Goal: Contribute content: Contribute content

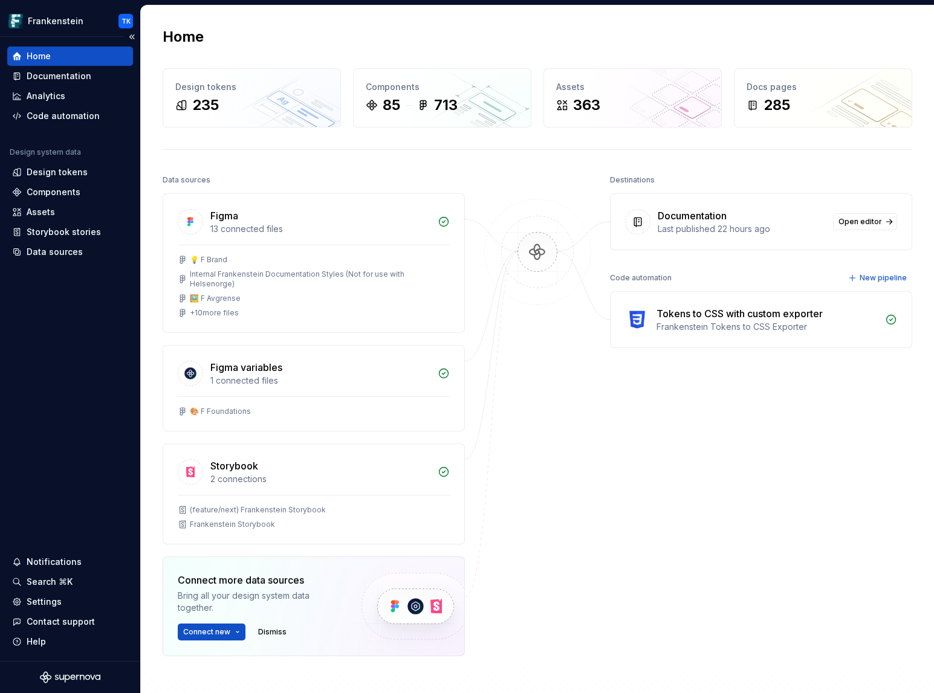
click at [66, 182] on div "Design system data Design tokens Components Assets Storybook stories Data sourc…" at bounding box center [70, 204] width 126 height 114
click at [66, 194] on div "Components" at bounding box center [54, 192] width 54 height 12
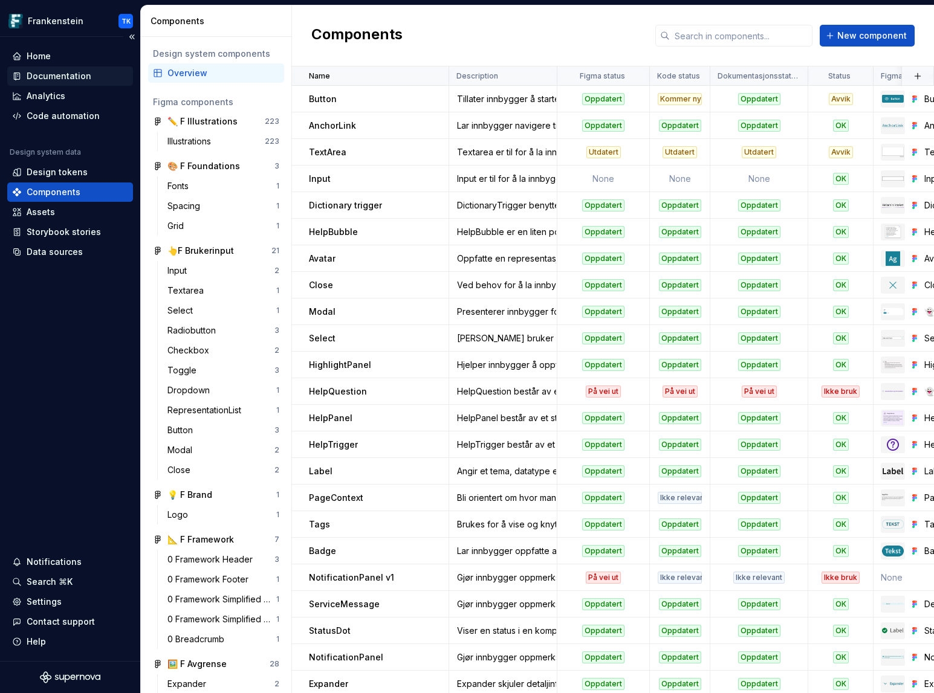
click at [66, 79] on div "Documentation" at bounding box center [59, 76] width 65 height 12
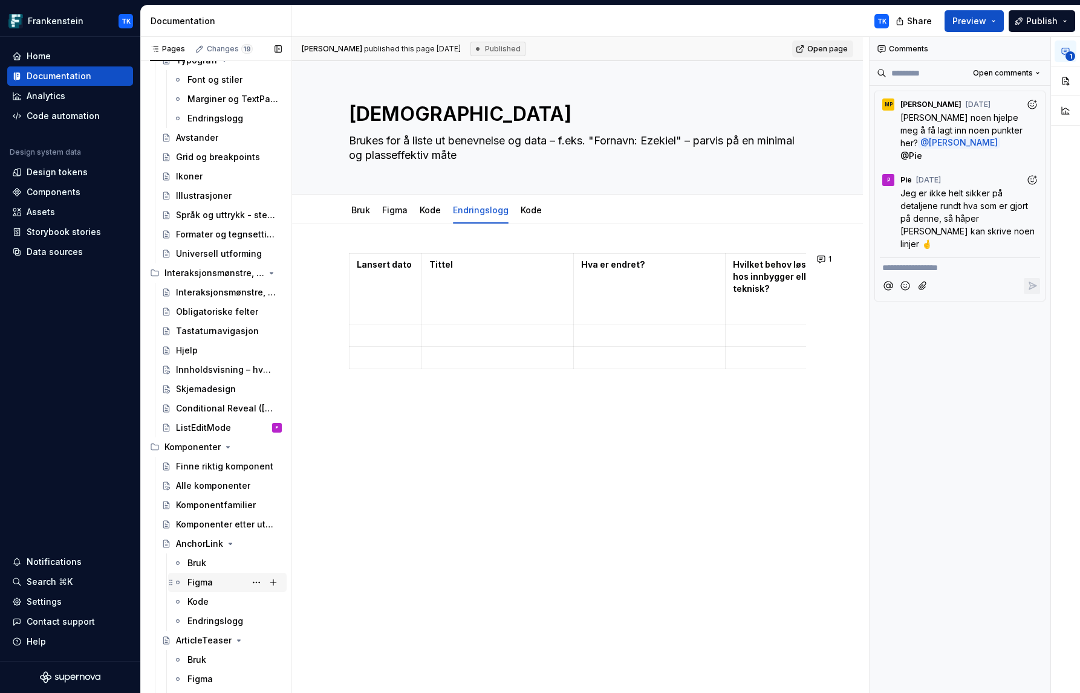
scroll to position [498, 0]
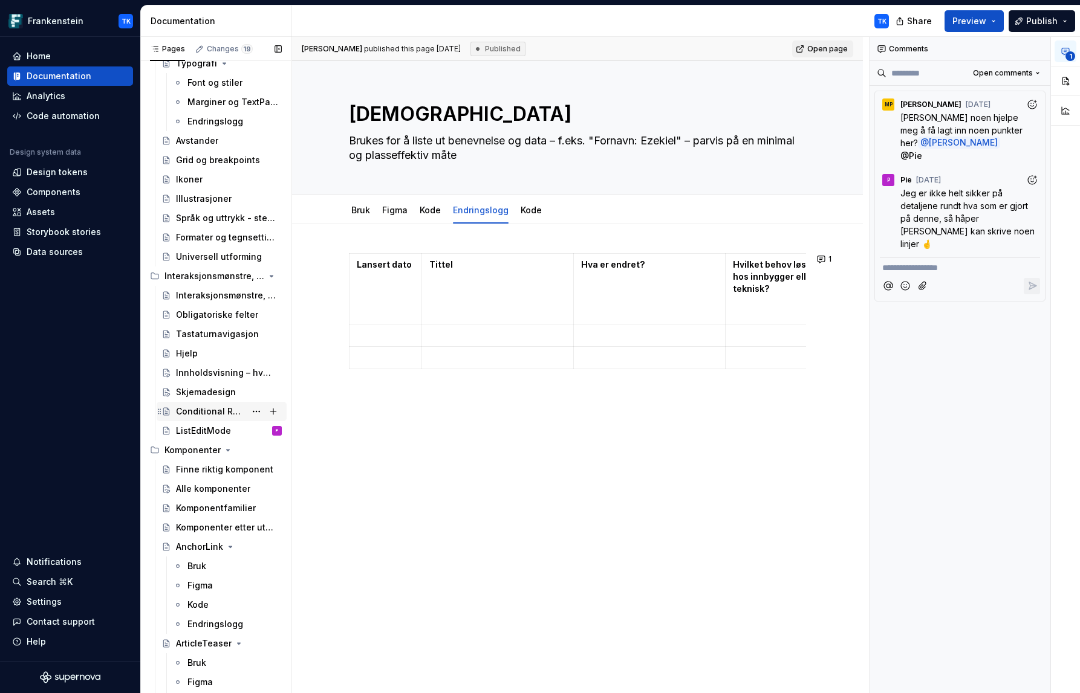
click at [221, 409] on div "Conditional Reveal ([GEOGRAPHIC_DATA])" at bounding box center [211, 412] width 70 height 12
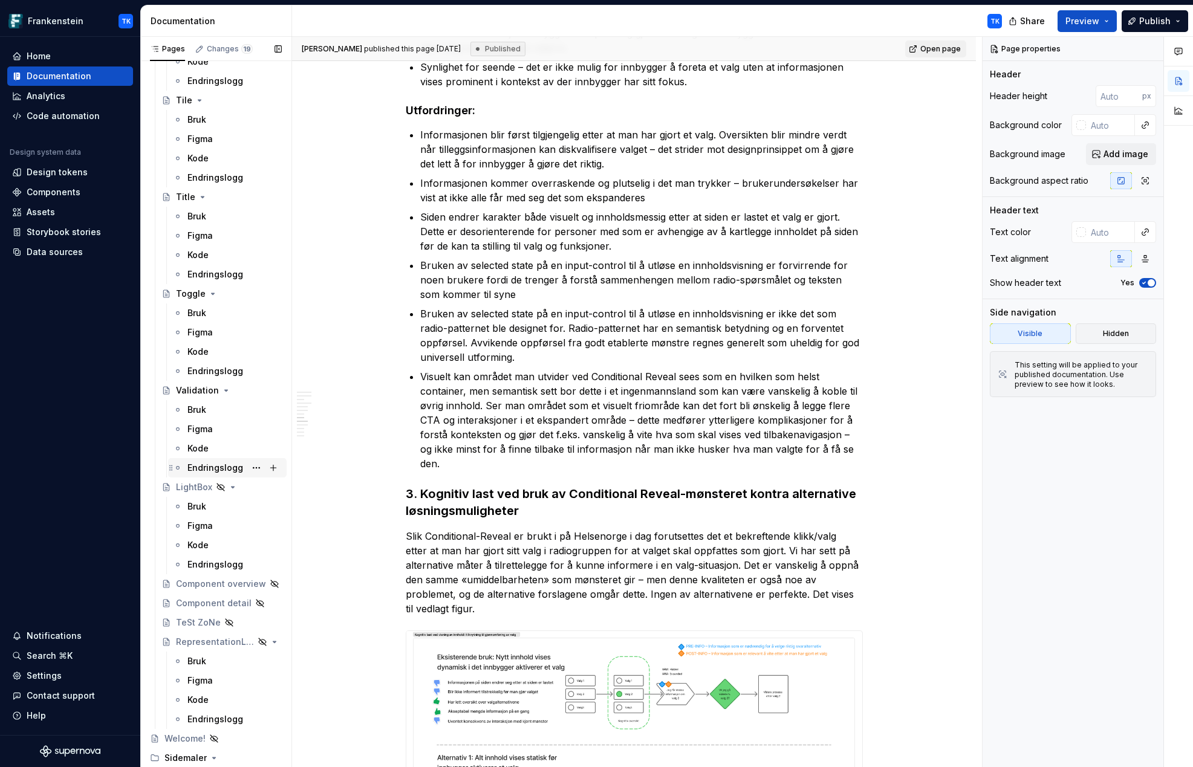
scroll to position [5969, 0]
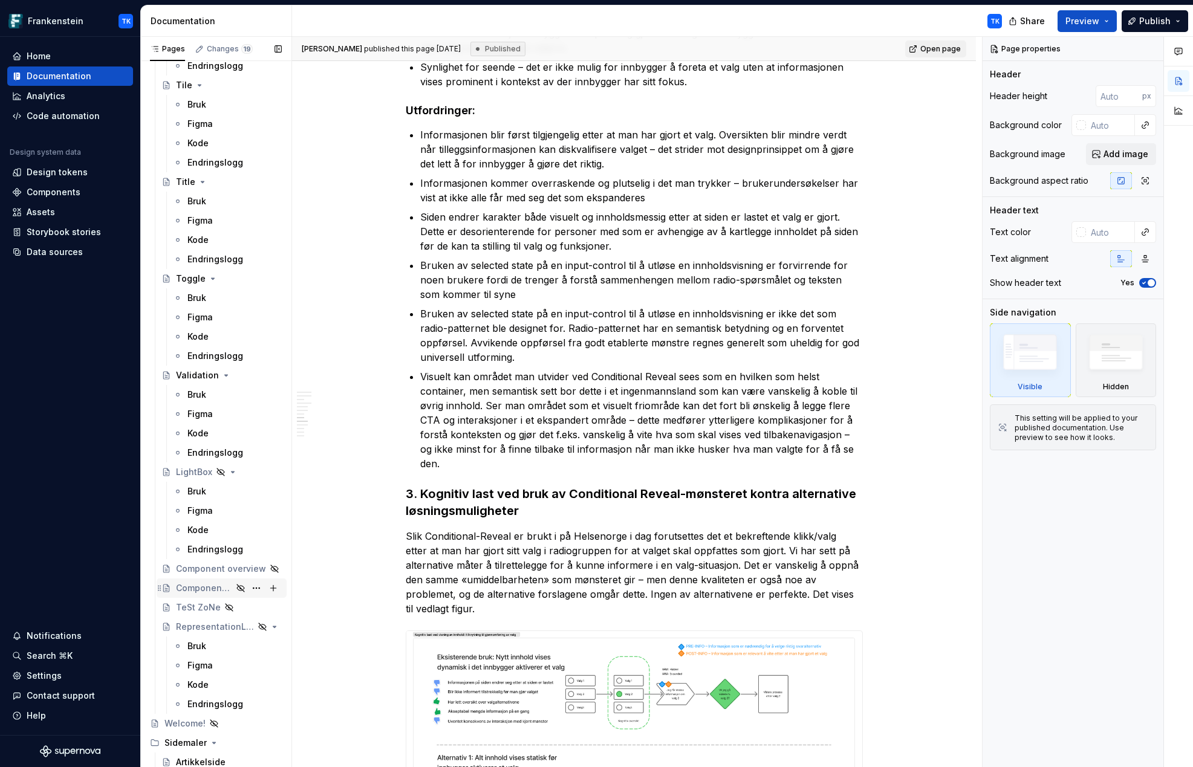
click at [201, 586] on div "Component detail" at bounding box center [204, 588] width 56 height 12
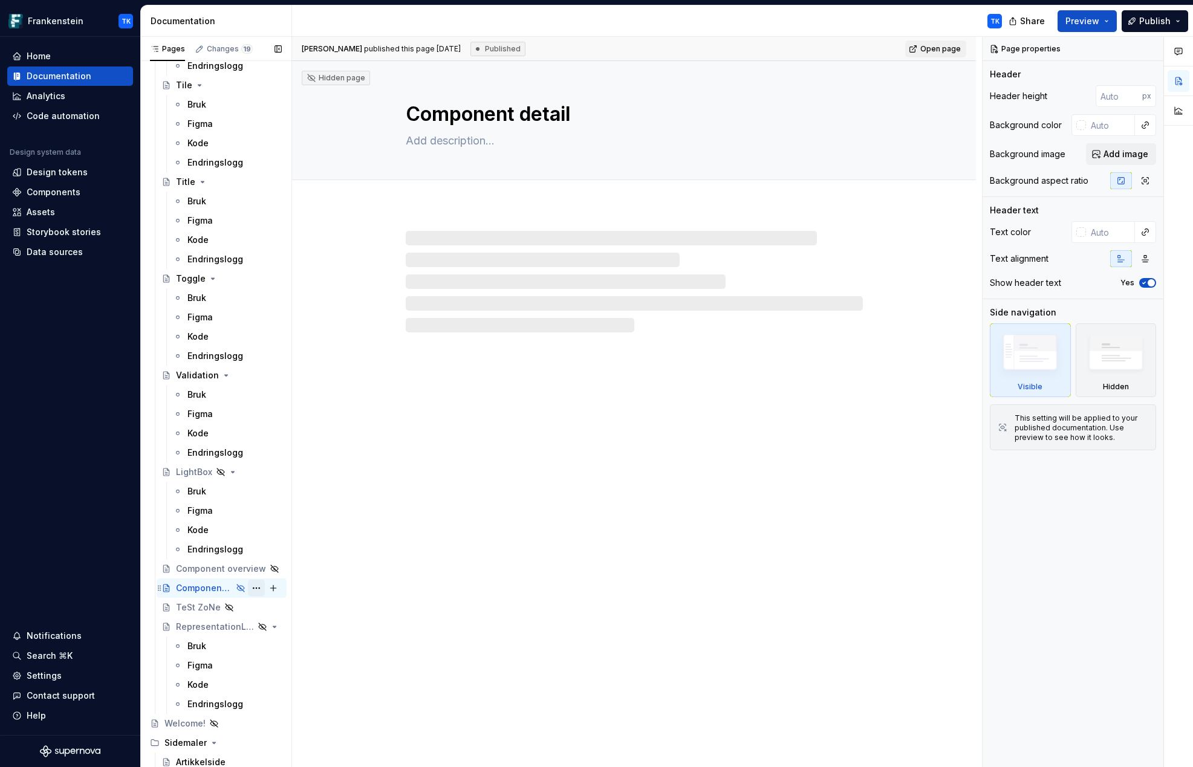
click at [256, 590] on button "Page tree" at bounding box center [256, 588] width 17 height 17
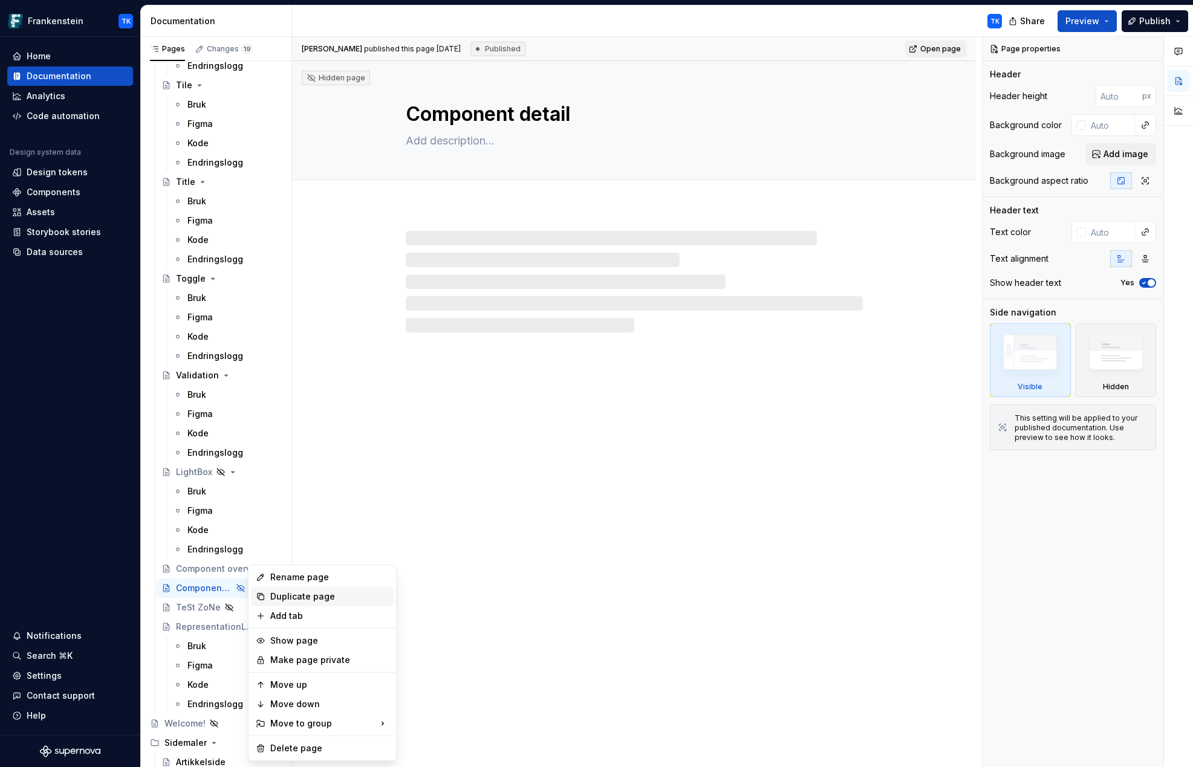
click at [285, 596] on div "Duplicate page" at bounding box center [329, 597] width 118 height 12
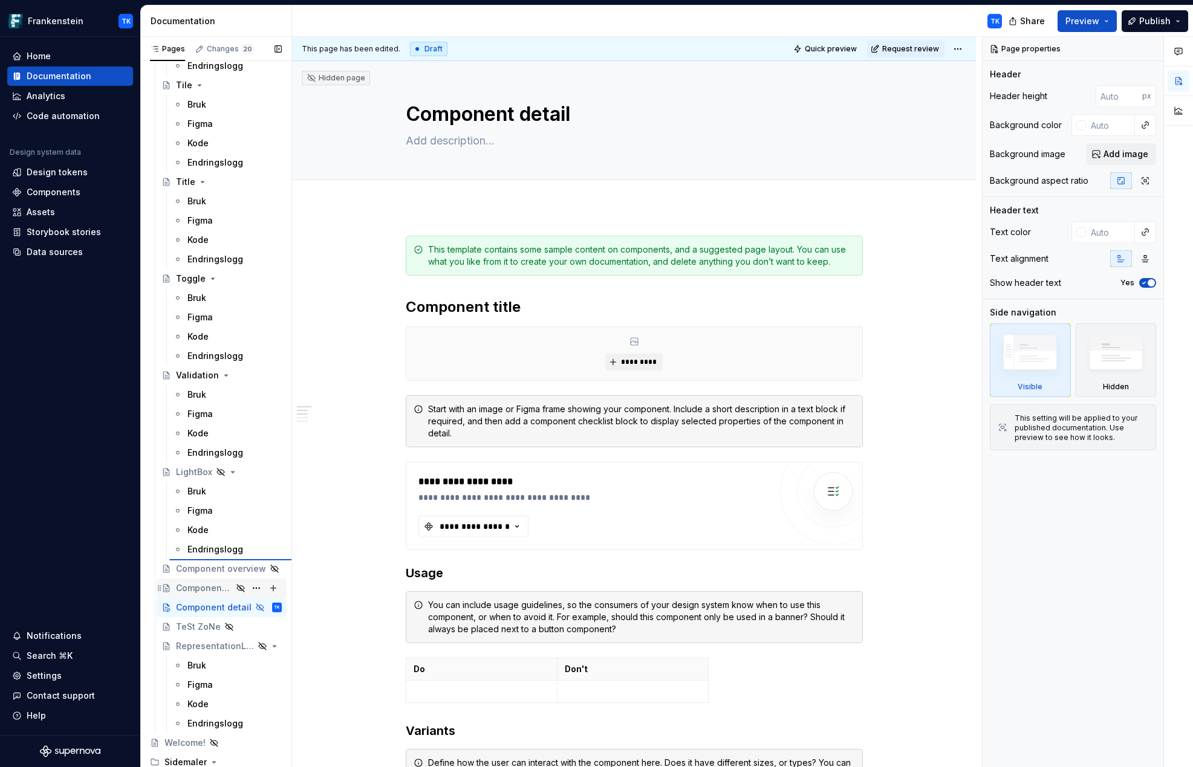
type textarea "*"
type textarea "LightBox"
type textarea "LightBox tillater innbygger å forstørre et eller flere bilder for å se viktige …"
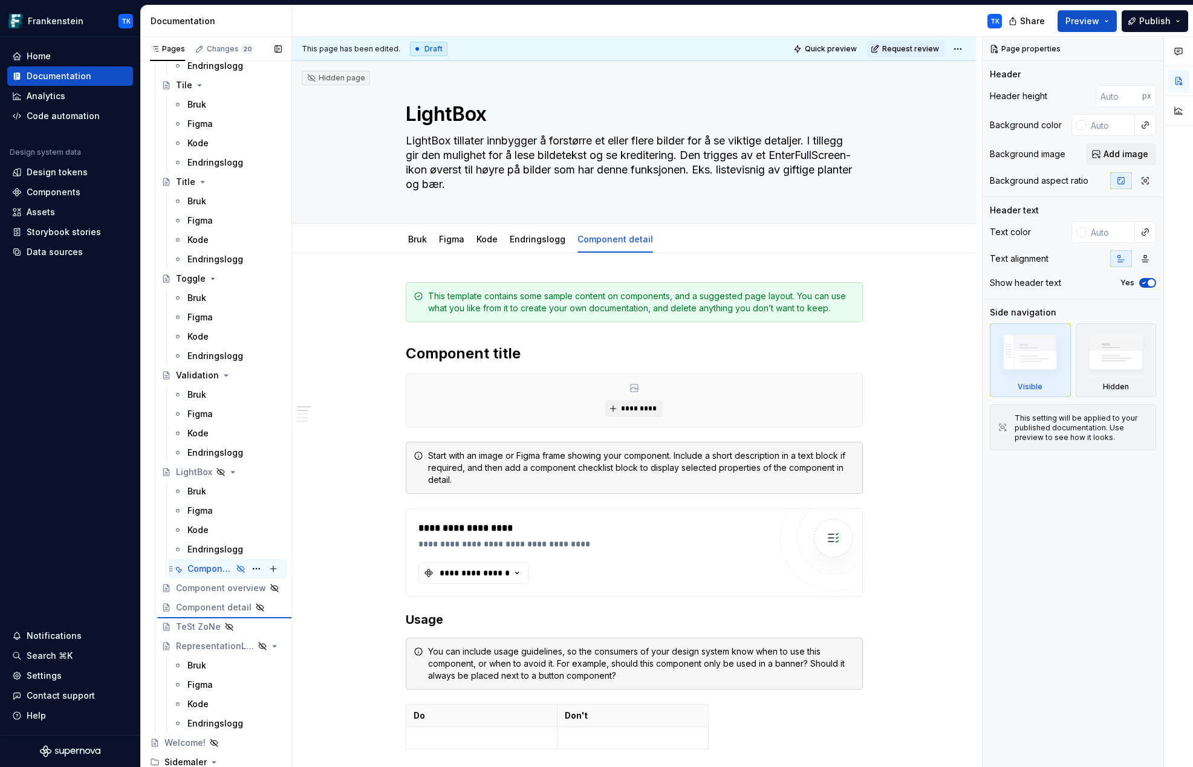
type textarea "*"
type textarea "Component detail"
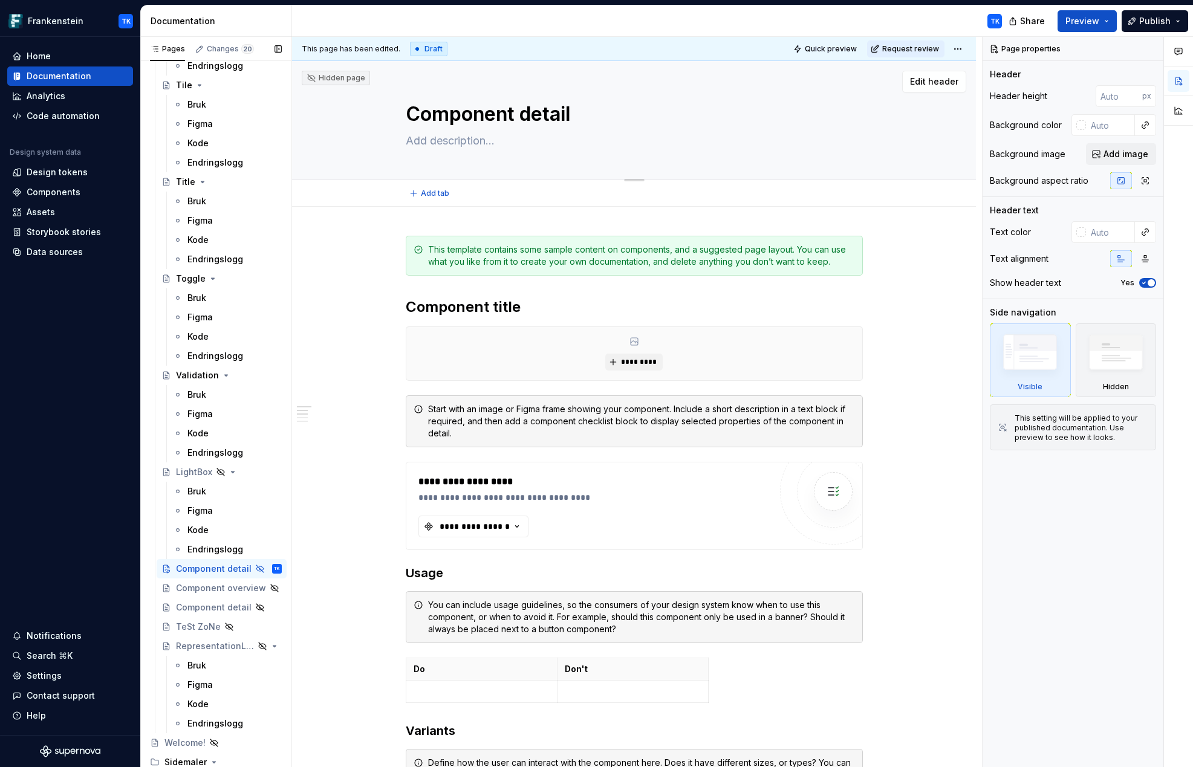
click at [474, 117] on textarea "Component detail" at bounding box center [631, 114] width 457 height 29
type textarea "*"
type textarea "P"
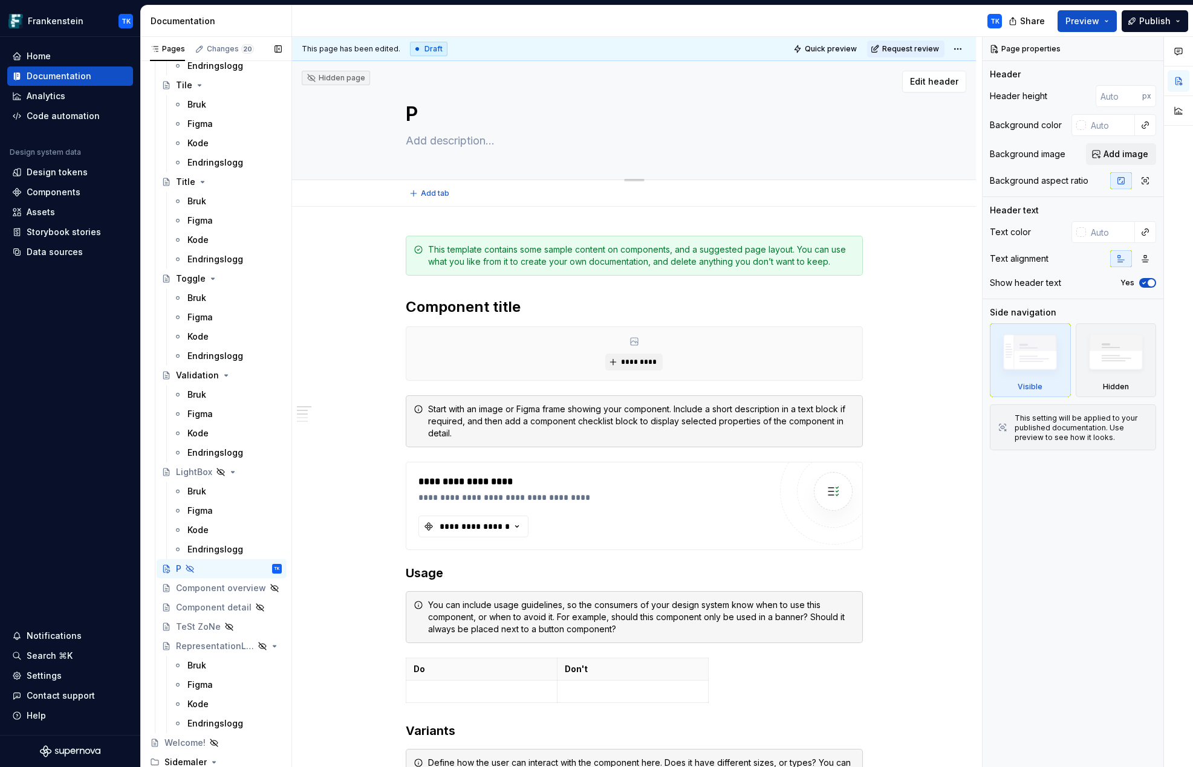
type textarea "*"
type textarea "Pr"
type textarea "*"
type textarea "Pro"
type textarea "*"
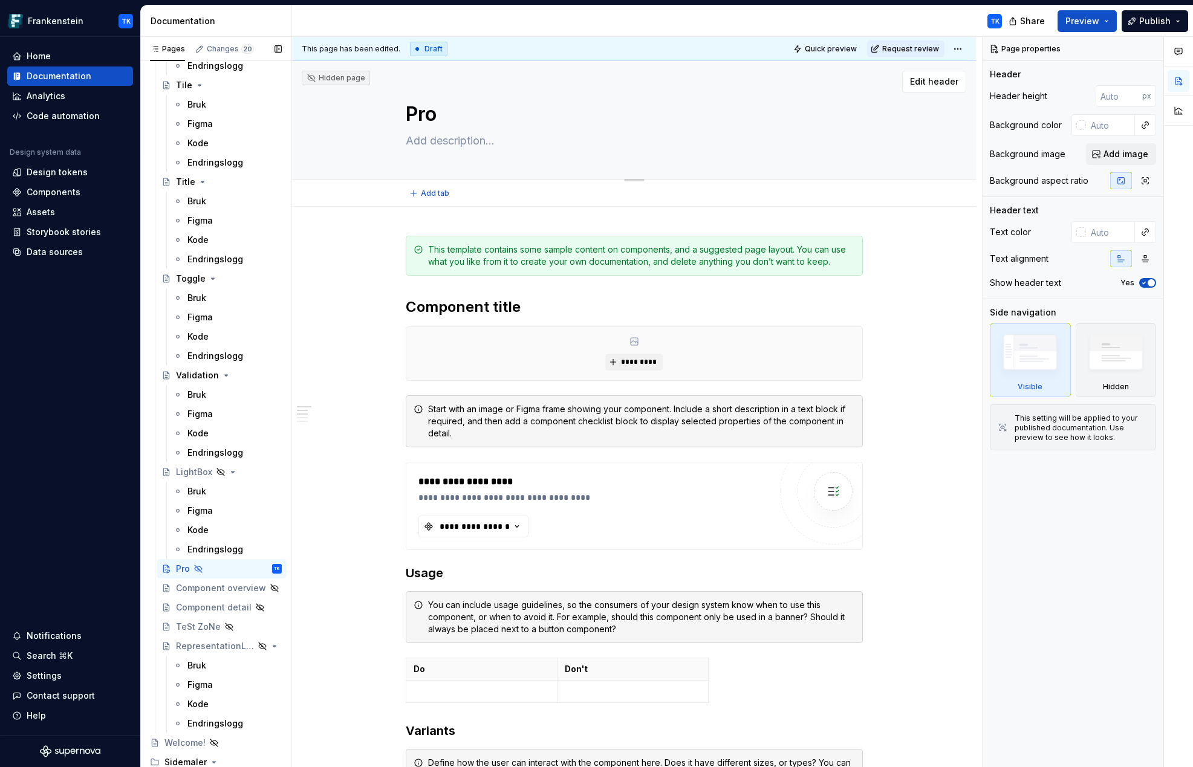
type textarea "Prom"
type textarea "*"
type textarea "Promo"
type textarea "*"
type textarea "PromoP"
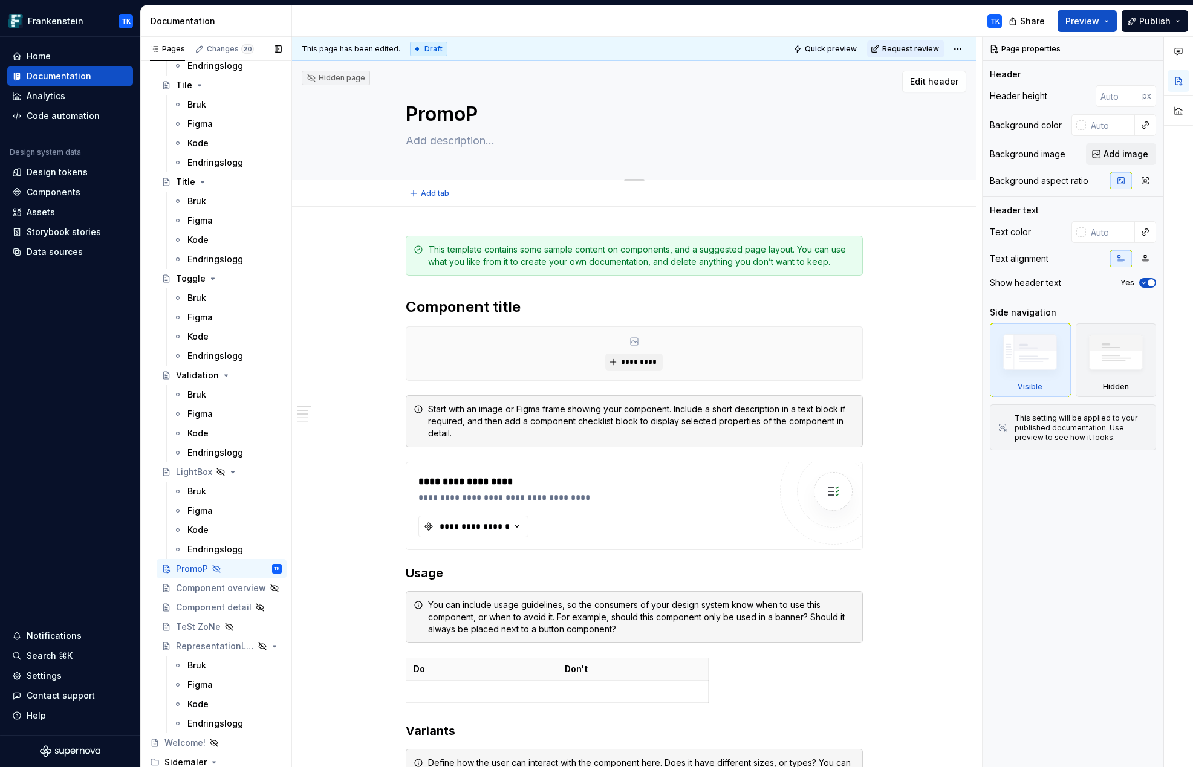
type textarea "*"
type textarea "PromoPo"
type textarea "*"
type textarea "PromoPos"
type textarea "*"
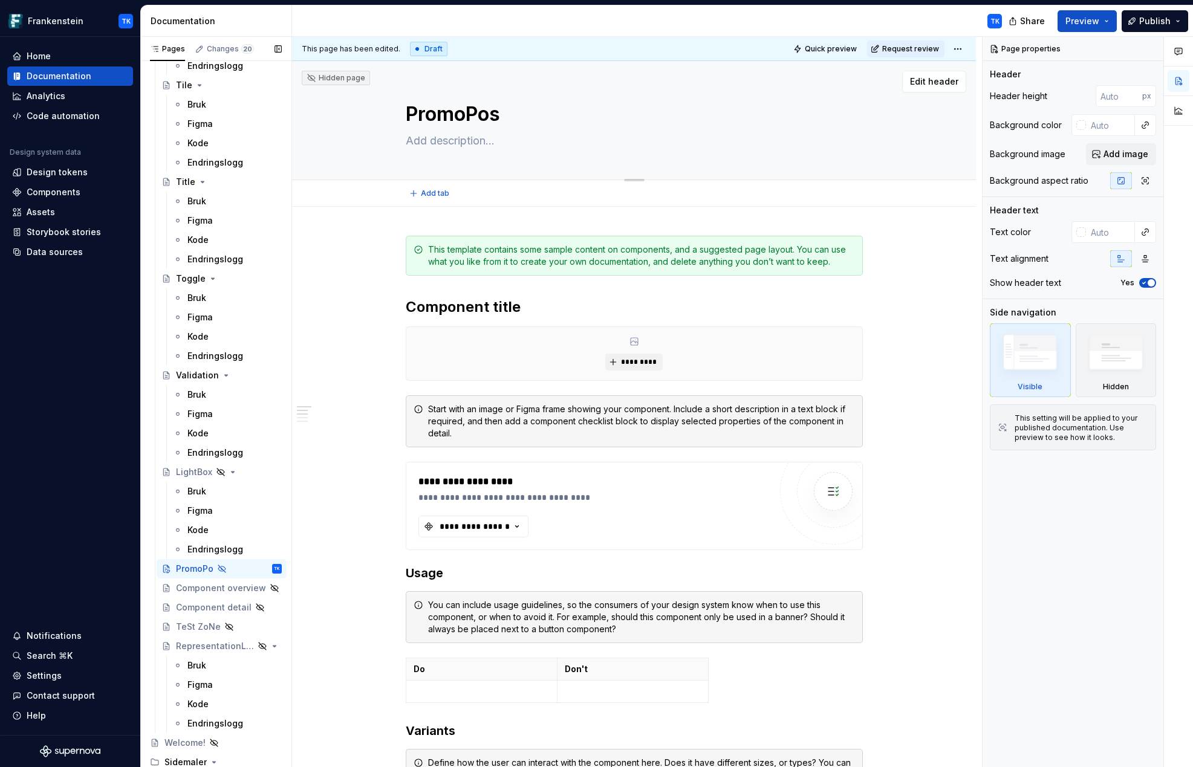
type textarea "PromoPost"
type textarea "*"
type textarea "PromoPoste"
type textarea "*"
type textarea "PromoPoster"
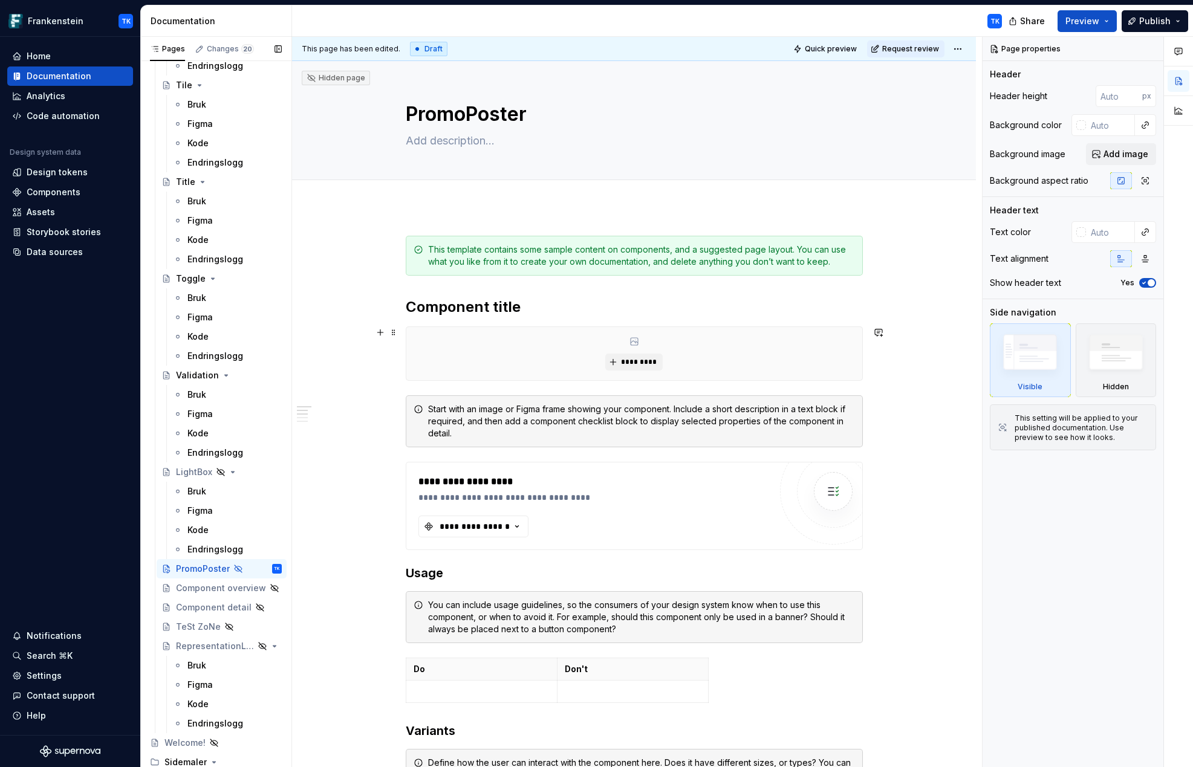
type textarea "*"
type textarea "PromoPoster"
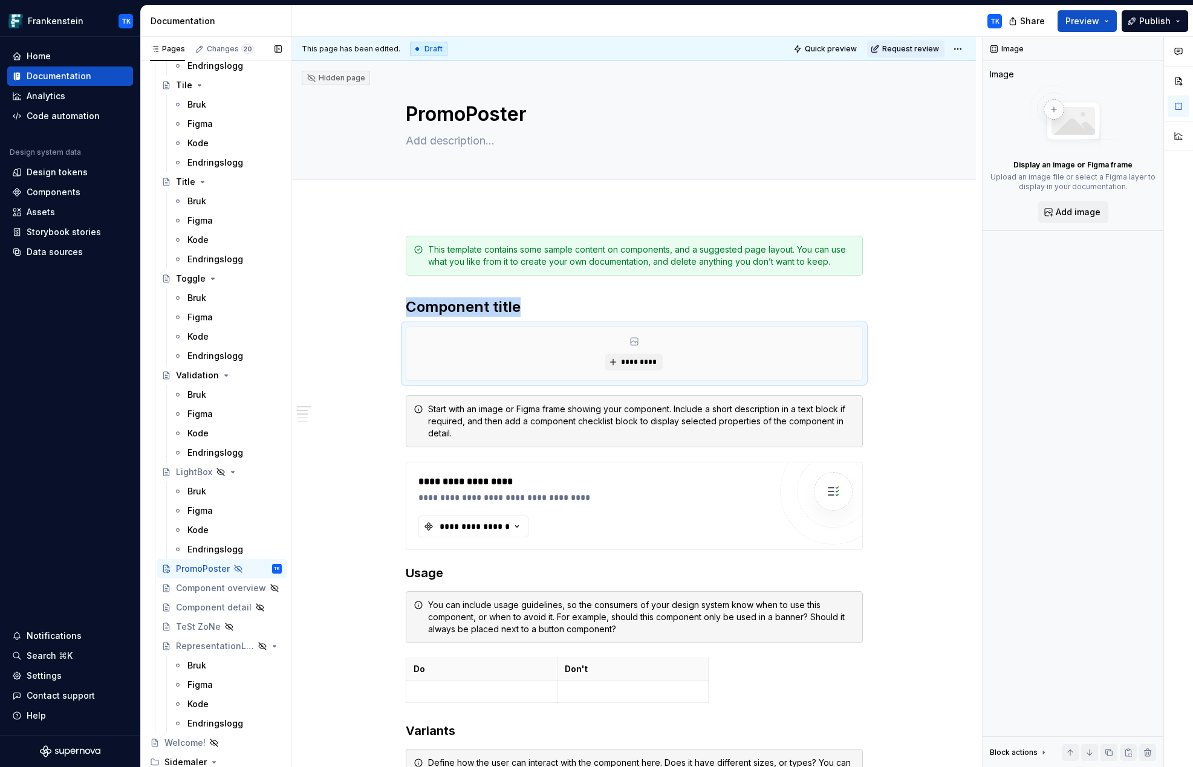
type textarea "*"
click at [431, 251] on div "This template contains some sample content on components, and a suggested page …" at bounding box center [641, 256] width 427 height 24
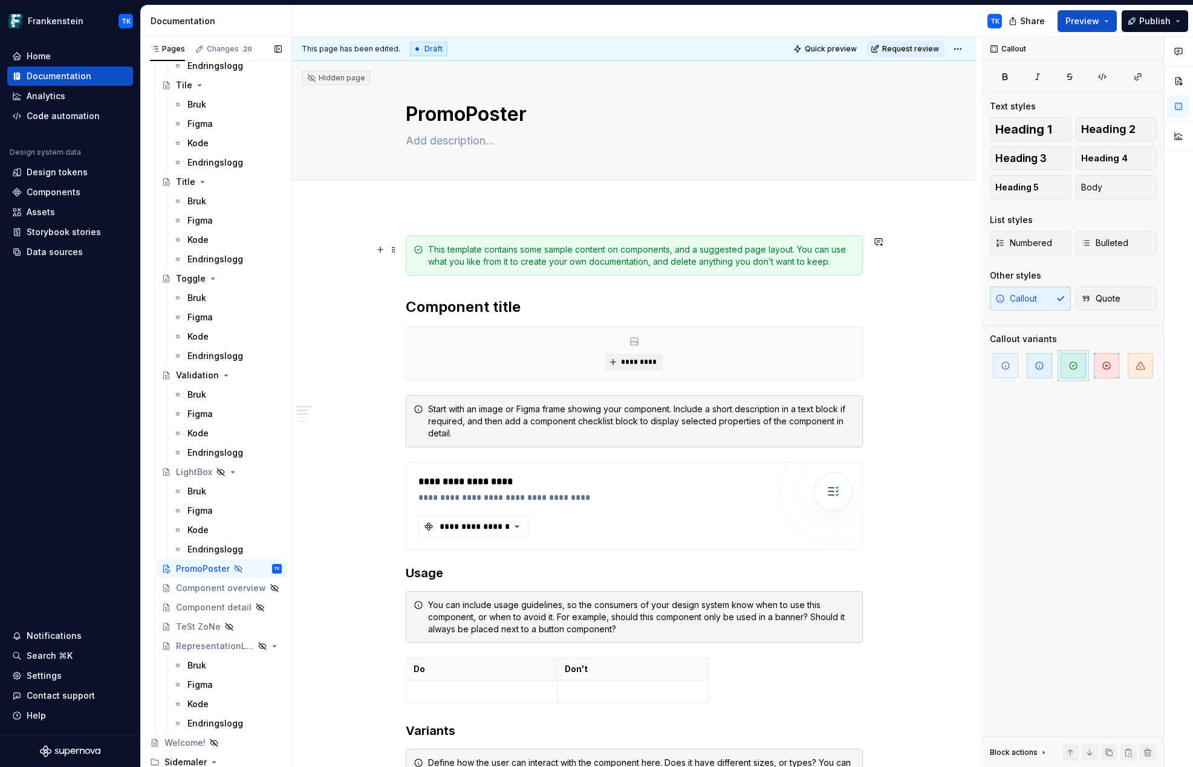
click at [416, 264] on div "This template contains some sample content on components, and a suggested page …" at bounding box center [634, 256] width 457 height 40
click at [397, 253] on span at bounding box center [394, 249] width 10 height 17
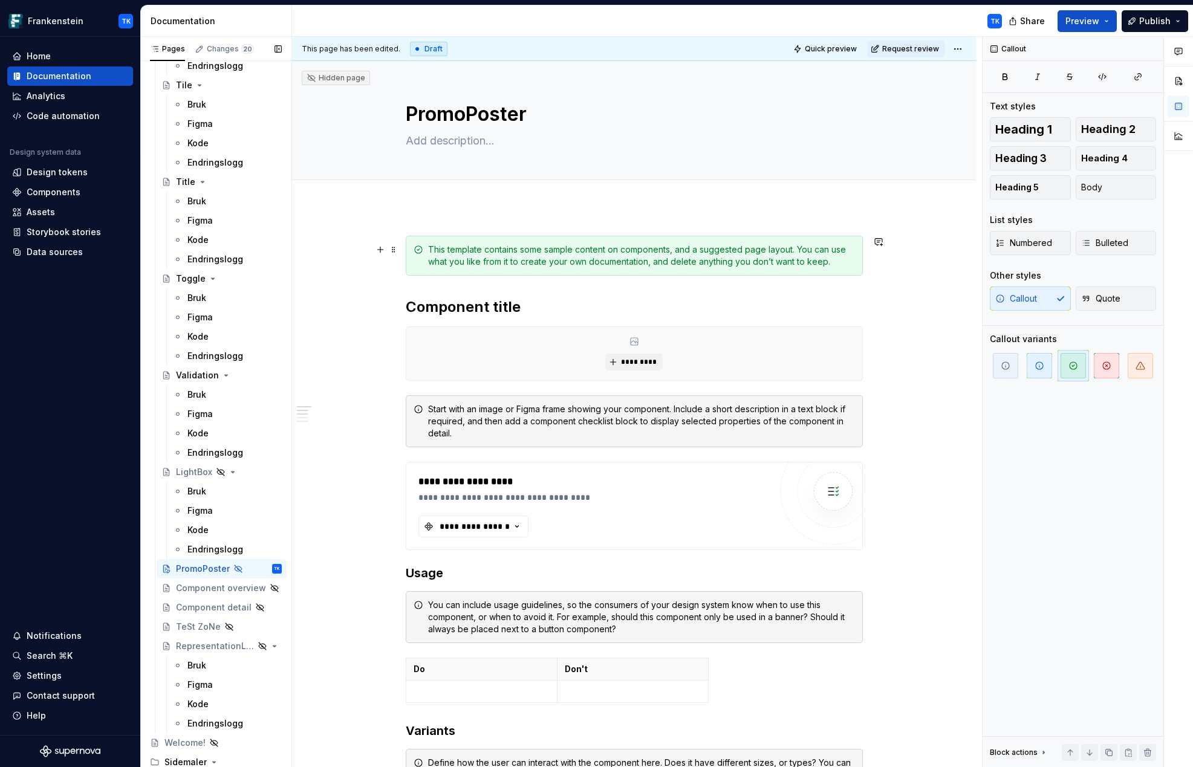
click at [592, 245] on div "This template contains some sample content on components, and a suggested page …" at bounding box center [641, 256] width 427 height 24
click at [397, 250] on span at bounding box center [394, 249] width 10 height 17
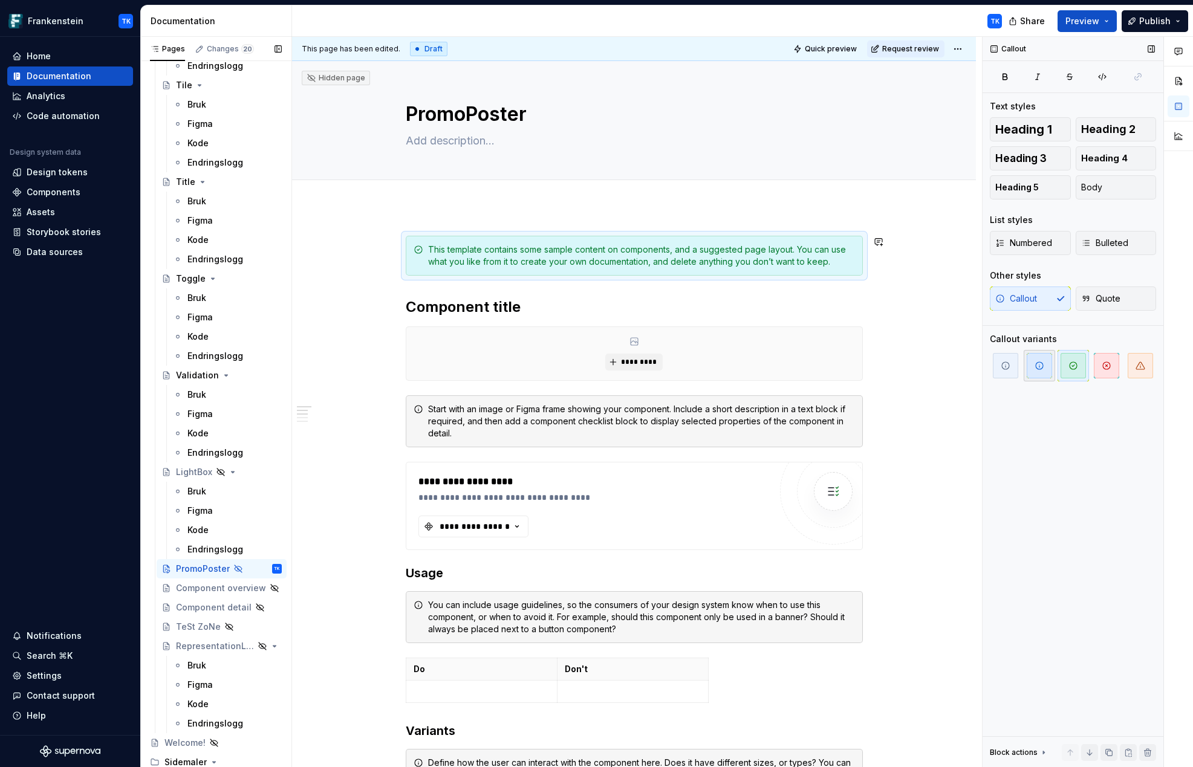
click at [933, 361] on span "button" at bounding box center [1038, 365] width 25 height 25
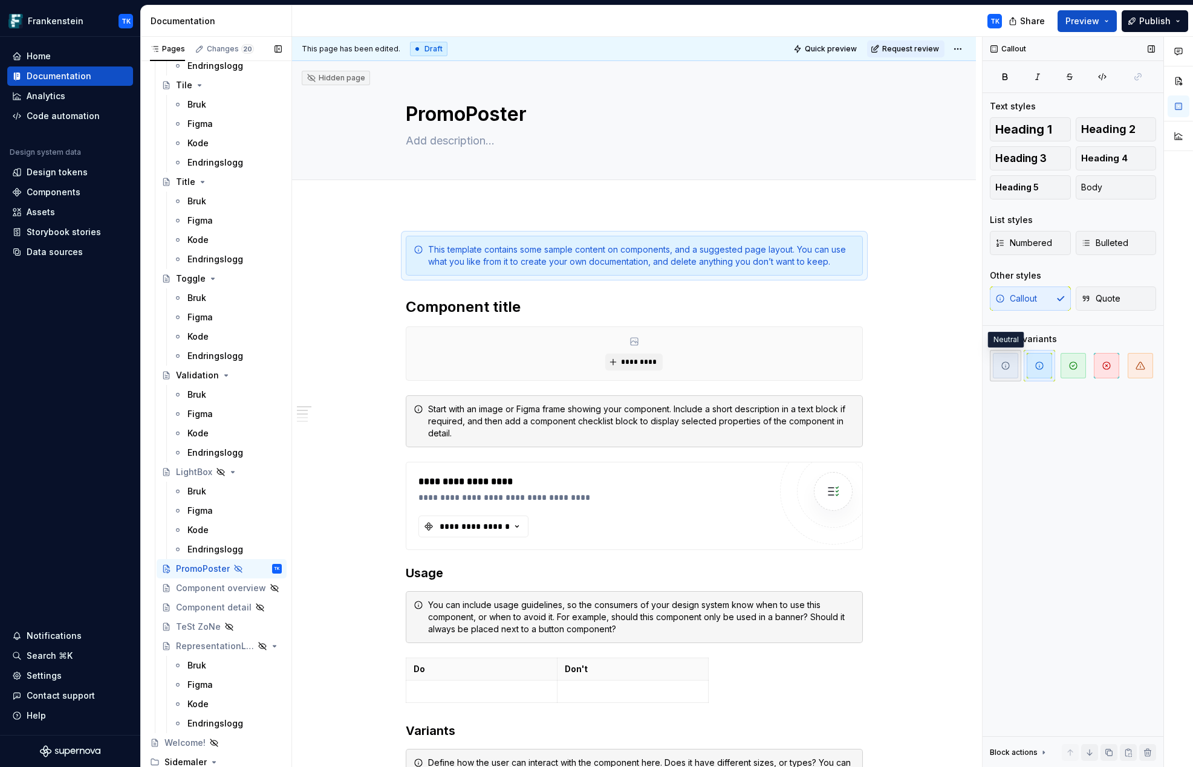
click at [933, 366] on icon "button" at bounding box center [1005, 366] width 10 height 10
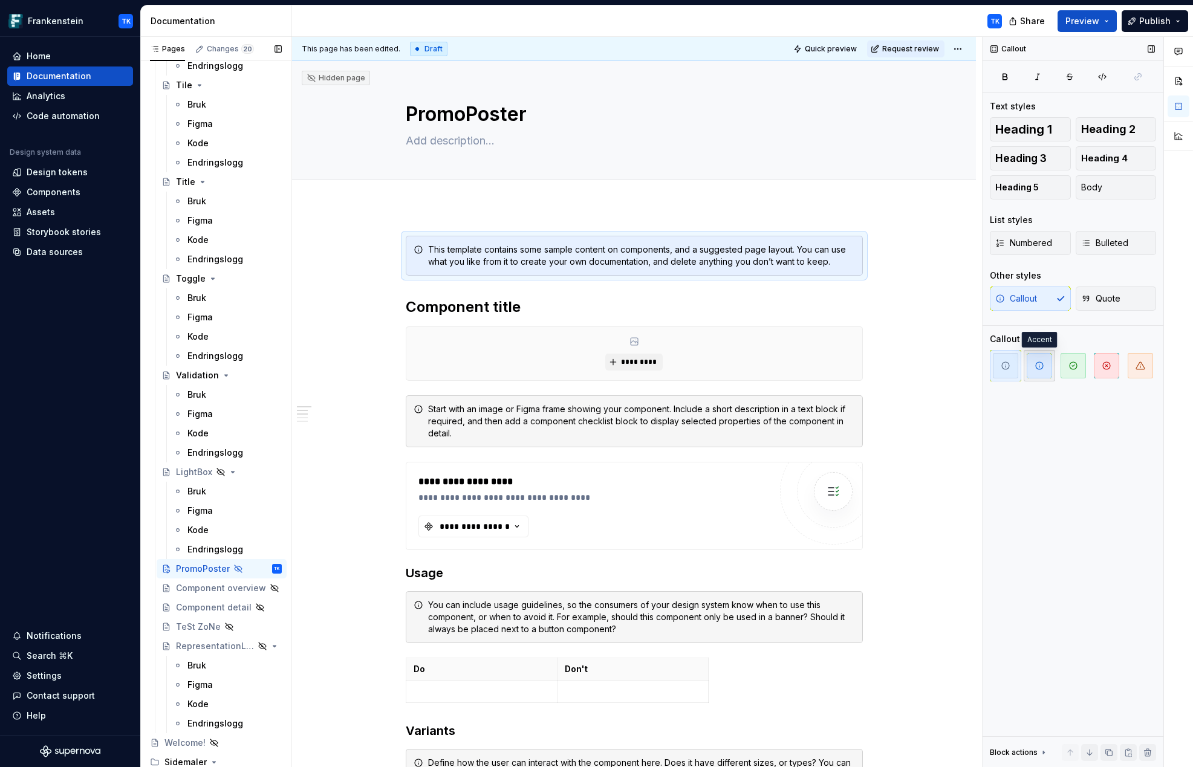
click at [933, 368] on icon "button" at bounding box center [1038, 365] width 7 height 7
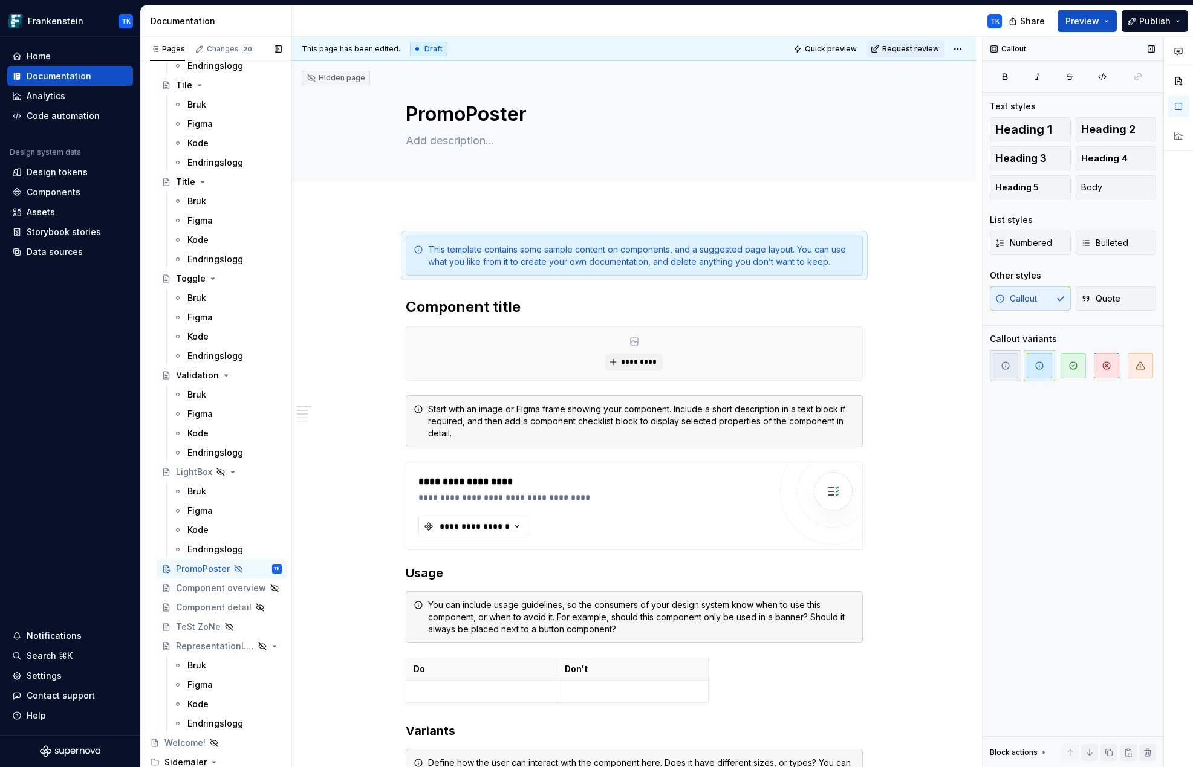
click at [933, 367] on icon "button" at bounding box center [1005, 366] width 10 height 10
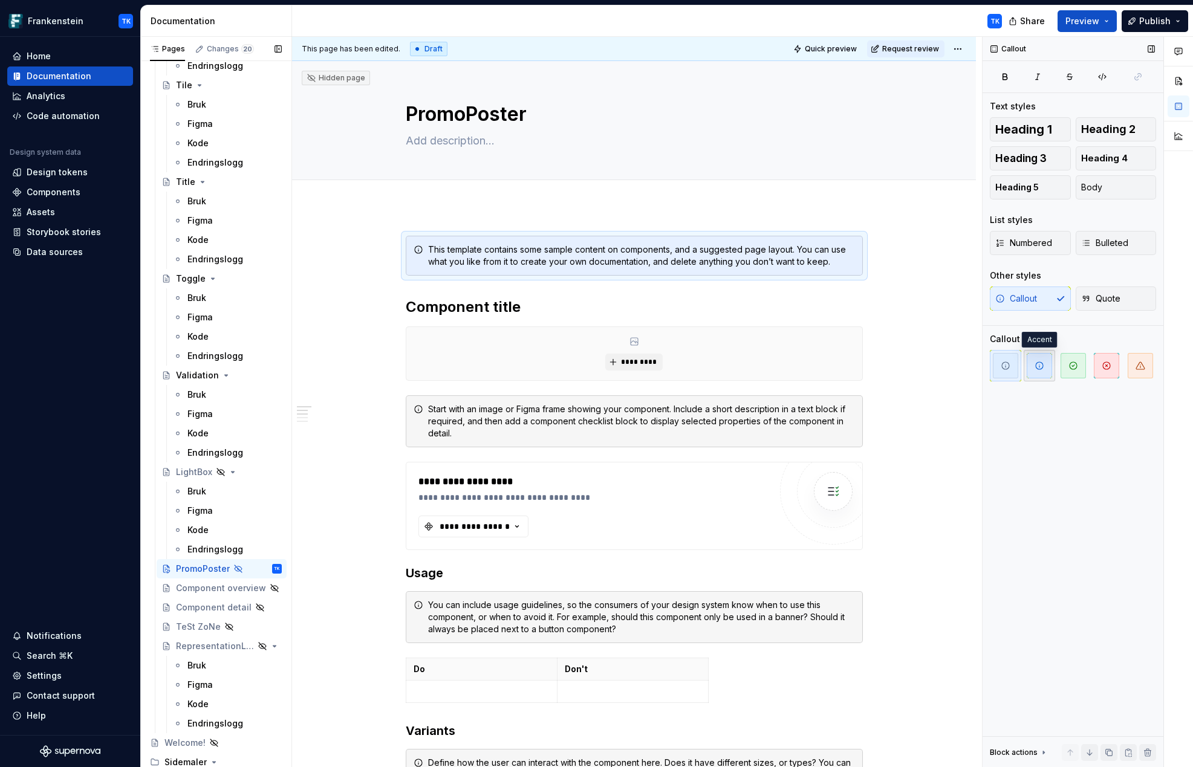
click at [933, 363] on icon "button" at bounding box center [1038, 365] width 7 height 7
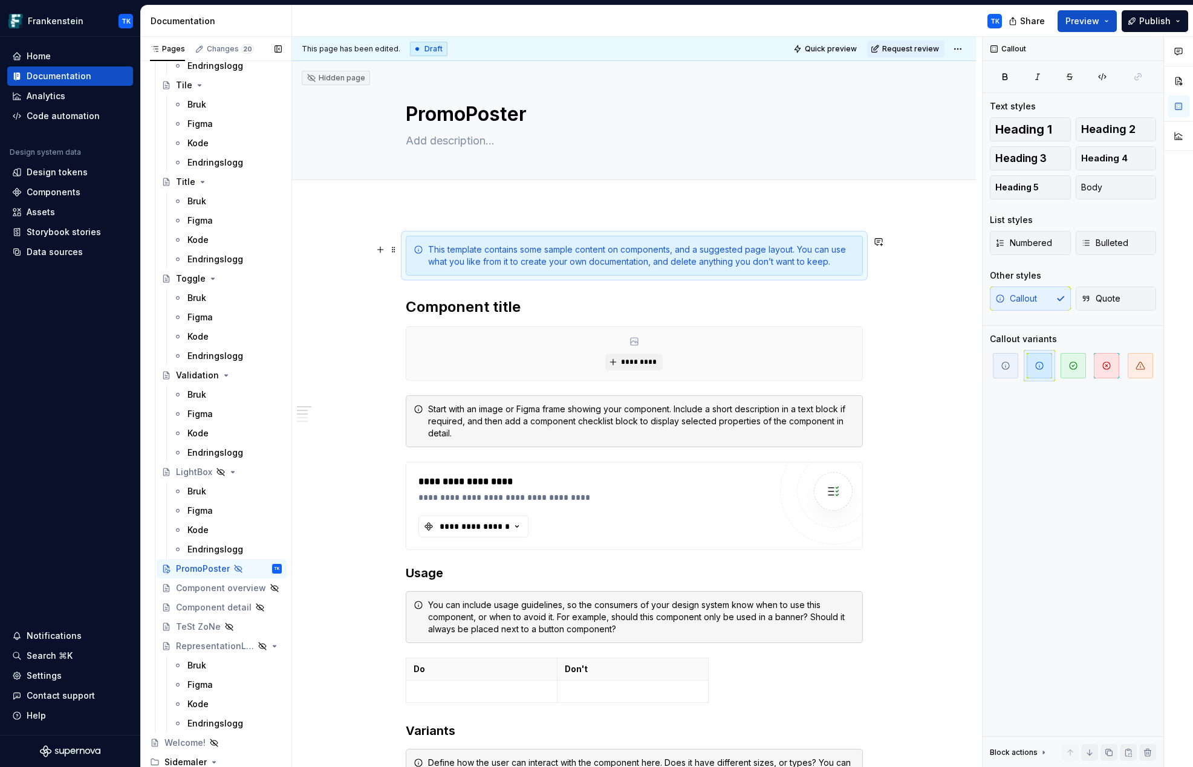
click at [690, 255] on div "This template contains some sample content on components, and a suggested page …" at bounding box center [641, 256] width 427 height 24
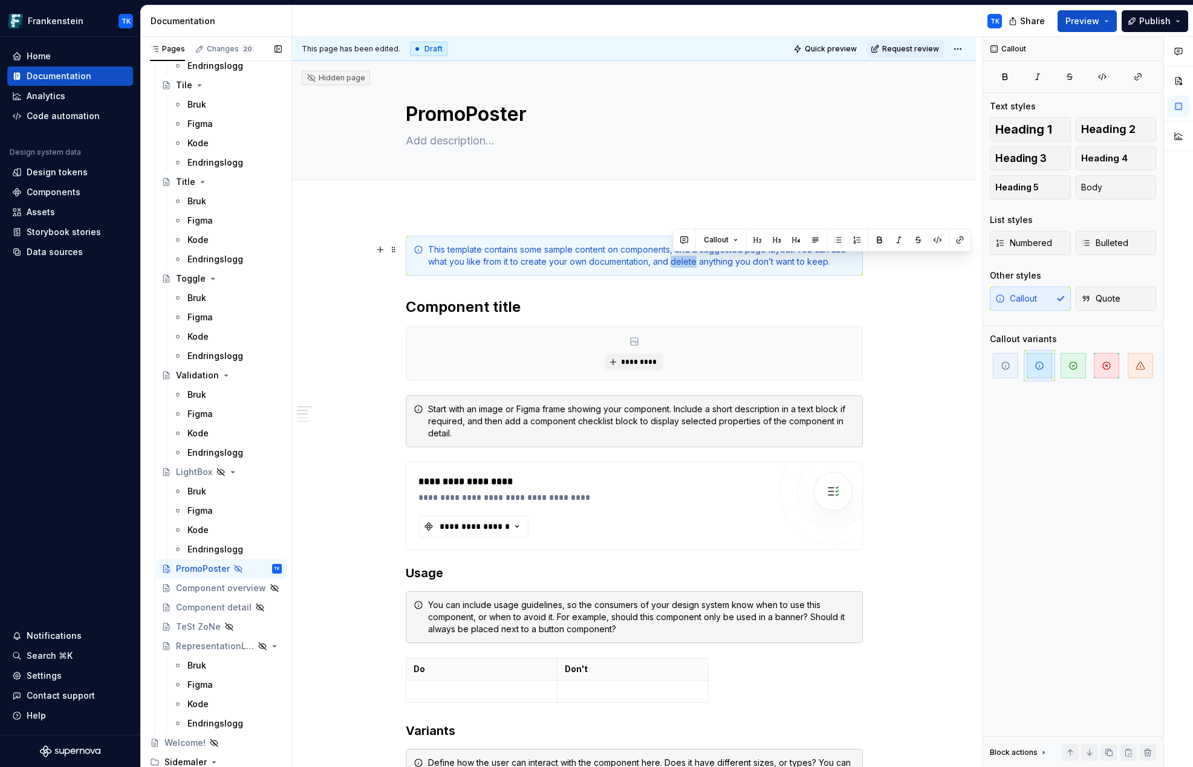
click at [690, 255] on div "This template contains some sample content on components, and a suggested page …" at bounding box center [641, 256] width 427 height 24
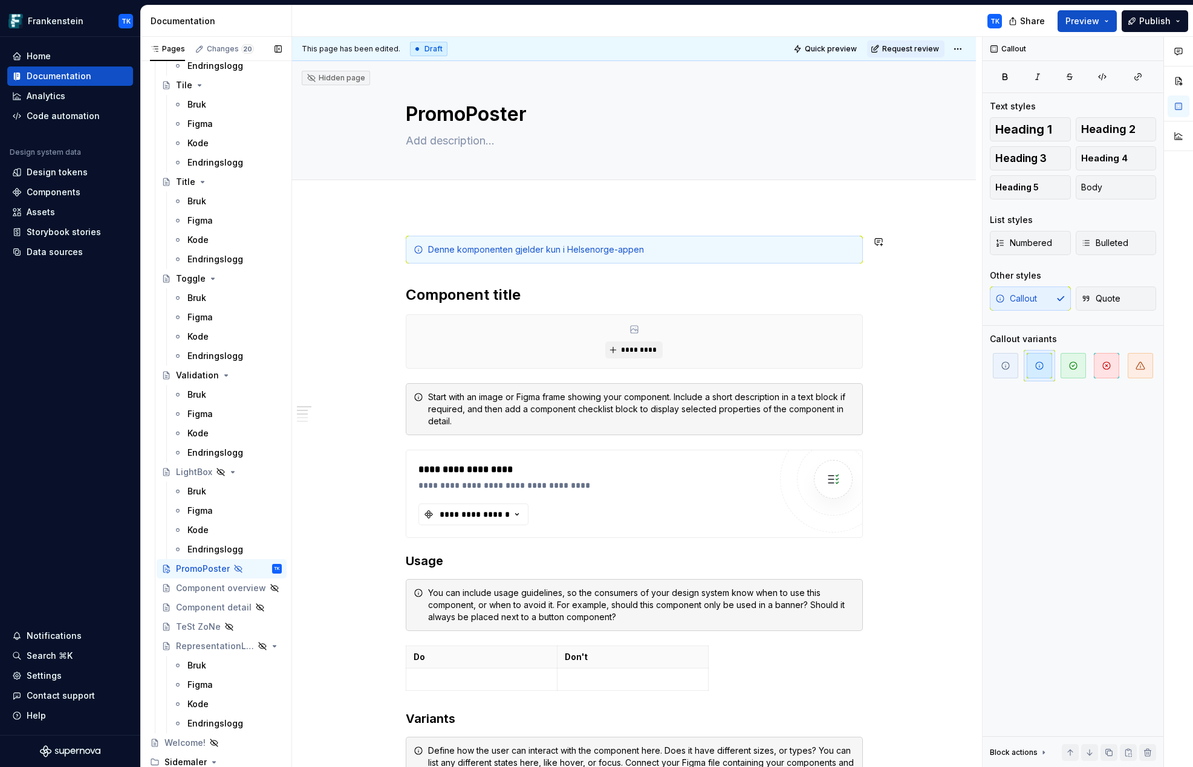
click at [655, 203] on div at bounding box center [634, 193] width 684 height 27
click at [655, 203] on div "Add tab" at bounding box center [634, 193] width 684 height 27
click at [517, 137] on textarea at bounding box center [631, 140] width 457 height 19
type textarea "*"
type textarea "P"
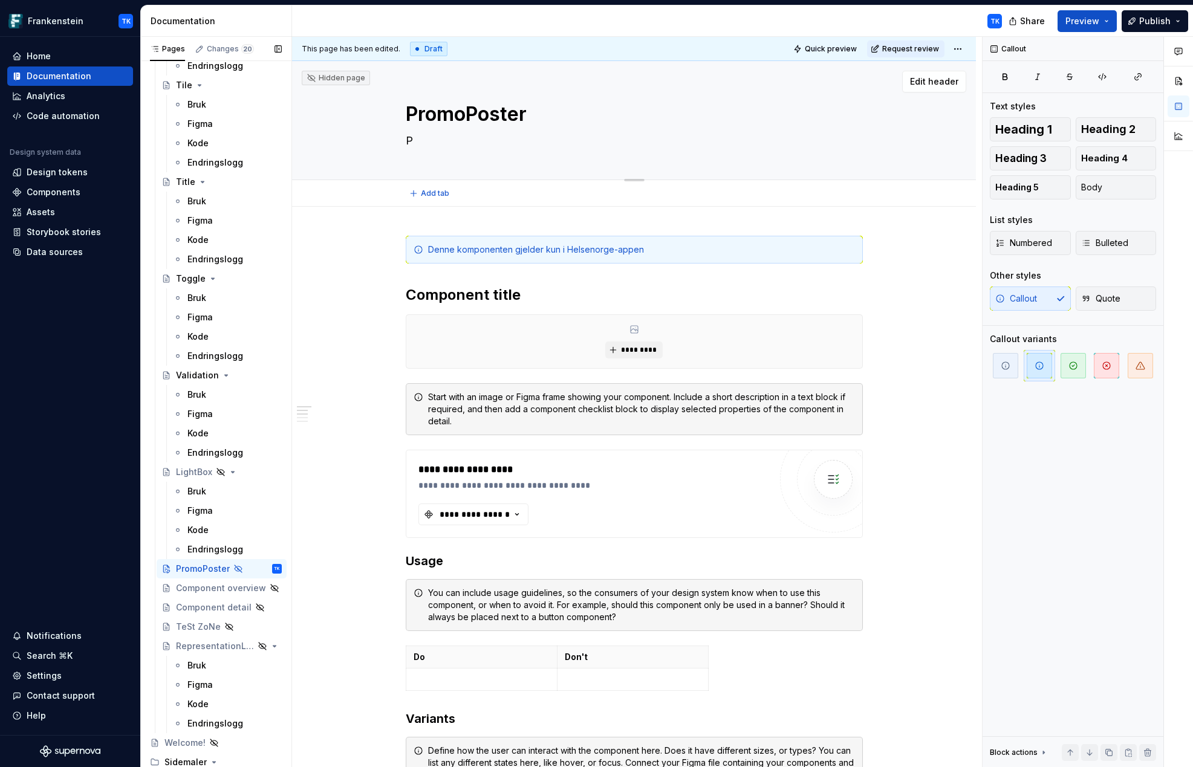
type textarea "*"
type textarea "Pl"
type textarea "*"
type textarea "Pla"
type textarea "*"
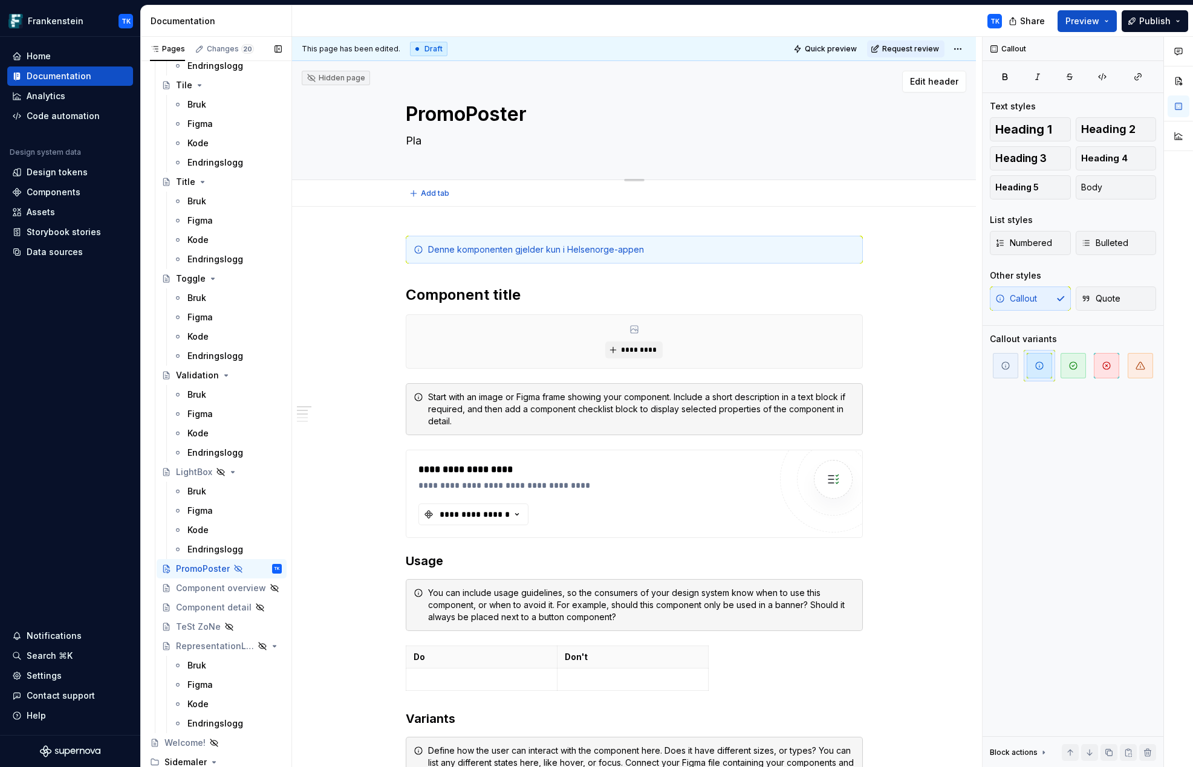
type textarea "Plak"
type textarea "*"
type textarea "Plaka"
type textarea "*"
type textarea "Plakat"
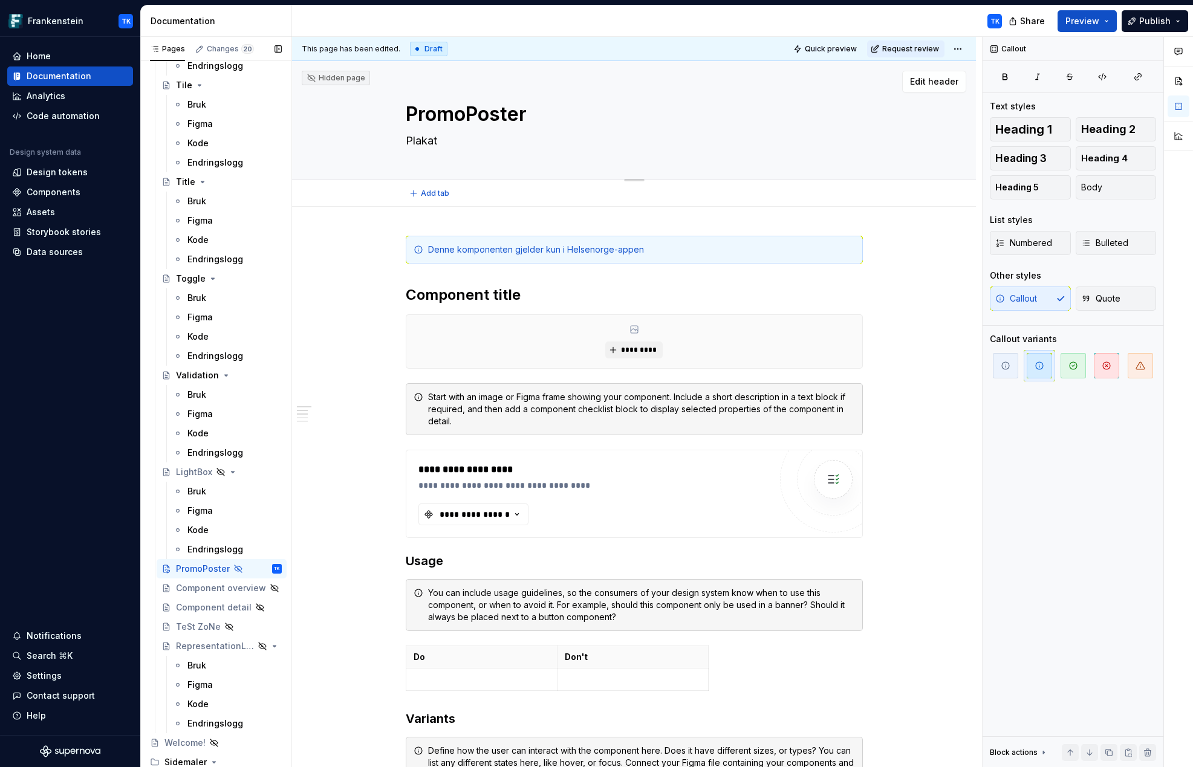
type textarea "*"
type textarea "Plakat"
type textarea "*"
type textarea "Plakat s"
type textarea "*"
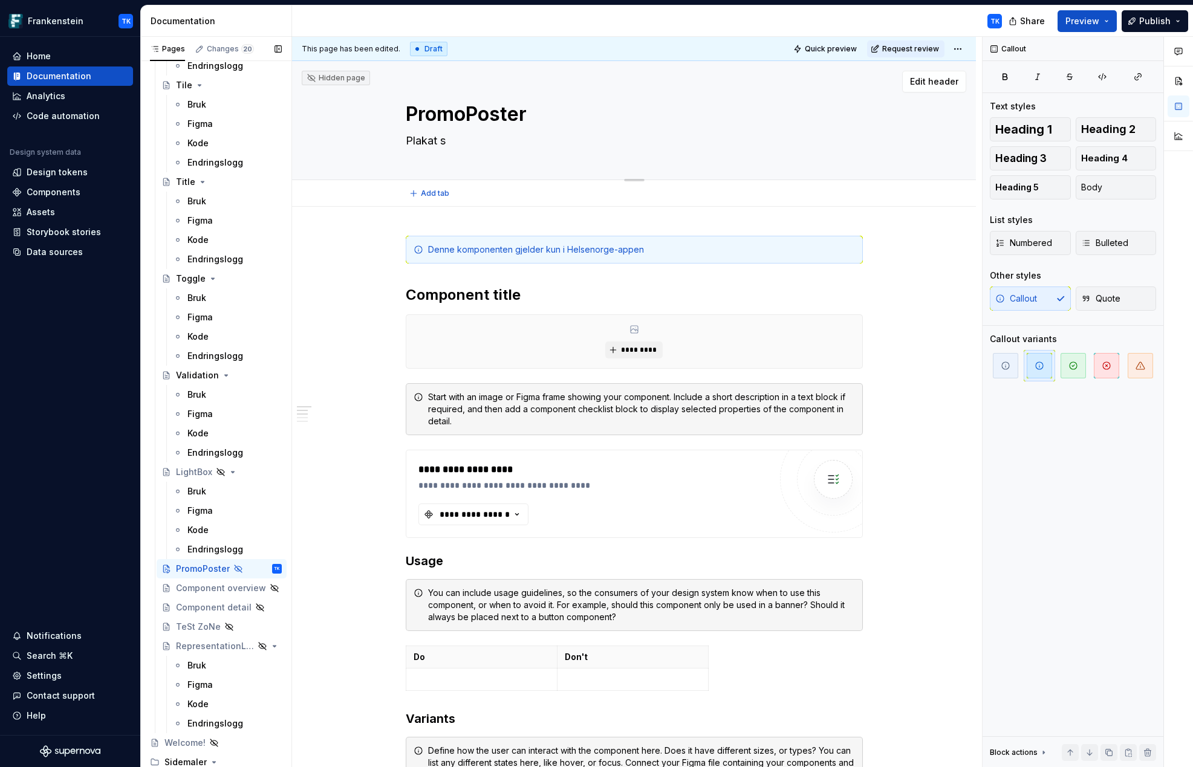
type textarea "Plakat so"
type textarea "*"
type textarea "Plakat som"
type textarea "*"
type textarea "Plakat som"
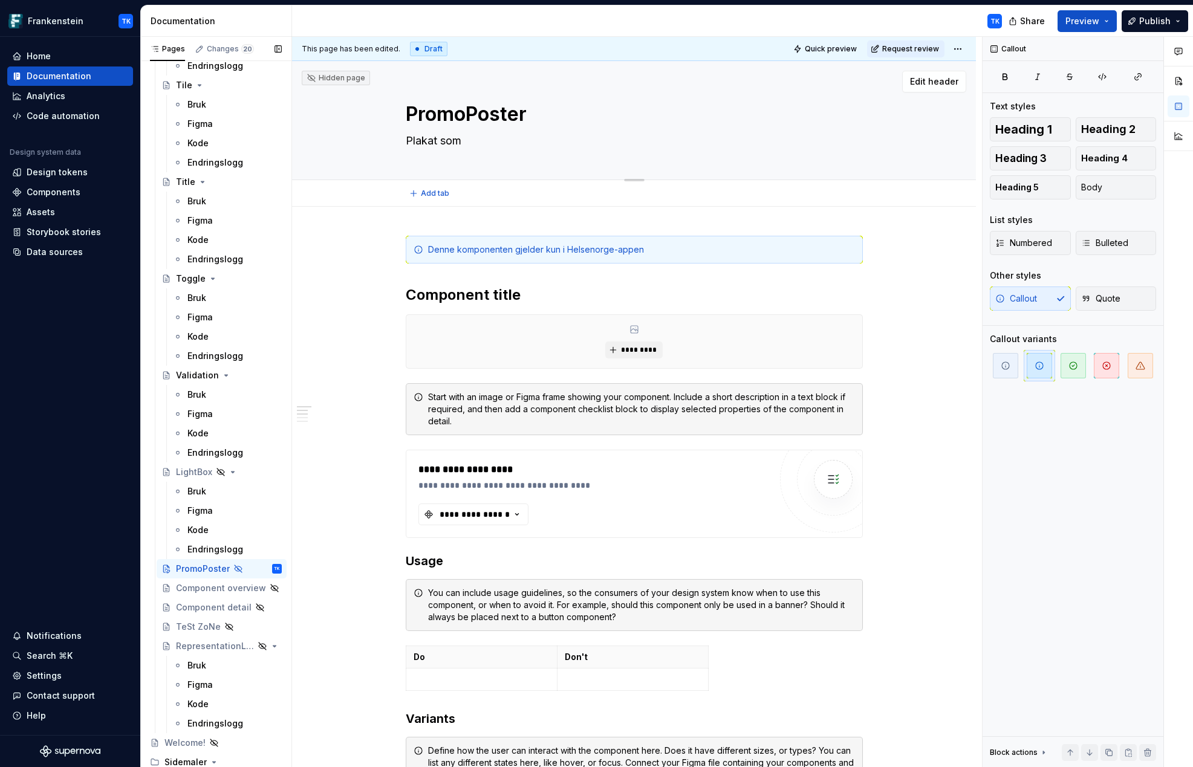
type textarea "*"
type textarea "Plakat som v"
type textarea "*"
type textarea "Plakat som vi"
type textarea "*"
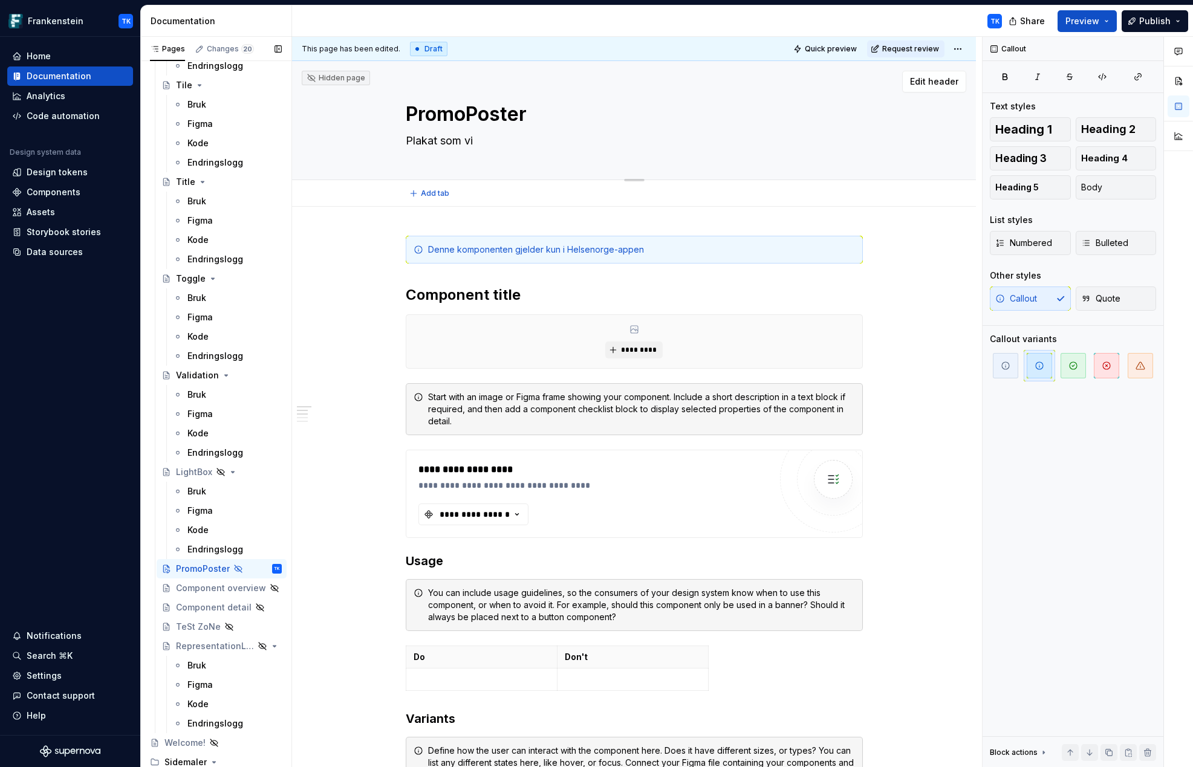
type textarea "Plakat som vis"
type textarea "*"
type textarea "Plakat som vise"
type textarea "*"
type textarea "Plakat som vises"
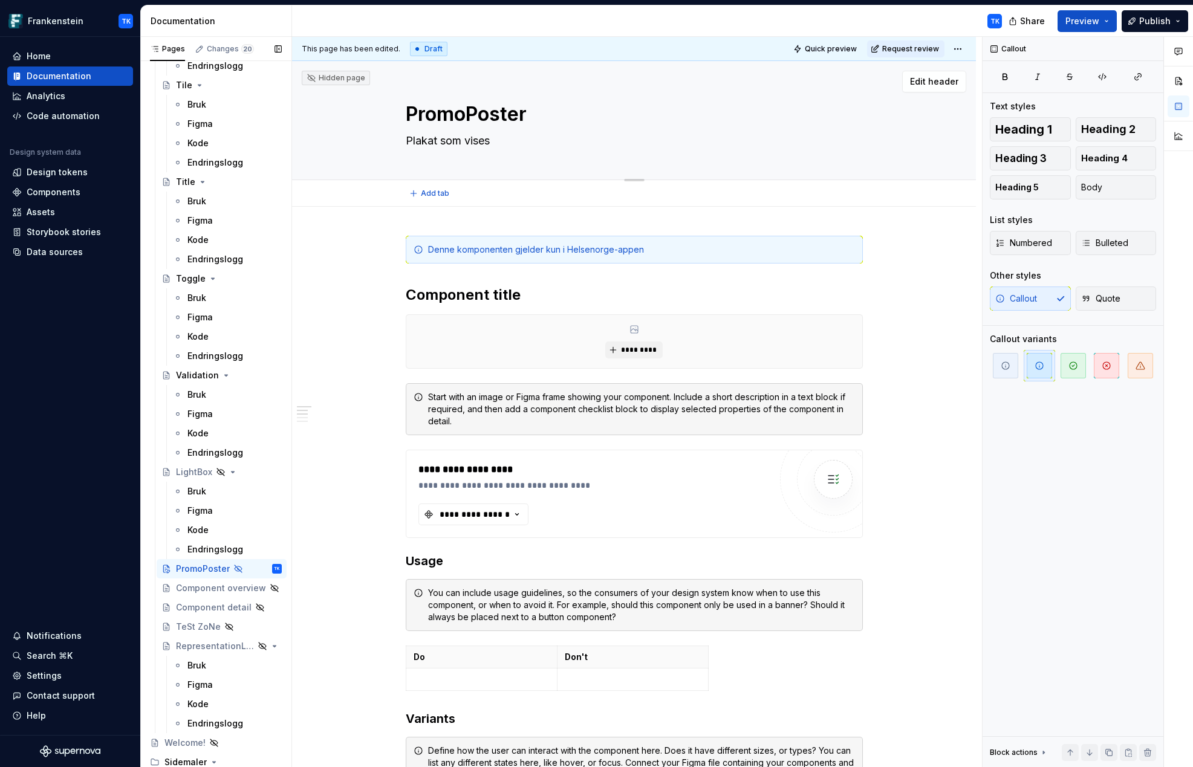
type textarea "*"
type textarea "Plakat som vises"
type textarea "*"
type textarea "Plakat som vises e"
type textarea "*"
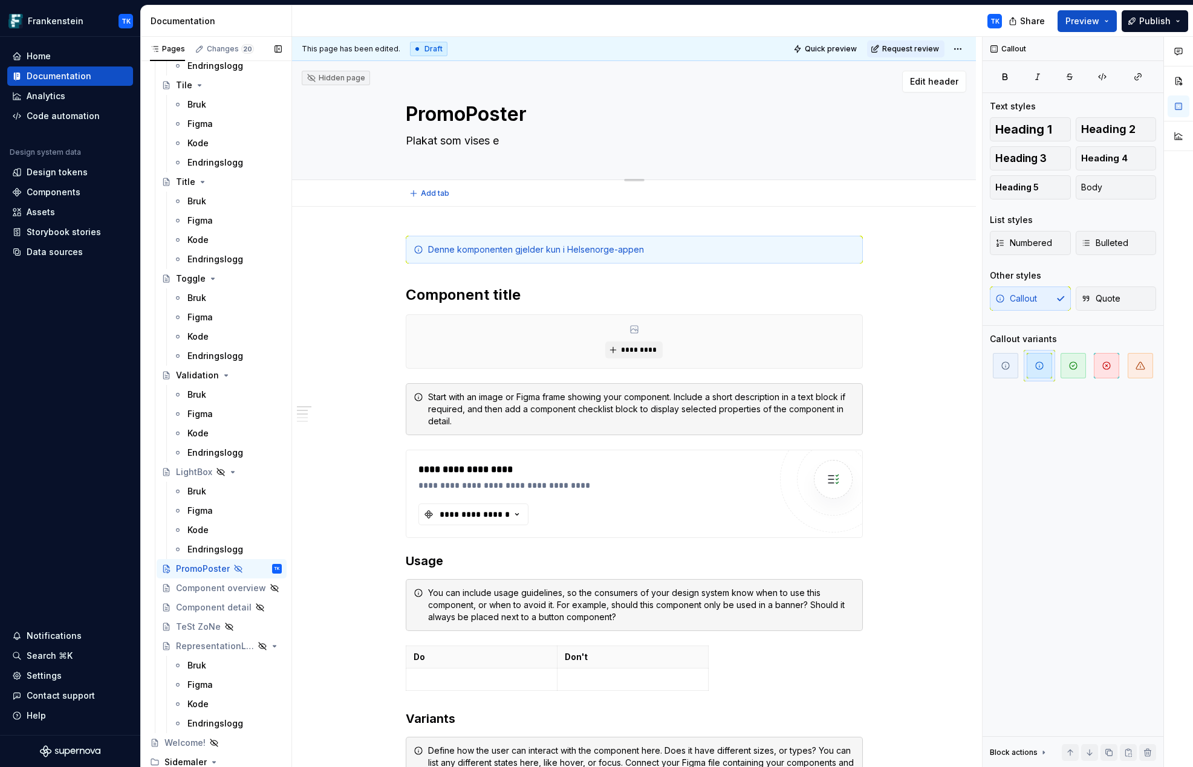
type textarea "Plakat som vises et"
type textarea "*"
type textarea "Plakat som vises ett"
type textarea "*"
type textarea "Plakat som vises ette"
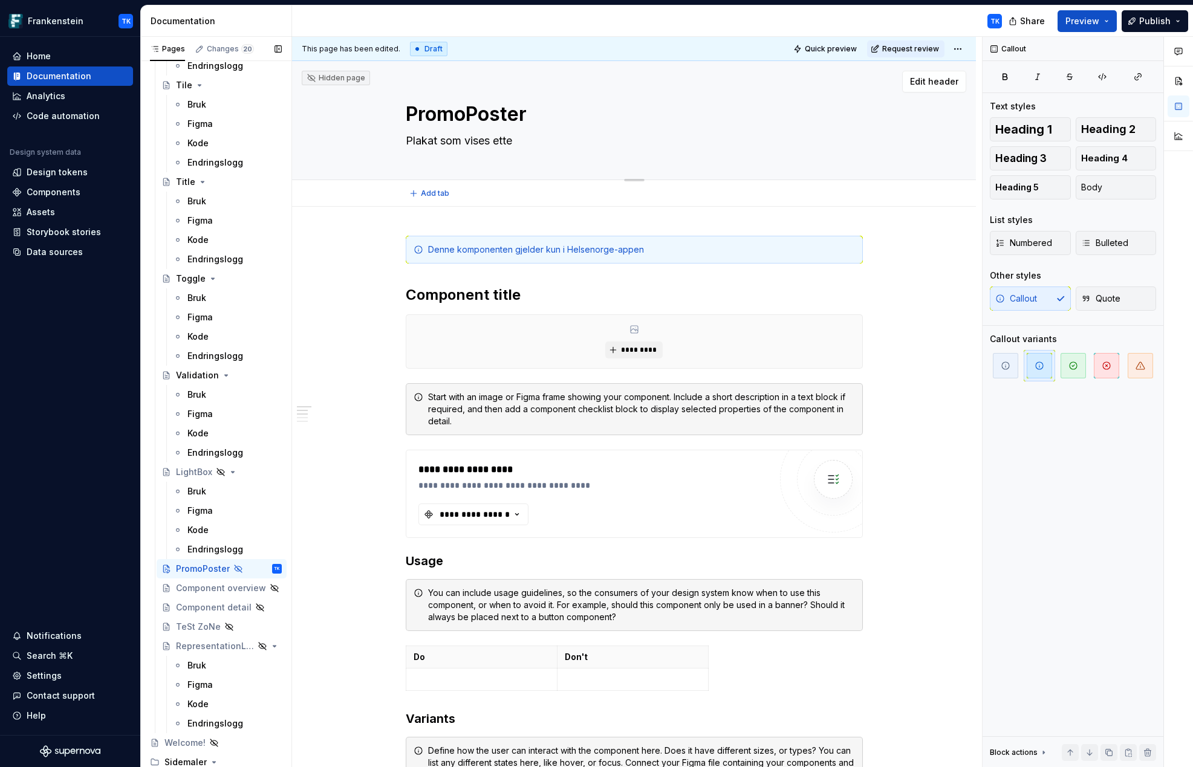
type textarea "*"
type textarea "Plakat som vises etter"
type textarea "*"
type textarea "Plakat som vises etter"
type textarea "*"
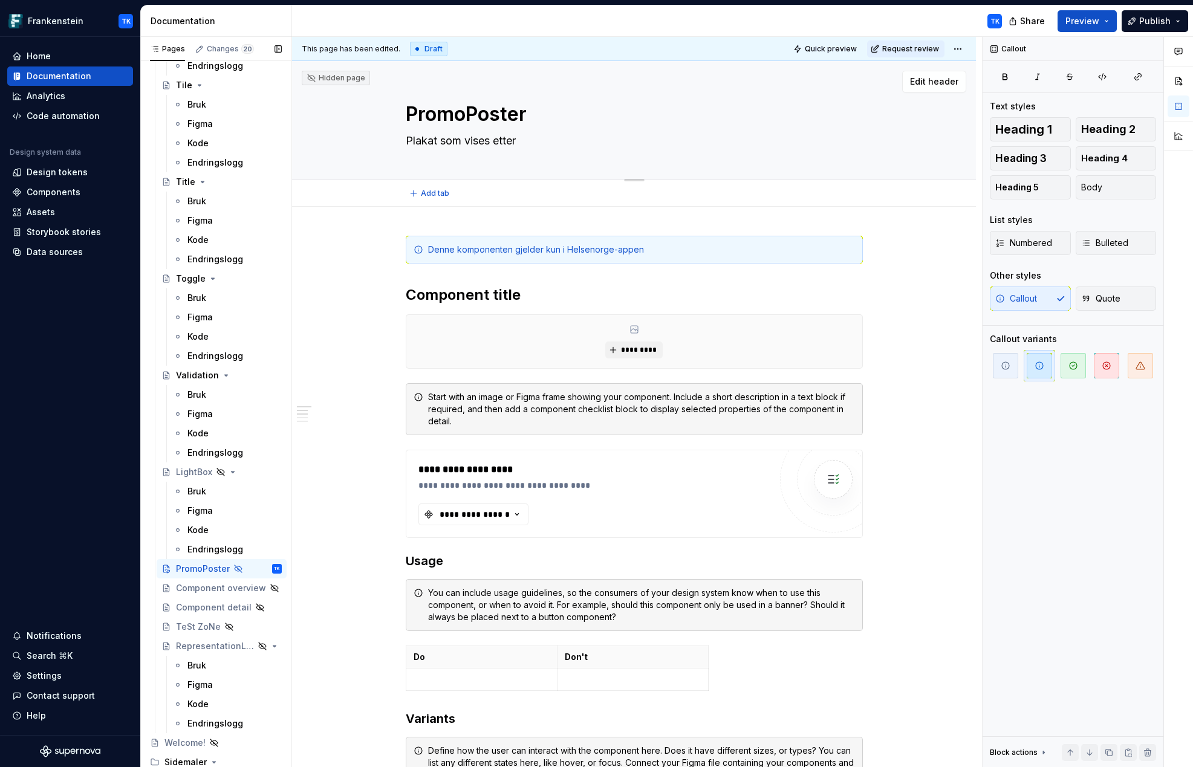
type textarea "Plakat som vises etter i"
type textarea "*"
type textarea "Plakat som vises etter in"
type textarea "*"
type textarea "Plakat som vises etter inn"
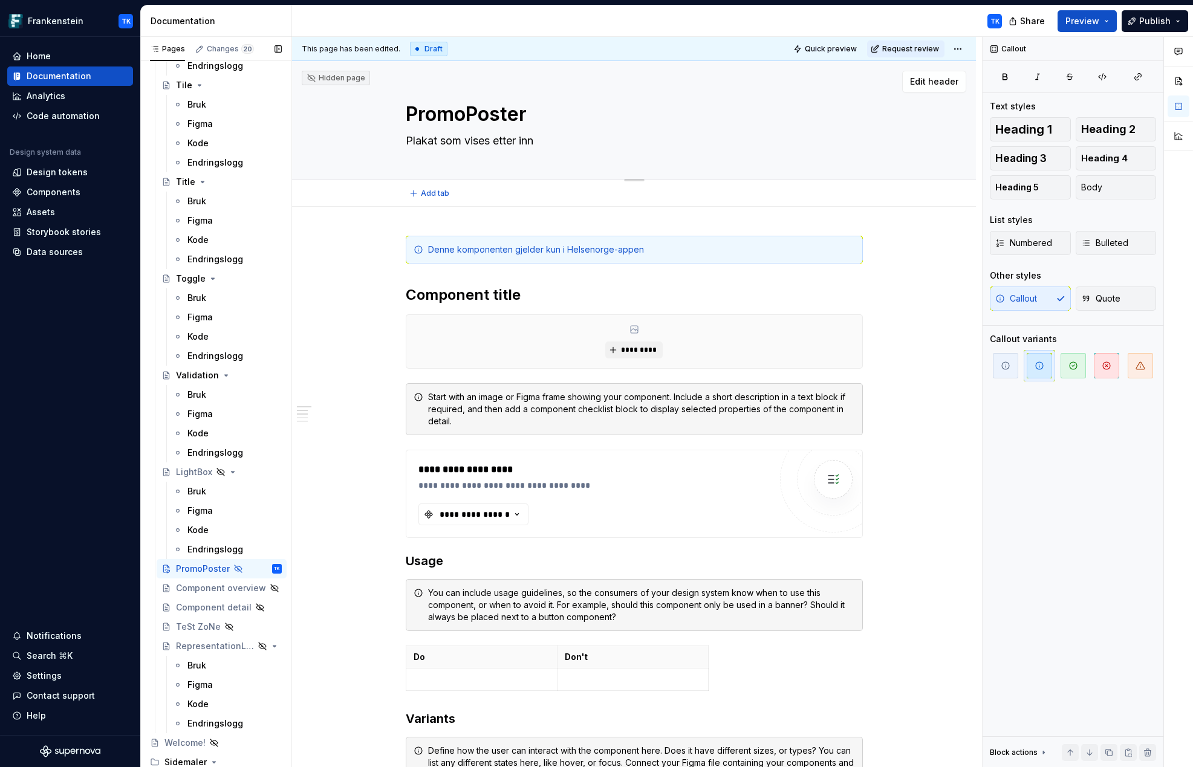
type textarea "*"
type textarea "Plakat som vises etter innl"
type textarea "*"
type textarea "Plakat som vises etter innlo"
type textarea "*"
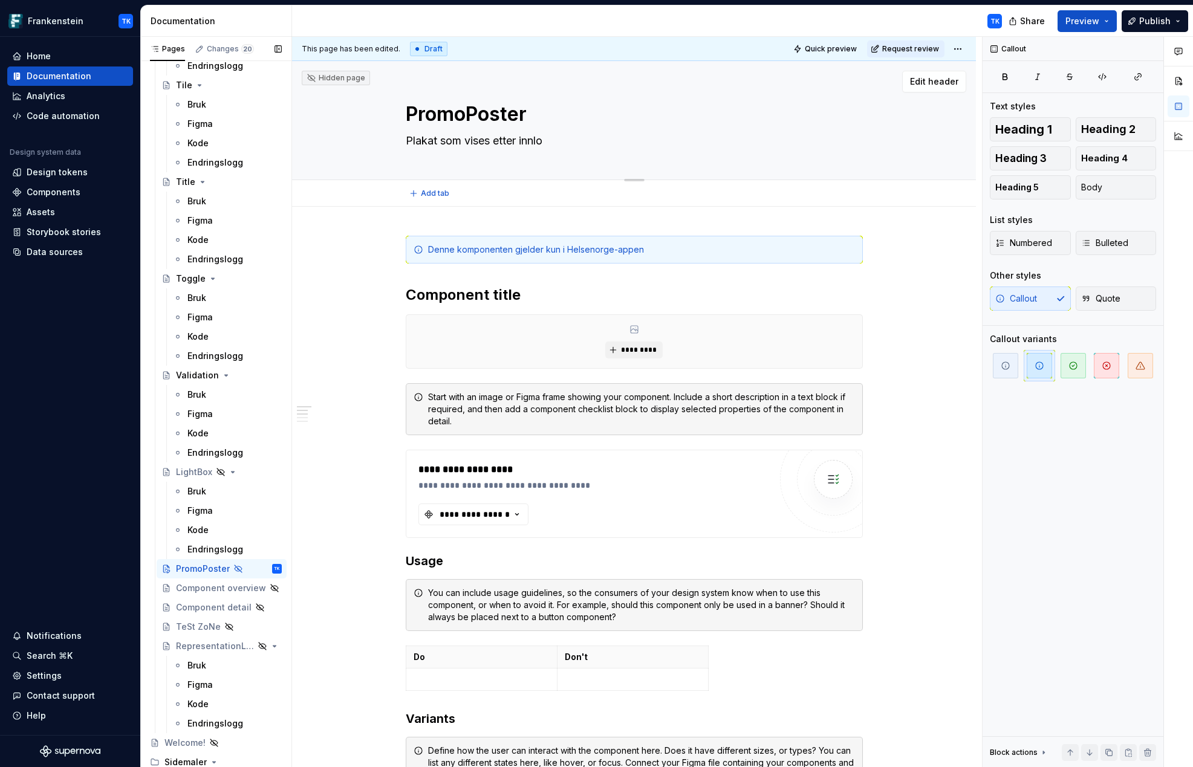
type textarea "Plakat som vises etter innlog"
type textarea "*"
type textarea "Plakat som vises etter innlogg"
type textarea "*"
type textarea "Plakat som vises etter innloggi"
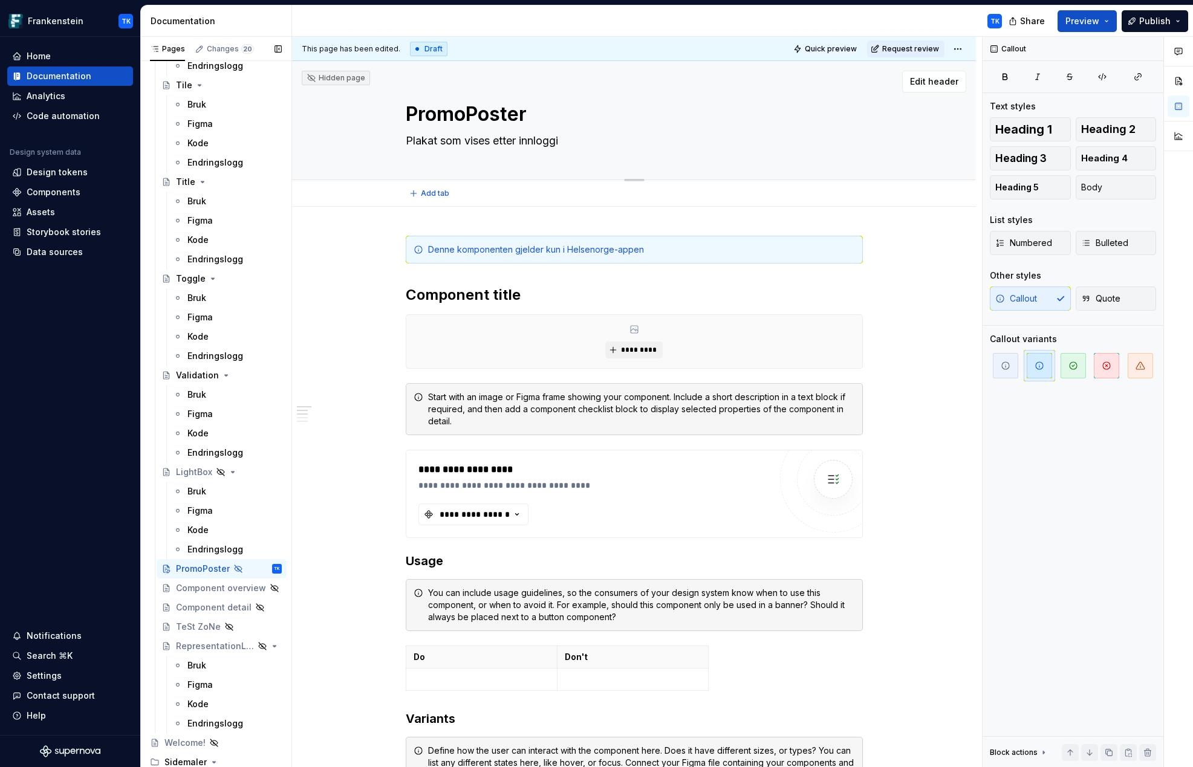
type textarea "*"
type textarea "Plakat som vises etter innloggin"
type textarea "*"
type textarea "Plakat som vises etter innloggi"
type textarea "*"
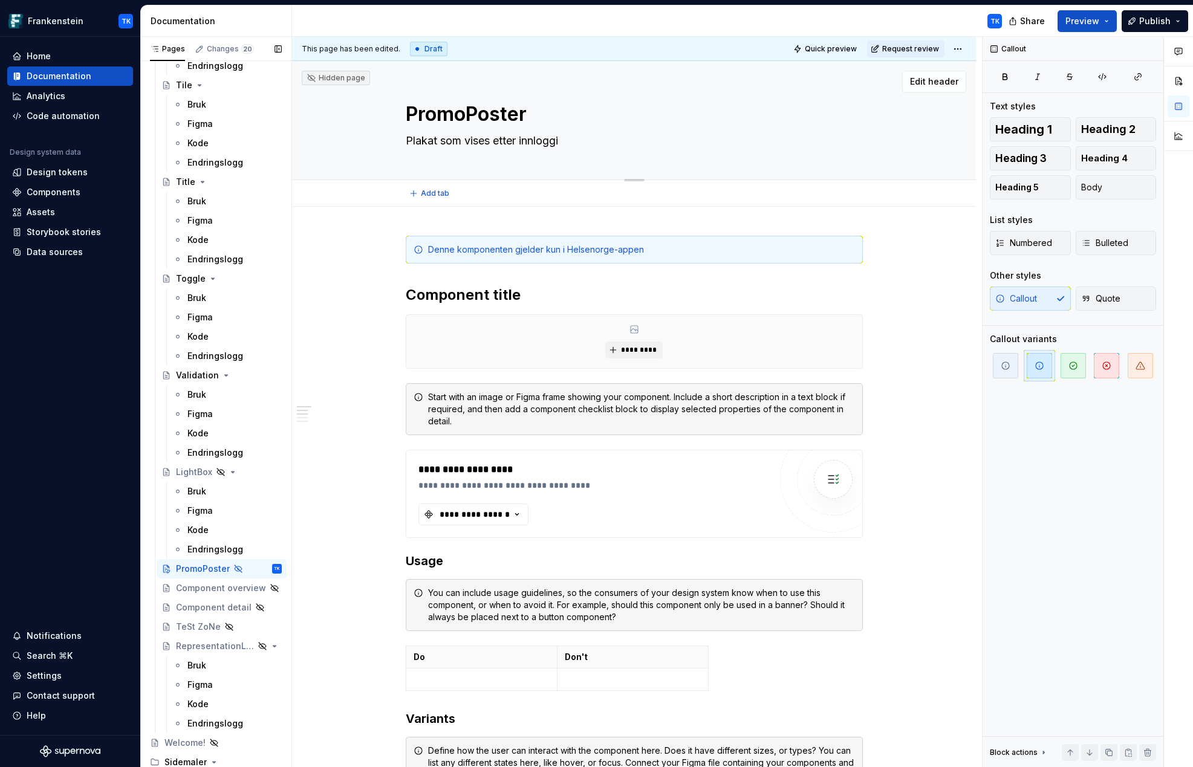
type textarea "Plakat som vises etter innlogg"
type textarea "*"
type textarea "Plakat som vises etter innlog"
type textarea "*"
type textarea "Plakat som vises etter innlo"
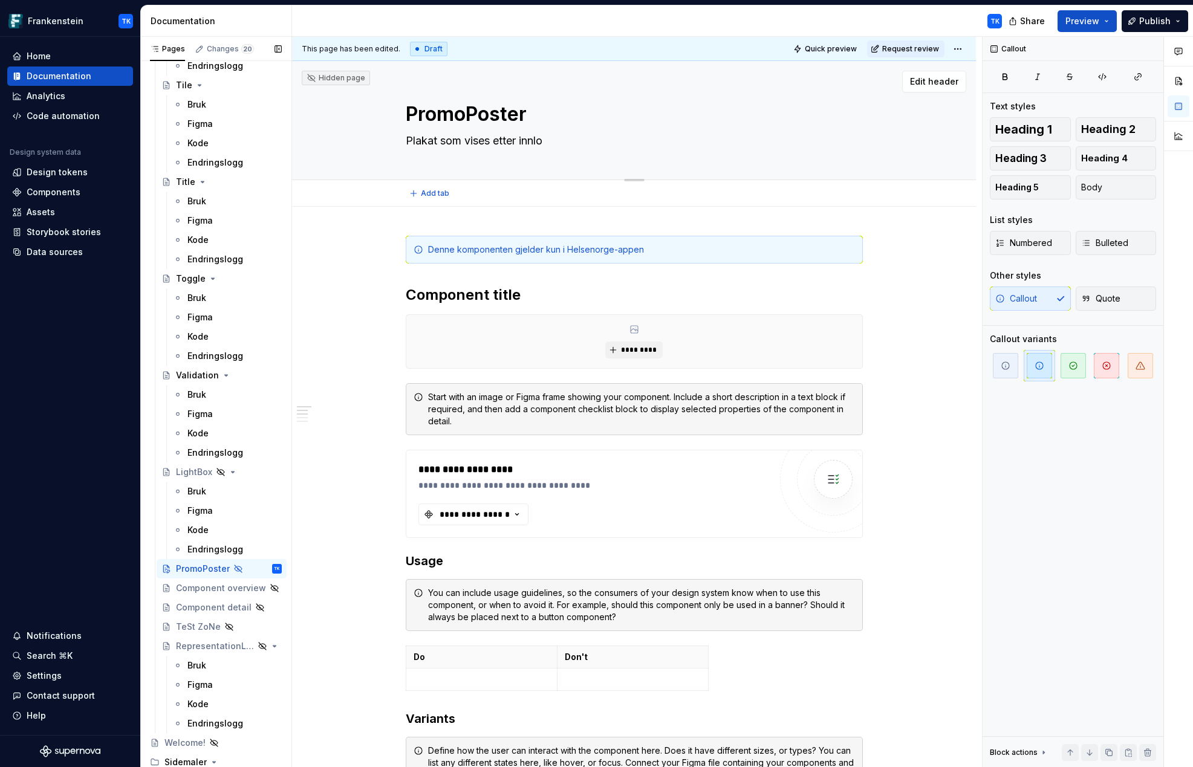
type textarea "*"
type textarea "Plakat som vises etter innl"
type textarea "*"
type textarea "Plakat som vises etter inn"
type textarea "*"
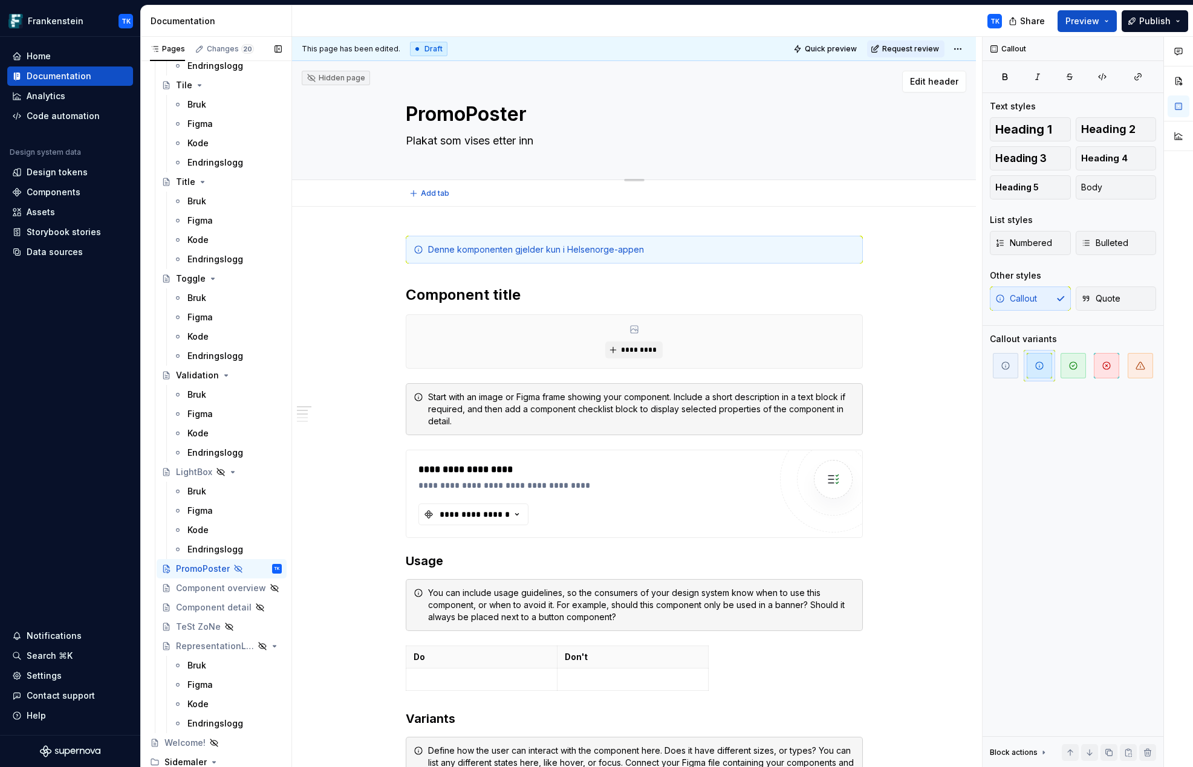
type textarea "Plakat som vises etter in"
type textarea "*"
type textarea "Plakat som vises etter i"
type textarea "*"
type textarea "Plakat som vises etter"
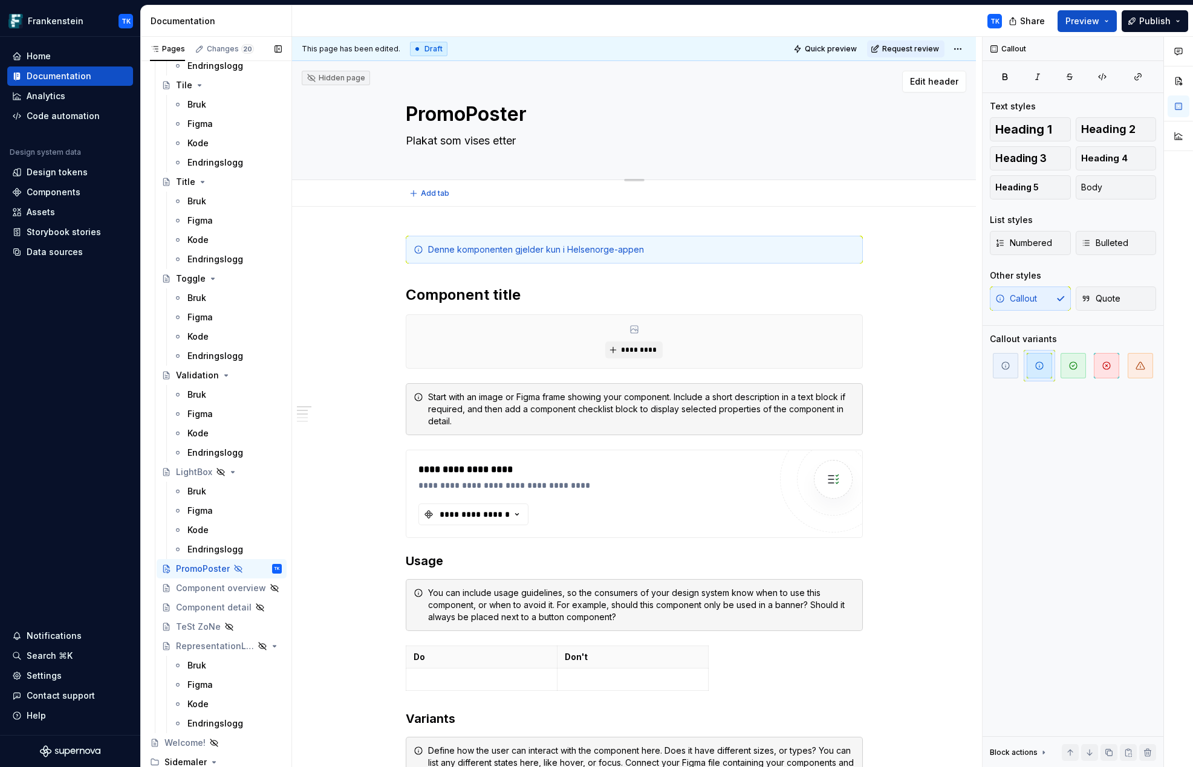
type textarea "*"
type textarea "Plakat som vises etter"
type textarea "*"
type textarea "Plakat som vises ette"
type textarea "*"
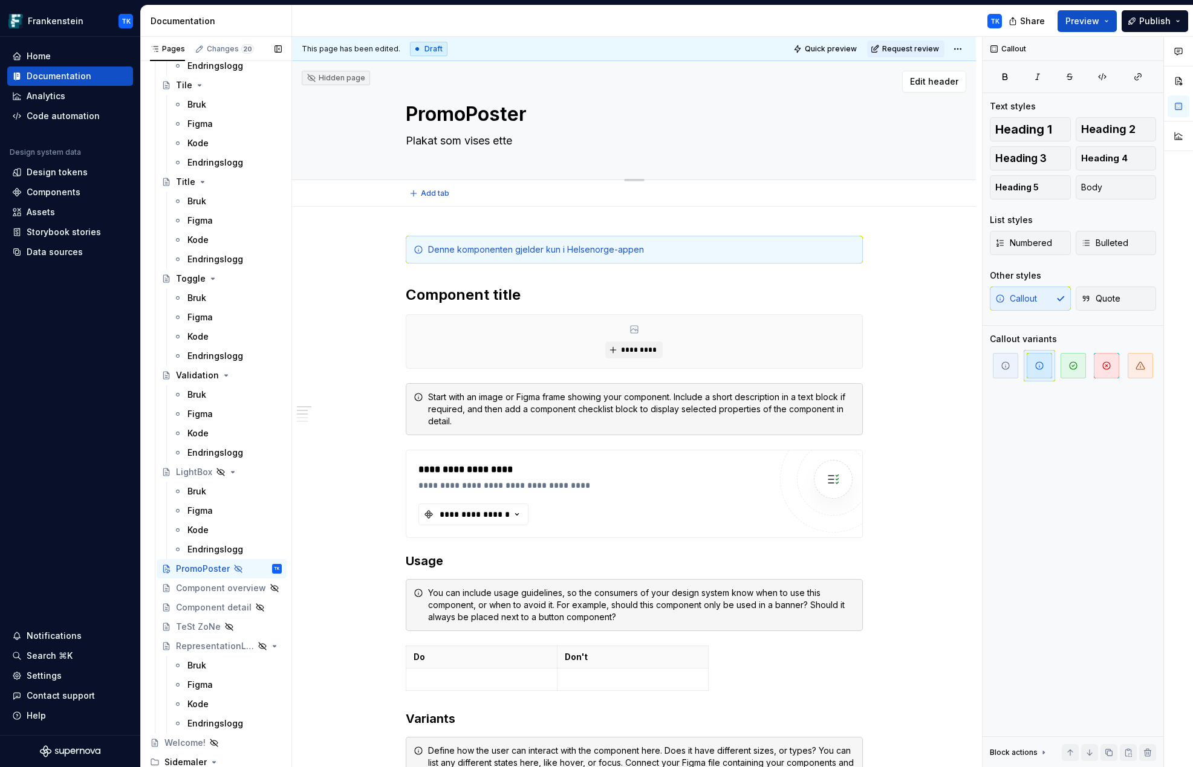
type textarea "Plakat som vises ett"
type textarea "*"
type textarea "Plakat som vises et"
type textarea "*"
type textarea "Plakat som vises e"
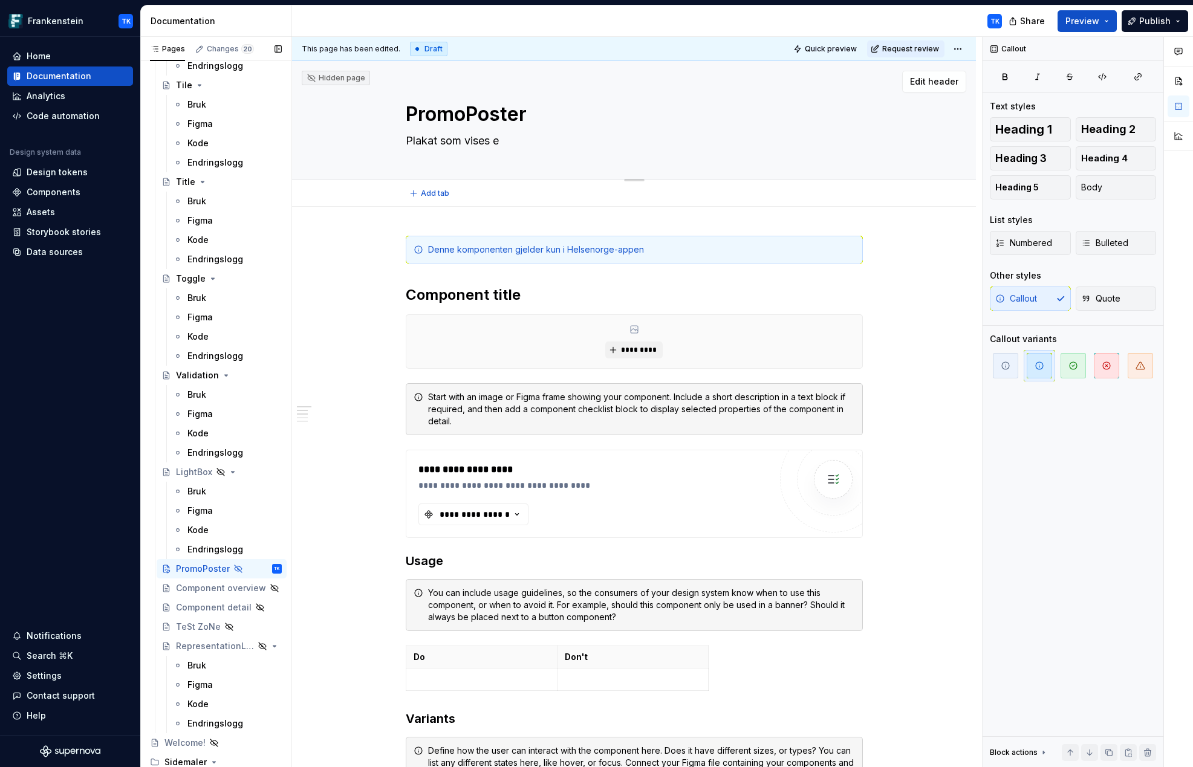
type textarea "*"
type textarea "Plakat som vises"
type textarea "*"
type textarea "Plakat som vises"
type textarea "*"
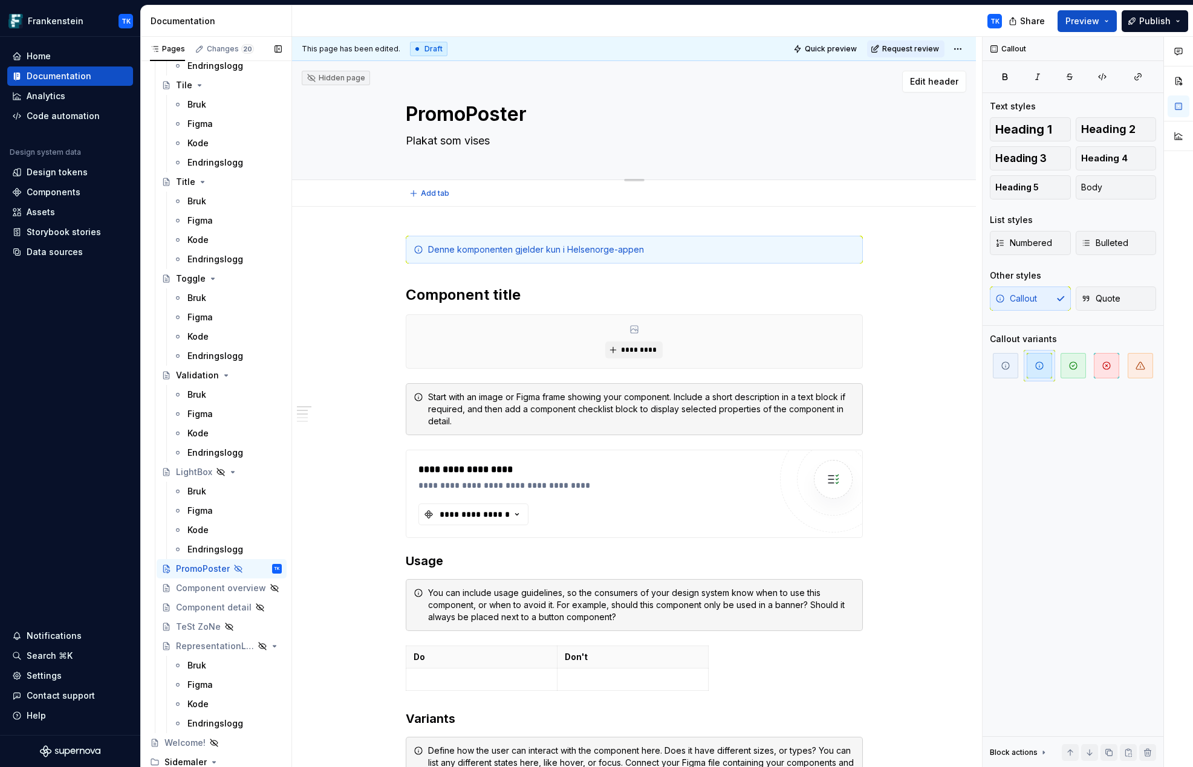
type textarea "Plakat som vise"
type textarea "*"
type textarea "Plakat som vis"
type textarea "*"
type textarea "Plakat som vi"
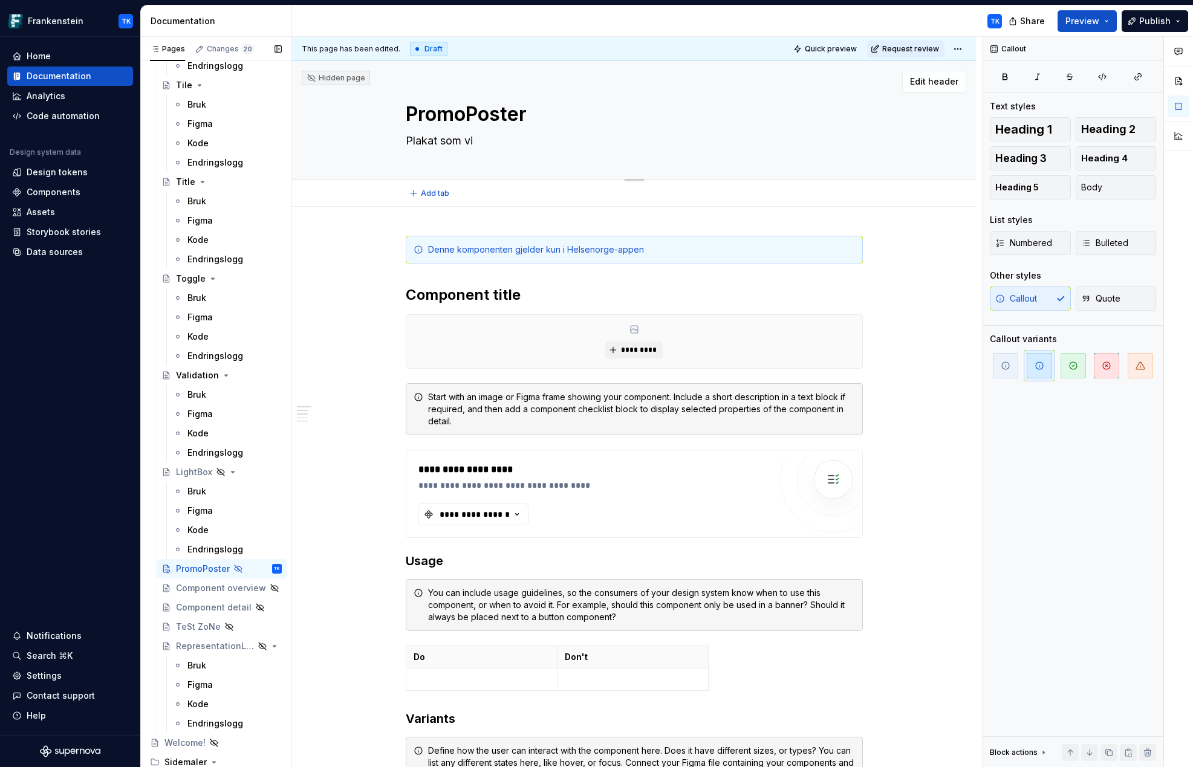
type textarea "*"
type textarea "Plakat som v"
type textarea "*"
type textarea "Plakat som"
type textarea "*"
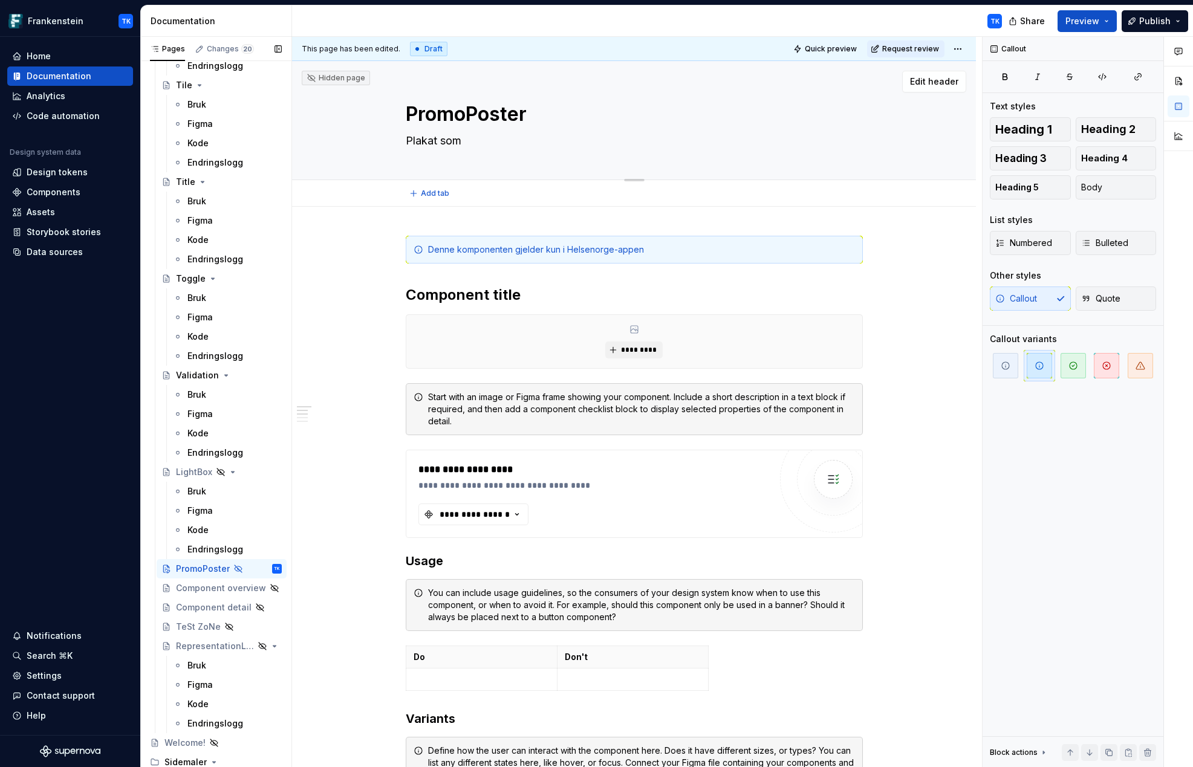
type textarea "Plakat som"
type textarea "*"
type textarea "Plakat so"
type textarea "*"
type textarea "Plakat s"
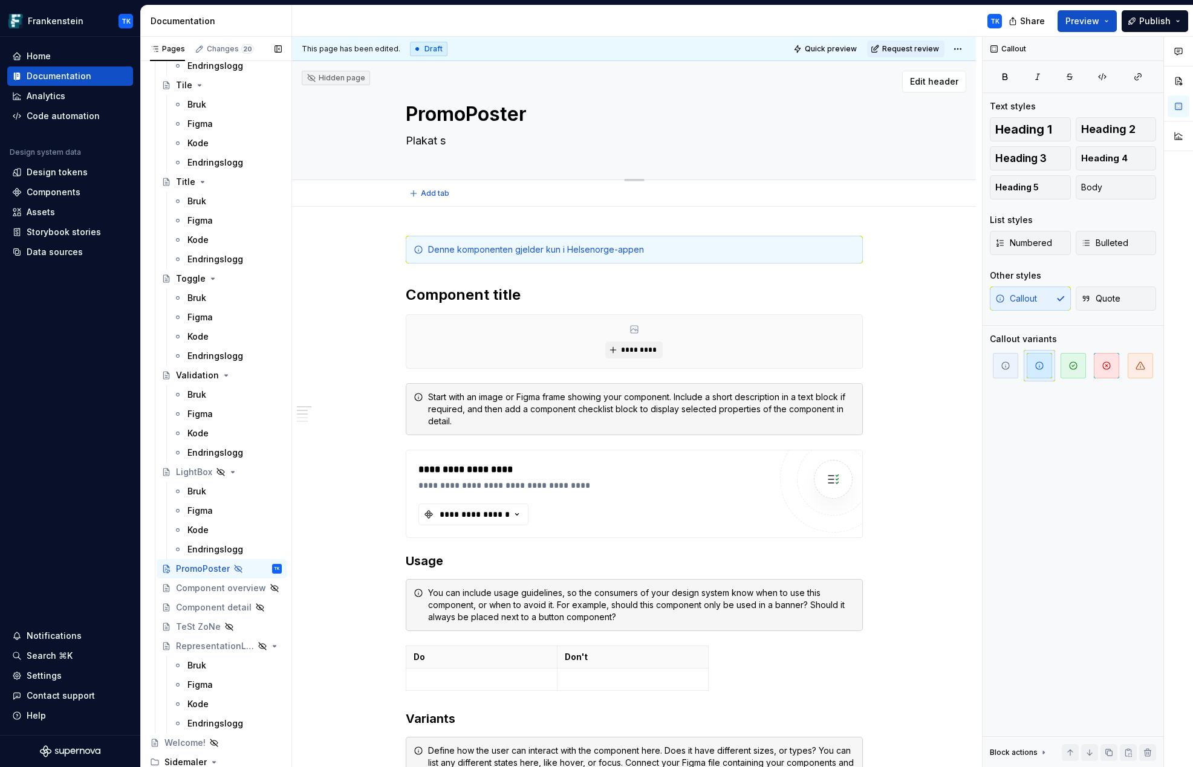
type textarea "*"
type textarea "Plakat"
type textarea "*"
type textarea "Plakat"
type textarea "*"
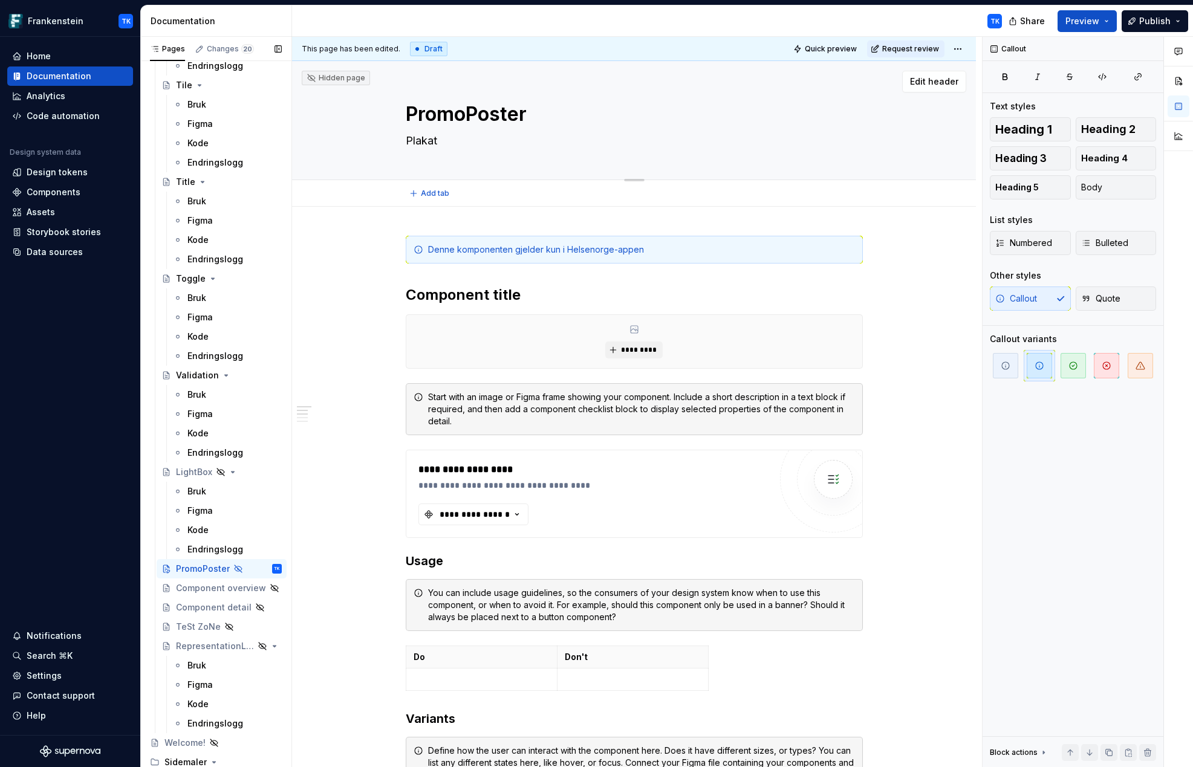
type textarea "Plaka"
type textarea "*"
type textarea "Plak"
type textarea "*"
type textarea "Pla"
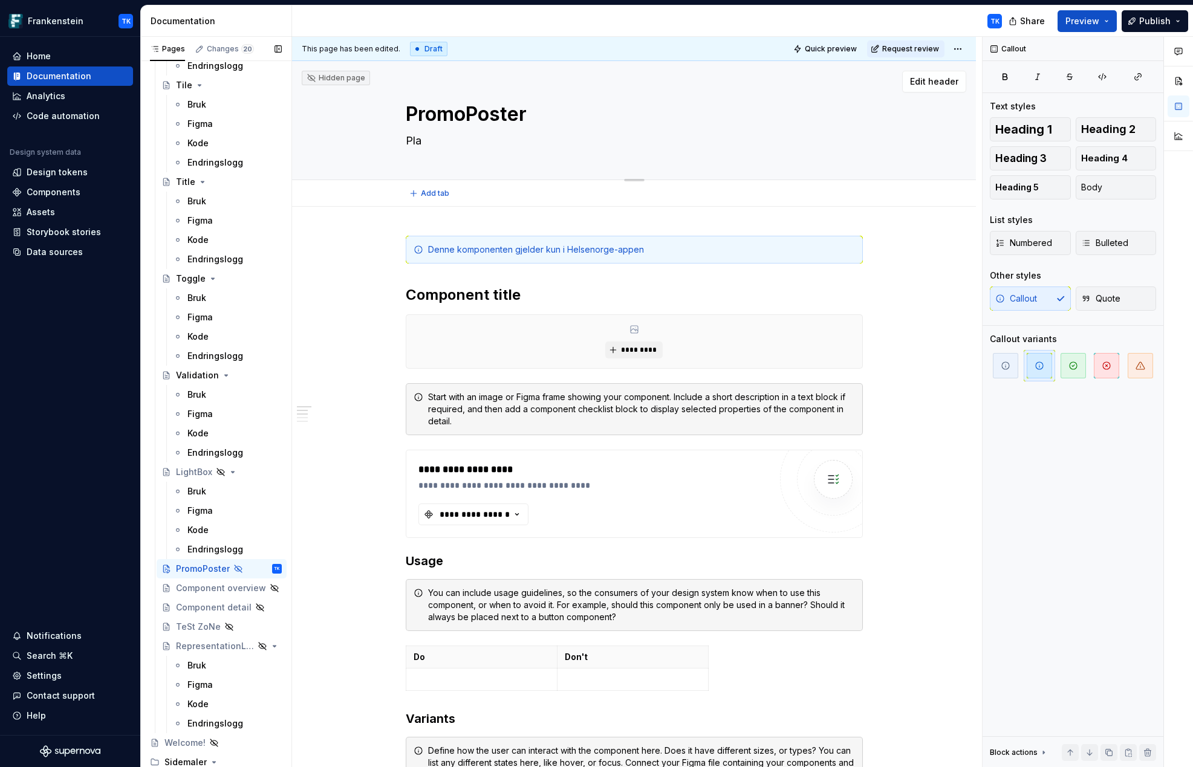
type textarea "*"
type textarea "Pl"
type textarea "*"
type textarea "P"
type textarea "*"
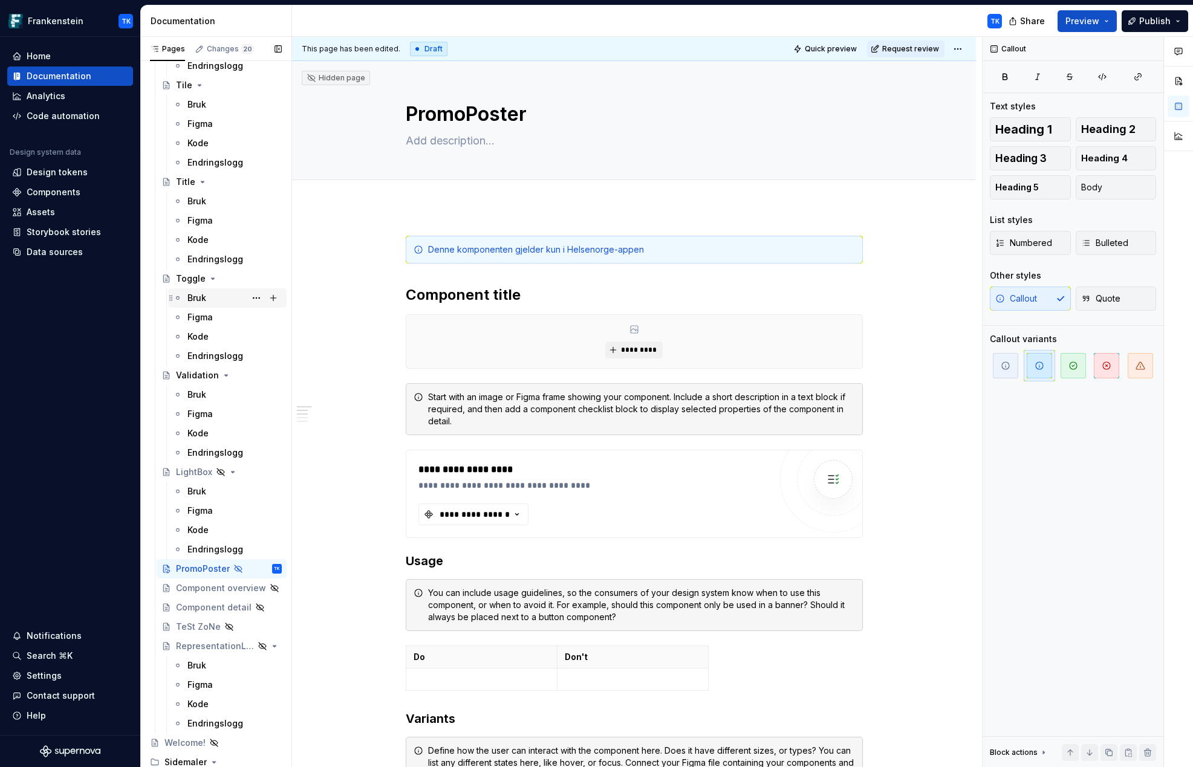
click at [185, 297] on div "Bruk" at bounding box center [227, 298] width 109 height 17
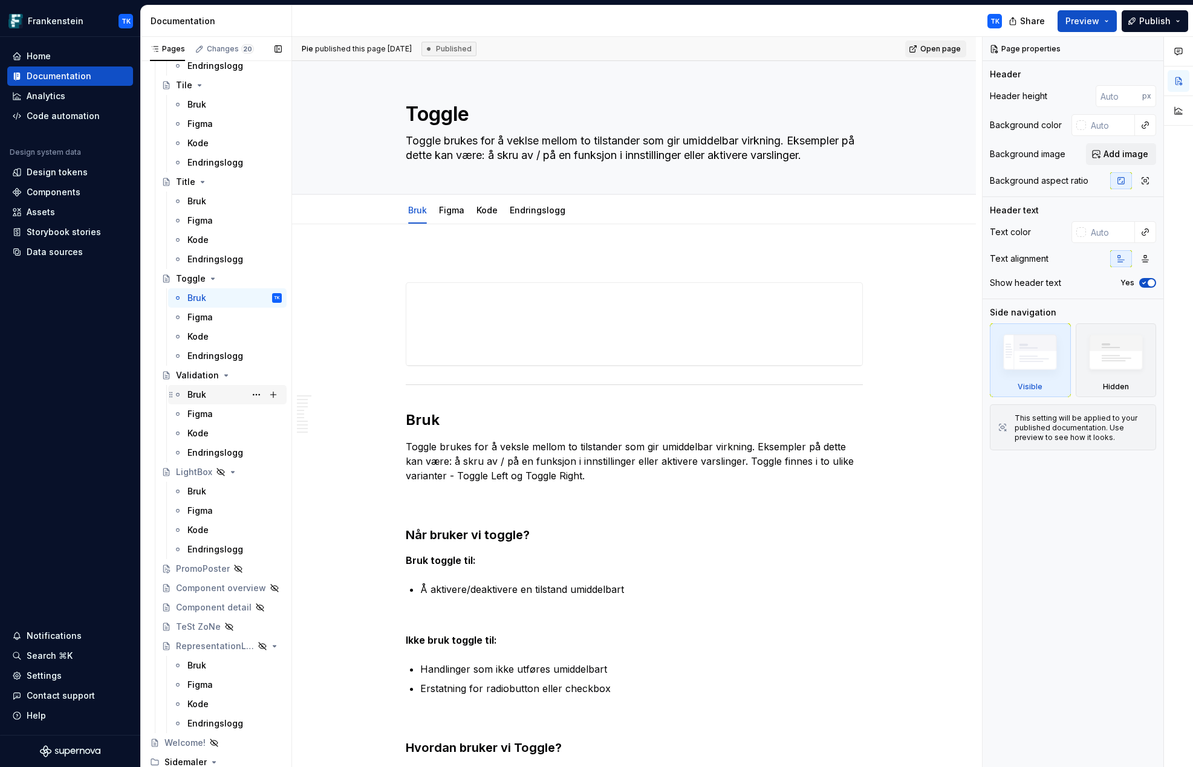
click at [213, 395] on div "Bruk" at bounding box center [234, 394] width 94 height 17
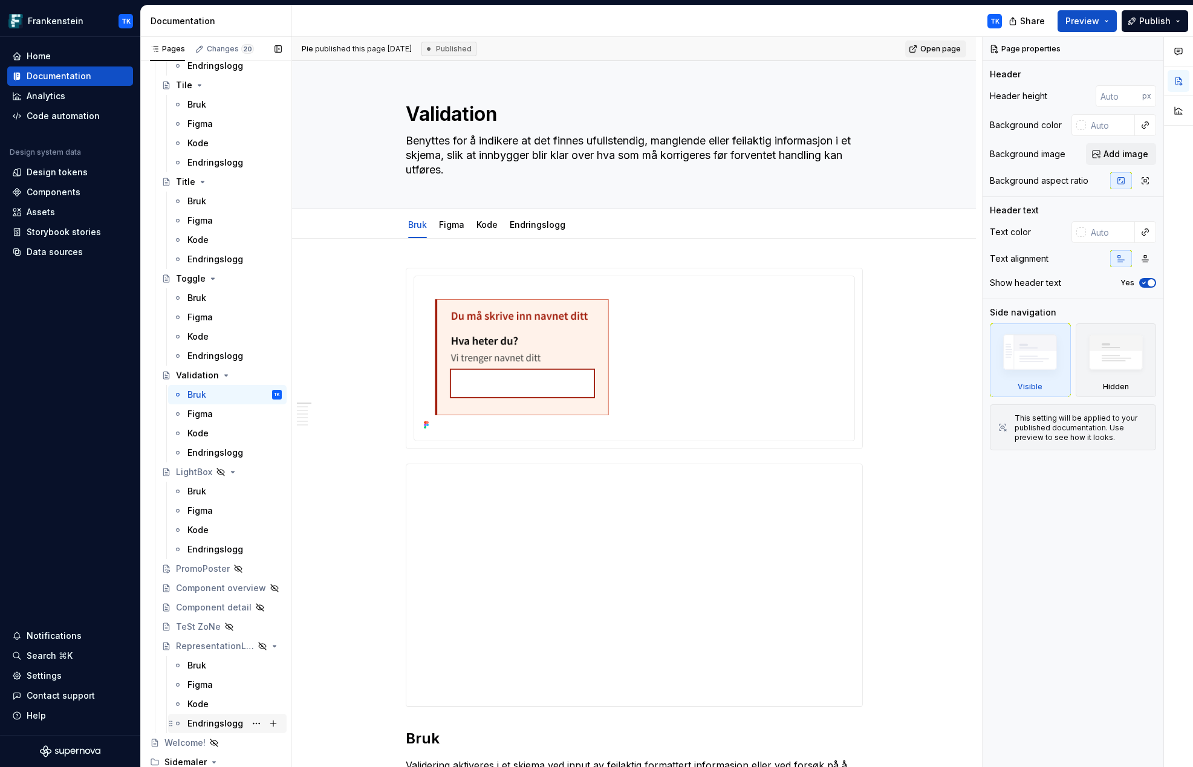
scroll to position [6023, 0]
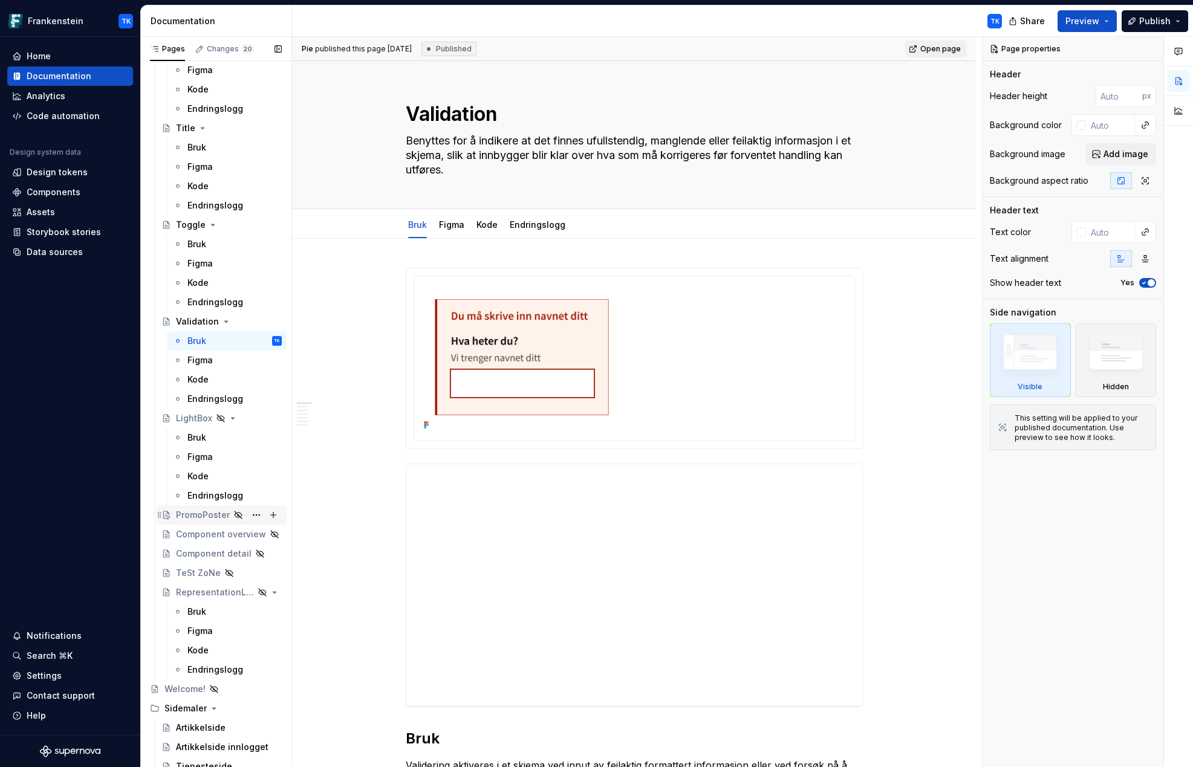
click at [199, 511] on div "PromoPoster" at bounding box center [203, 515] width 54 height 12
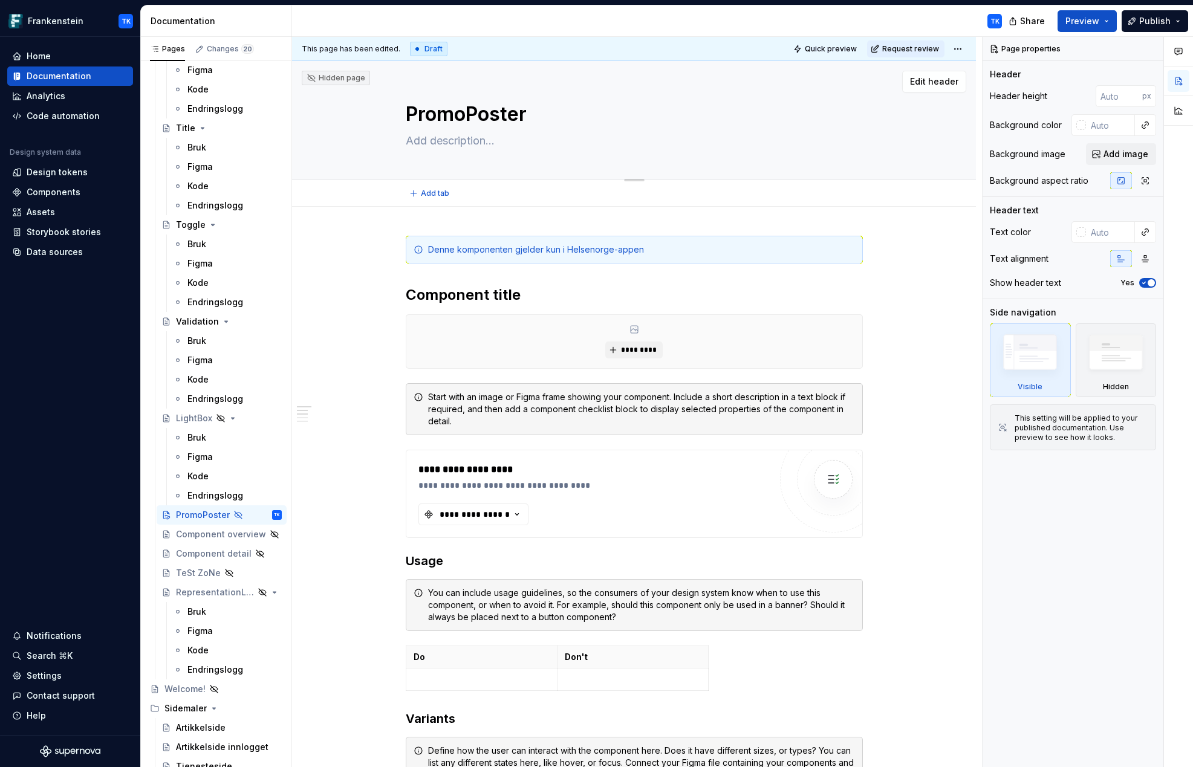
click at [445, 141] on textarea at bounding box center [631, 140] width 457 height 19
type textarea "*"
type textarea "B"
type textarea "*"
type textarea "Be"
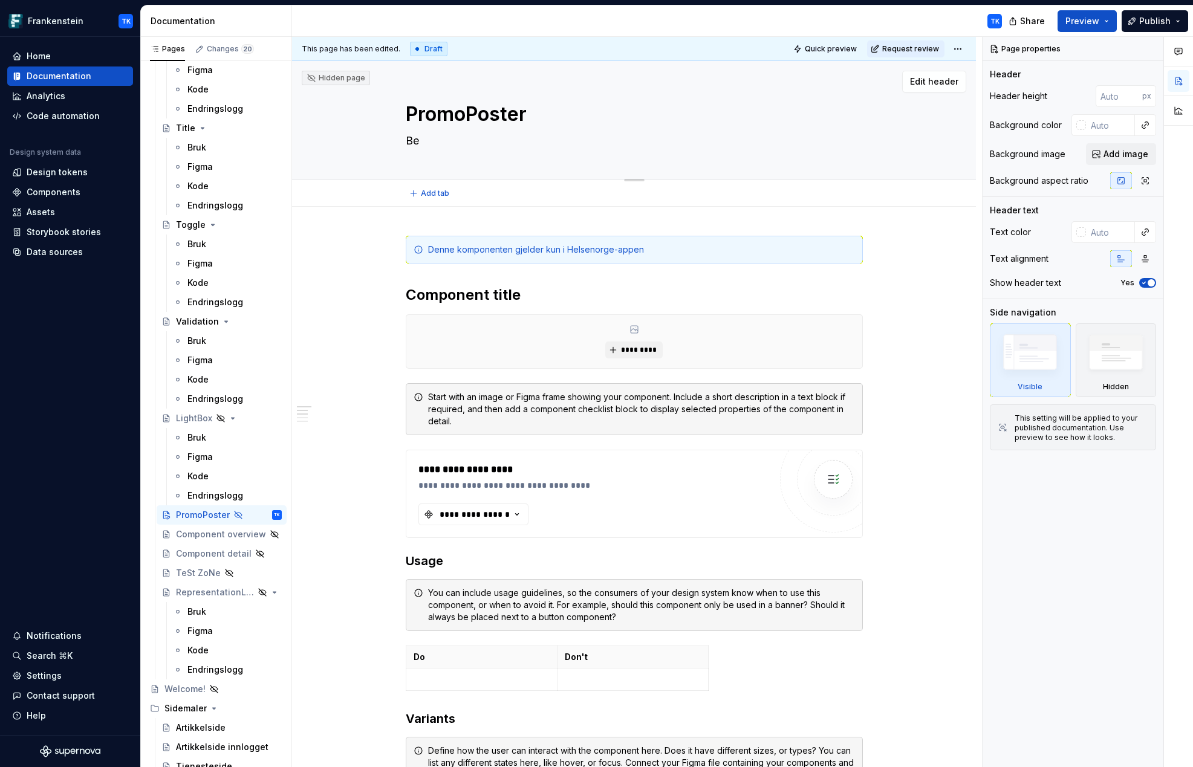
type textarea "*"
type textarea "Ben"
type textarea "*"
type textarea "Beny"
type textarea "*"
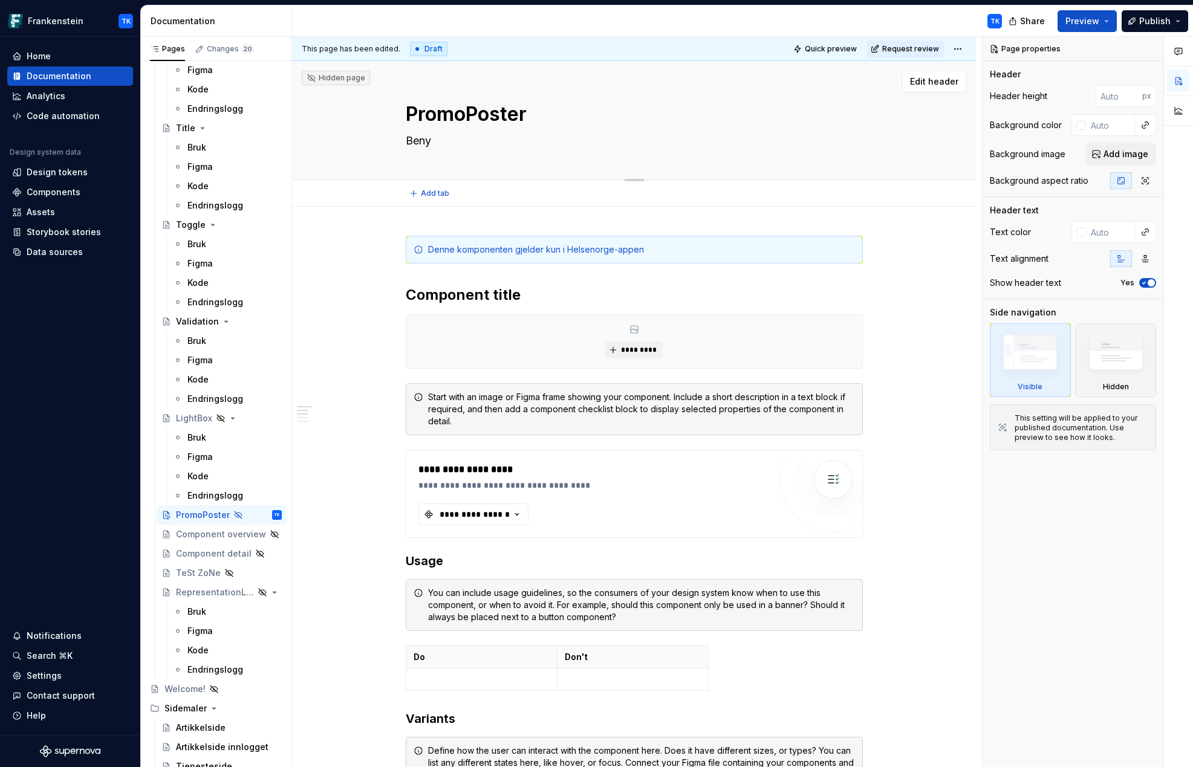
type textarea "Benyt"
type textarea "*"
type textarea "Benytt"
type textarea "*"
type textarea "Benytte"
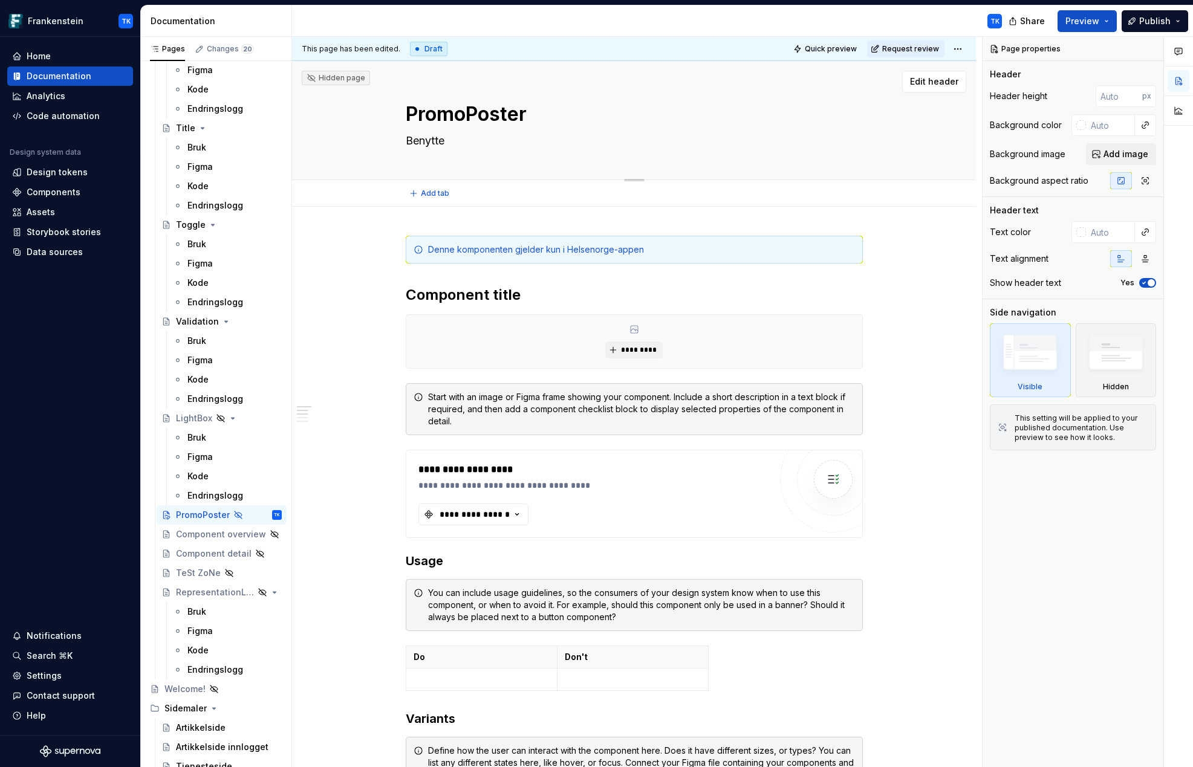
type textarea "*"
type textarea "Benyttes"
type textarea "*"
type textarea "Benyttesd"
type textarea "*"
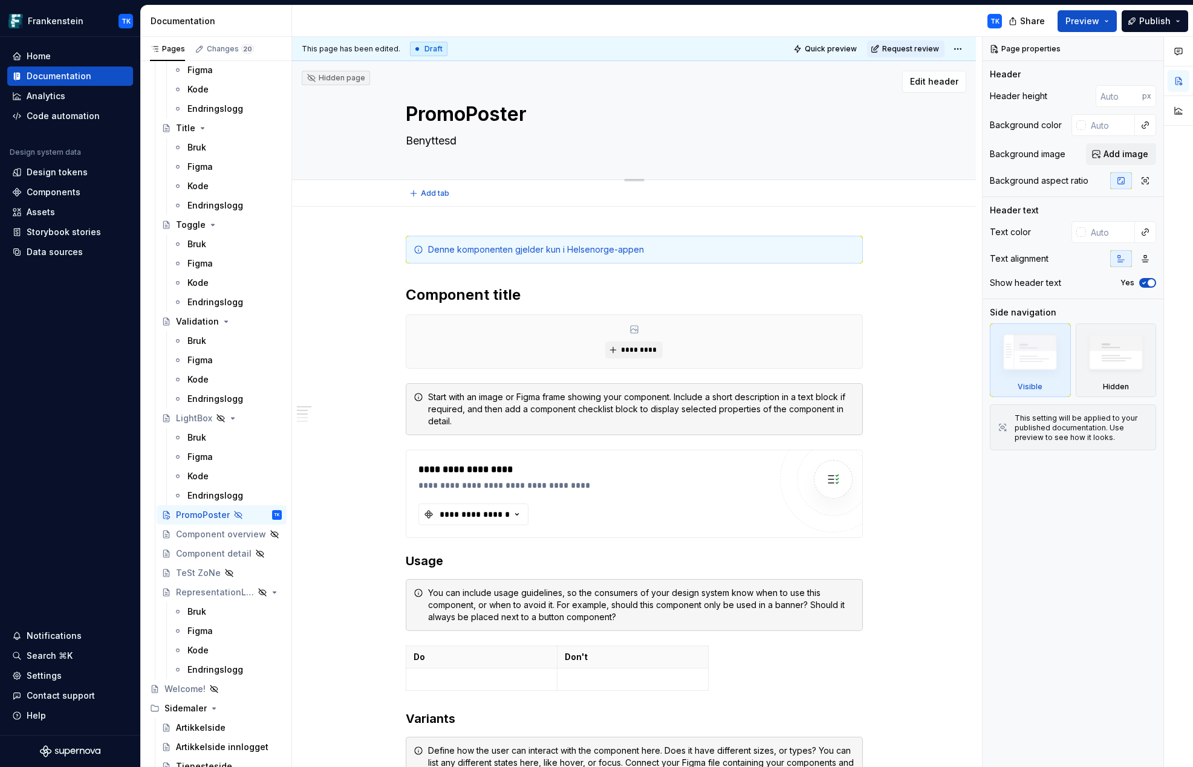
type textarea "Benyttes"
type textarea "*"
type textarea "Benyttes s"
type textarea "*"
type textarea "Benyttes so"
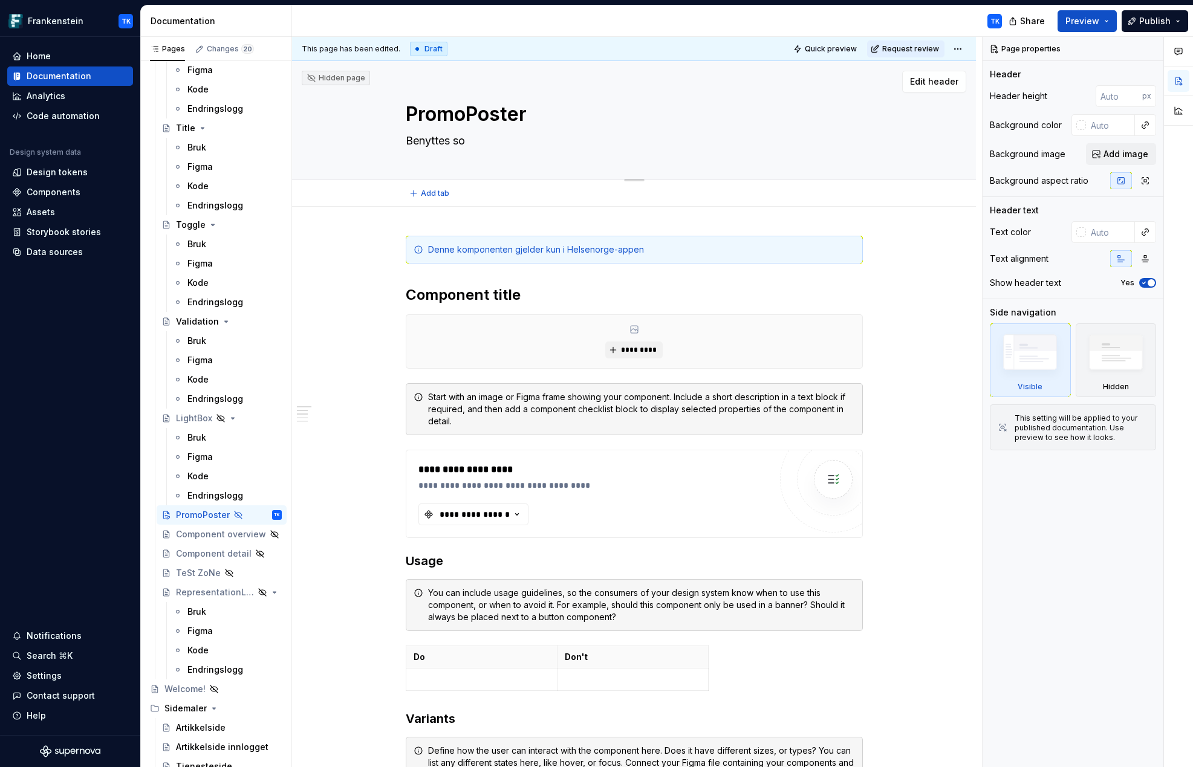
type textarea "*"
type textarea "Benyttes som"
type textarea "*"
type textarea "Benyttes som"
type textarea "*"
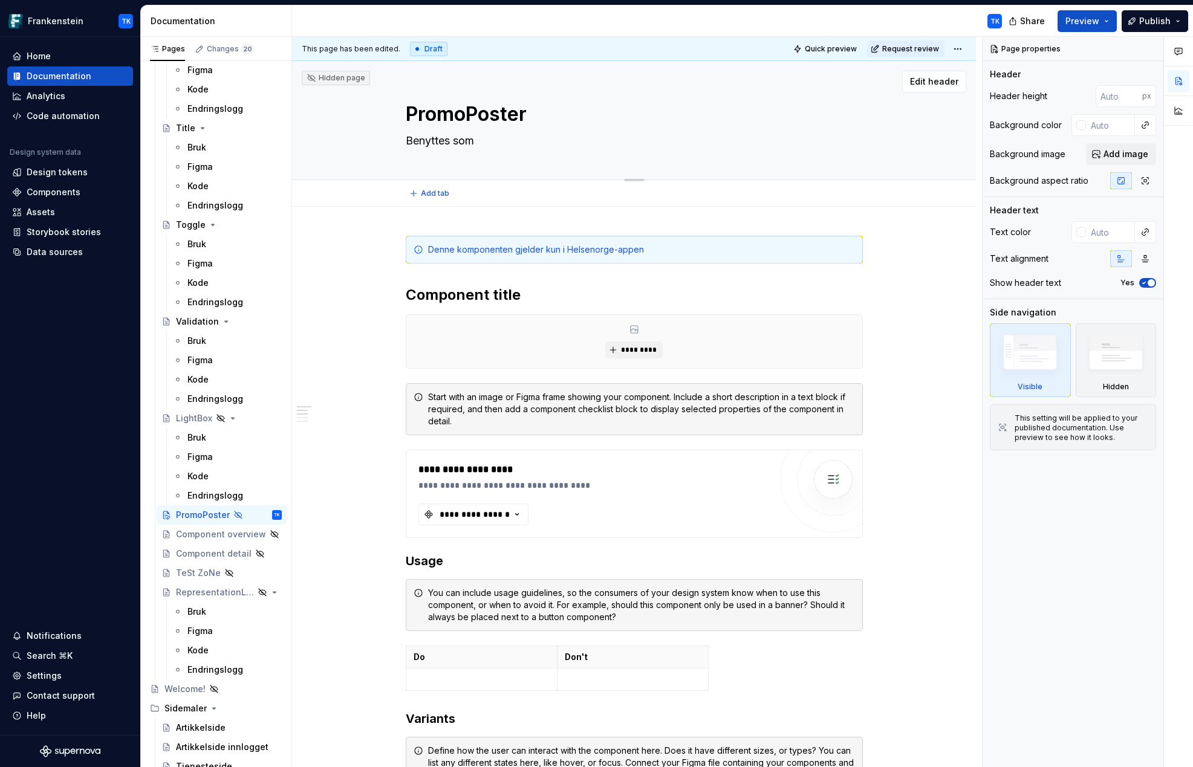
type textarea "Benyttes som e"
type textarea "*"
type textarea "Benyttes som en"
type textarea "*"
type textarea "Benyttes som en"
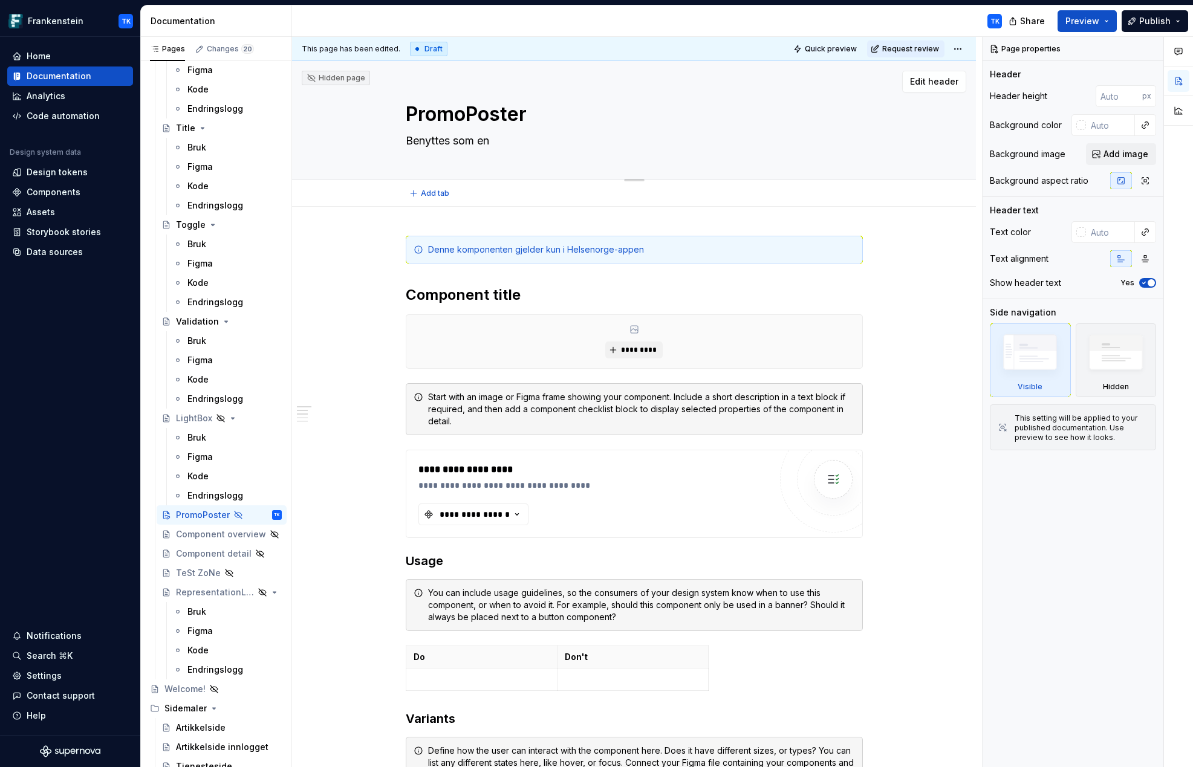
type textarea "*"
type textarea "Benyttes som en"
type textarea "*"
type textarea "Benyttes som e"
type textarea "*"
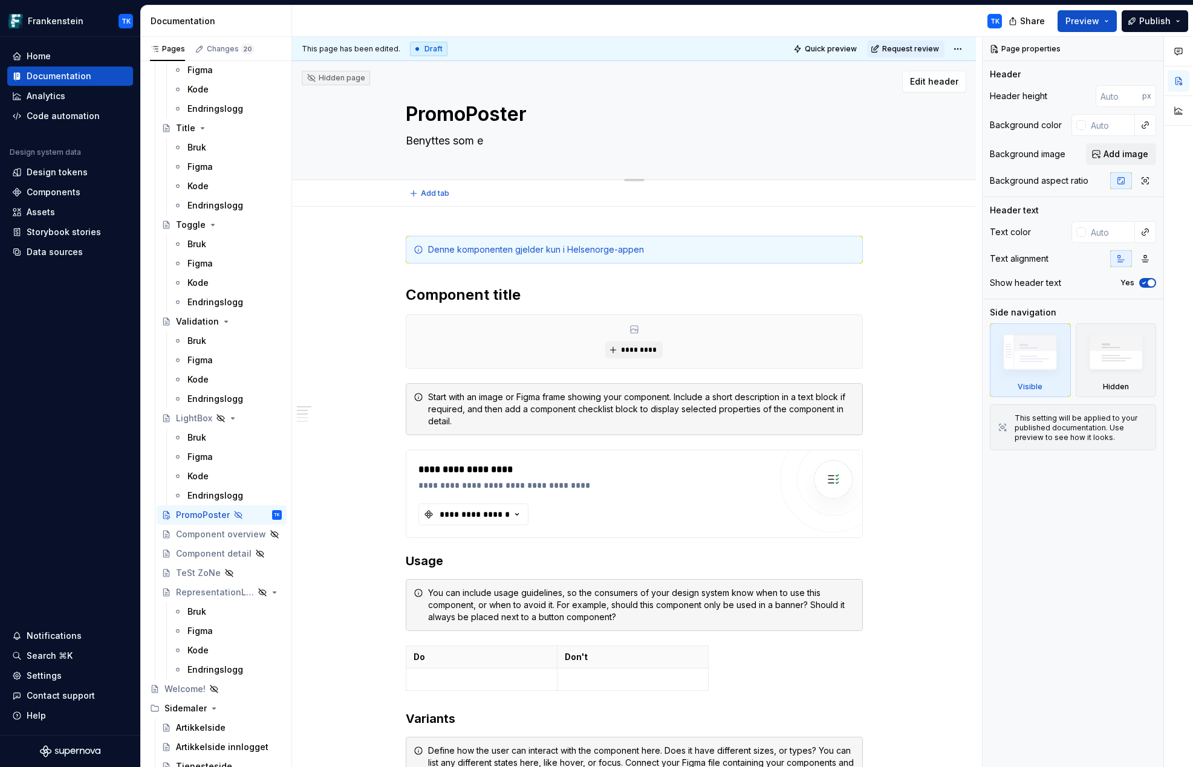
type textarea "Benyttes som"
click at [468, 291] on h2 "Component title" at bounding box center [634, 294] width 457 height 19
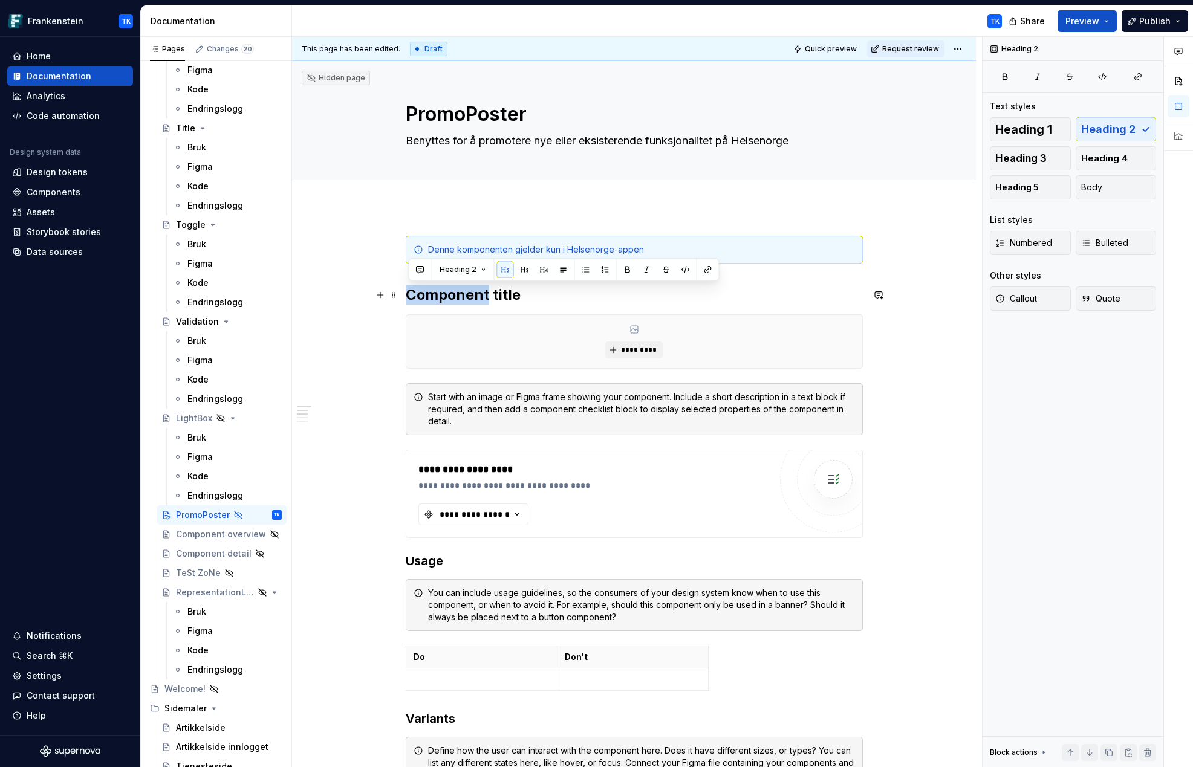
click at [468, 291] on h2 "Component title" at bounding box center [634, 294] width 457 height 19
click at [204, 441] on div "Bruk" at bounding box center [196, 438] width 19 height 12
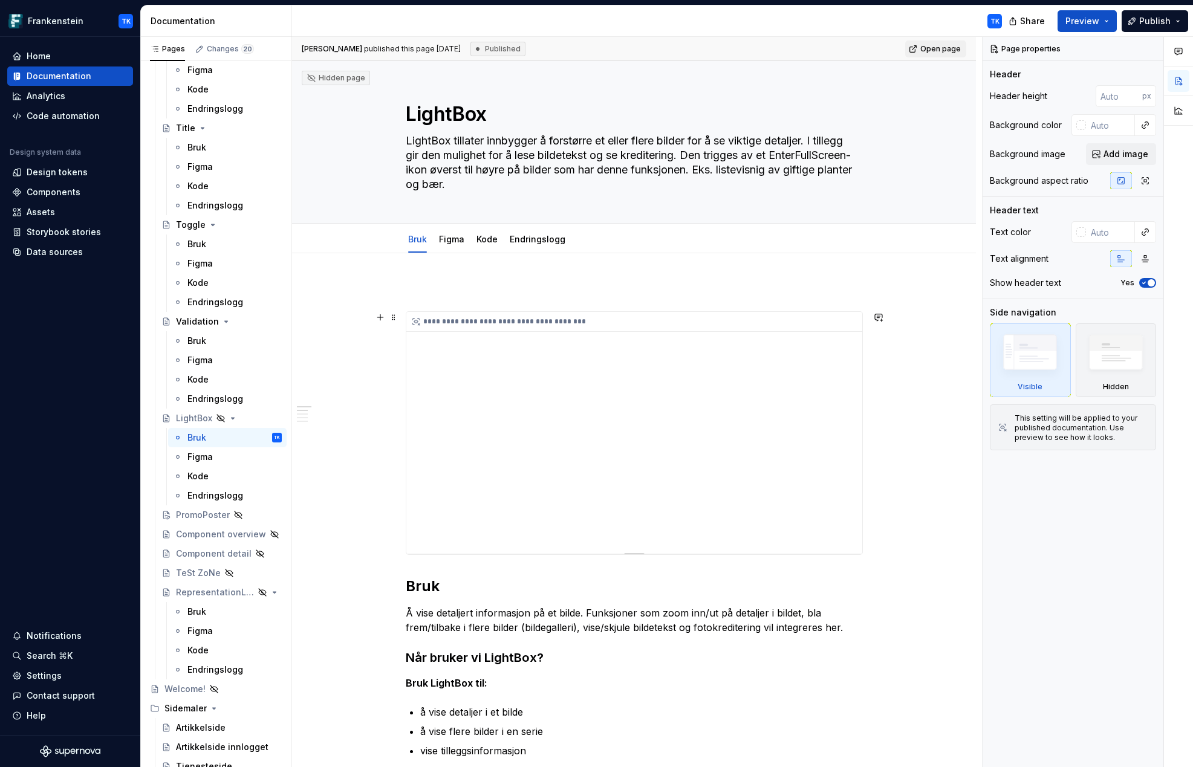
scroll to position [27, 0]
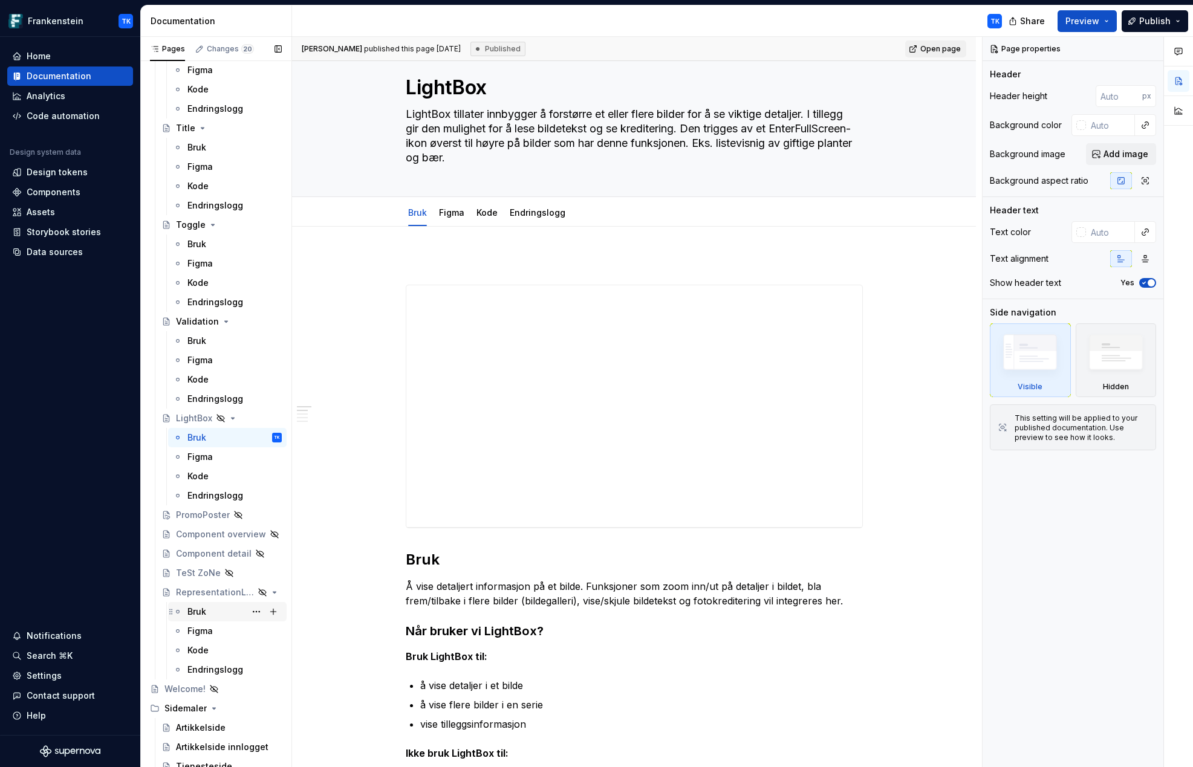
click at [202, 612] on div "Bruk" at bounding box center [196, 612] width 19 height 12
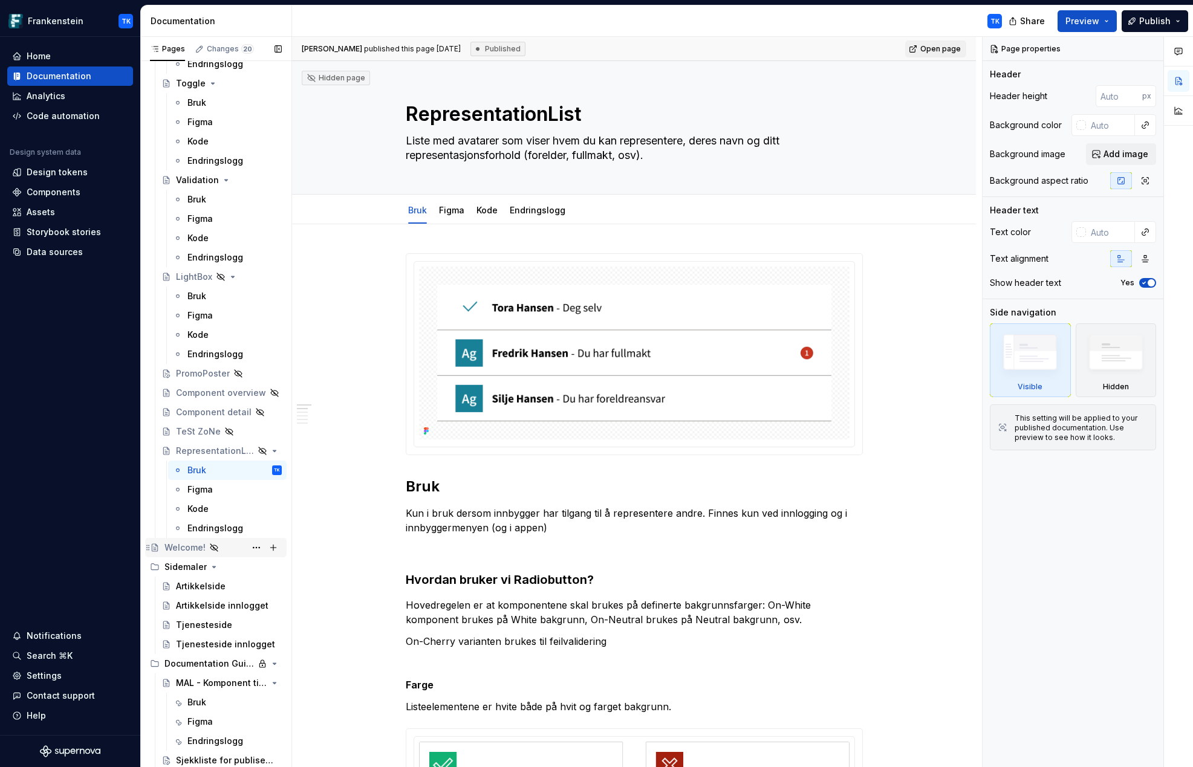
scroll to position [6162, 0]
click at [195, 380] on div "PromoPoster" at bounding box center [203, 377] width 54 height 12
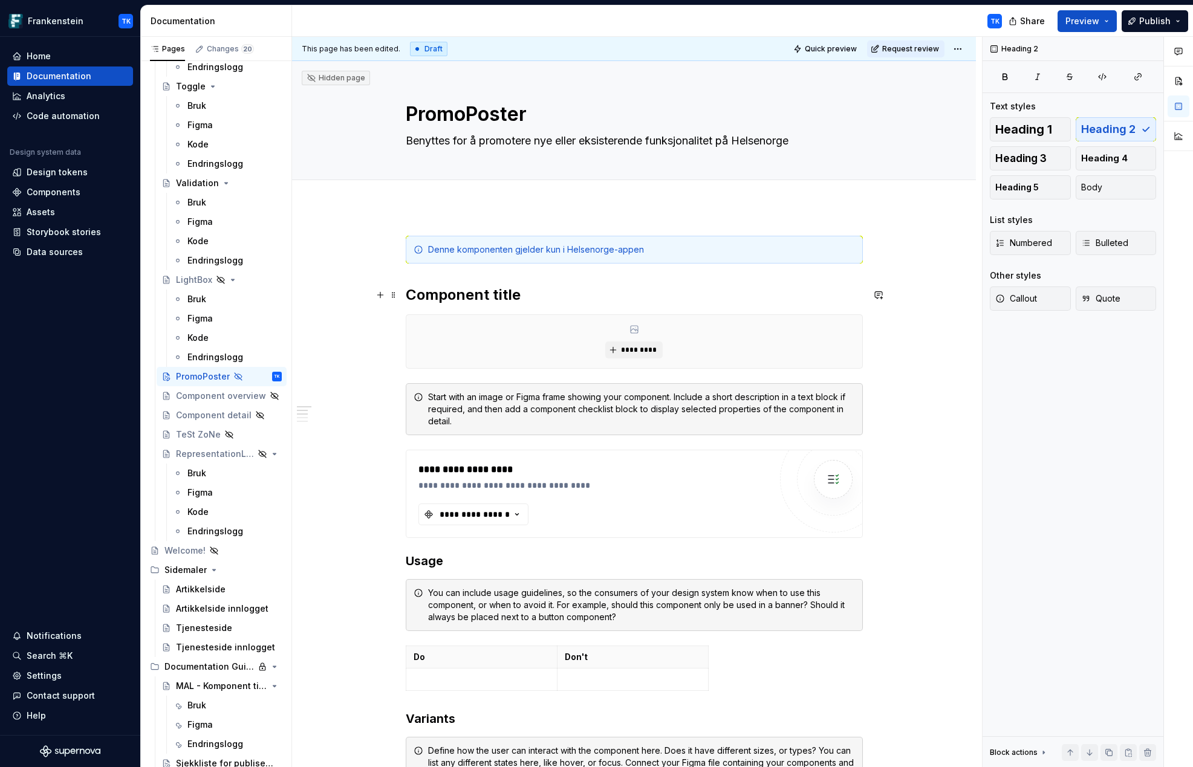
click at [481, 301] on h2 "Component title" at bounding box center [634, 294] width 457 height 19
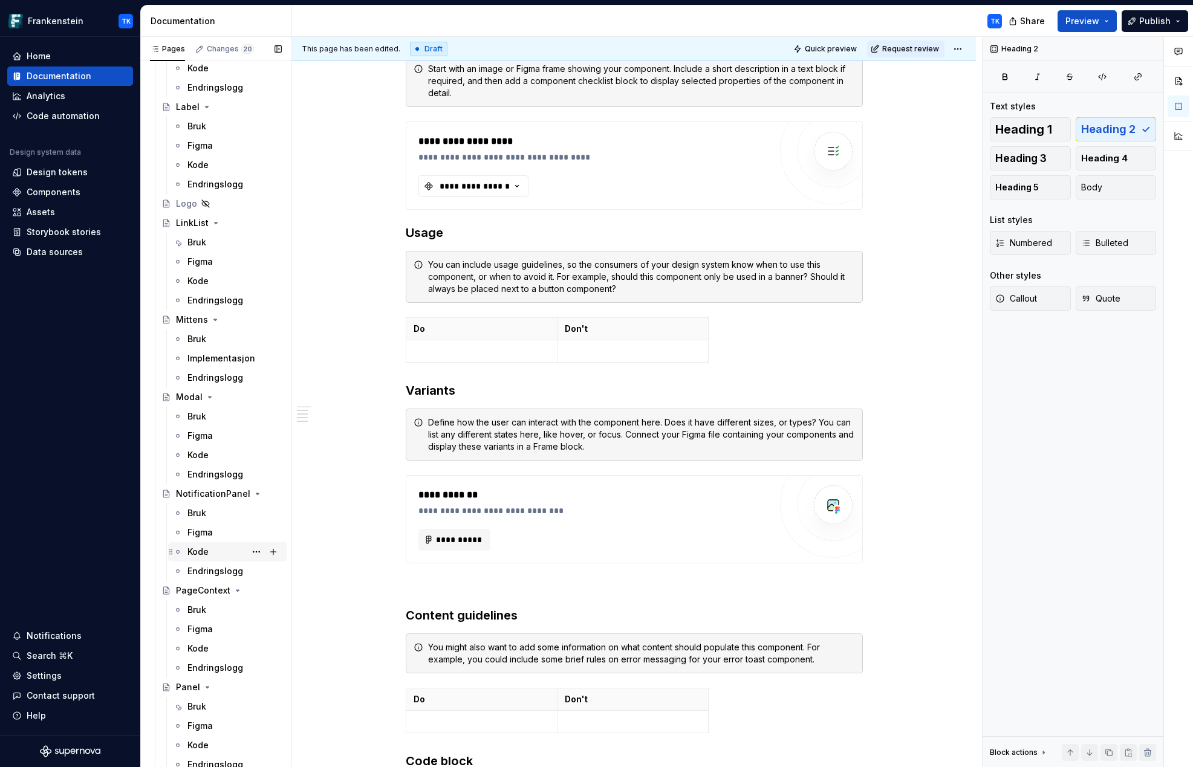
scroll to position [4009, 0]
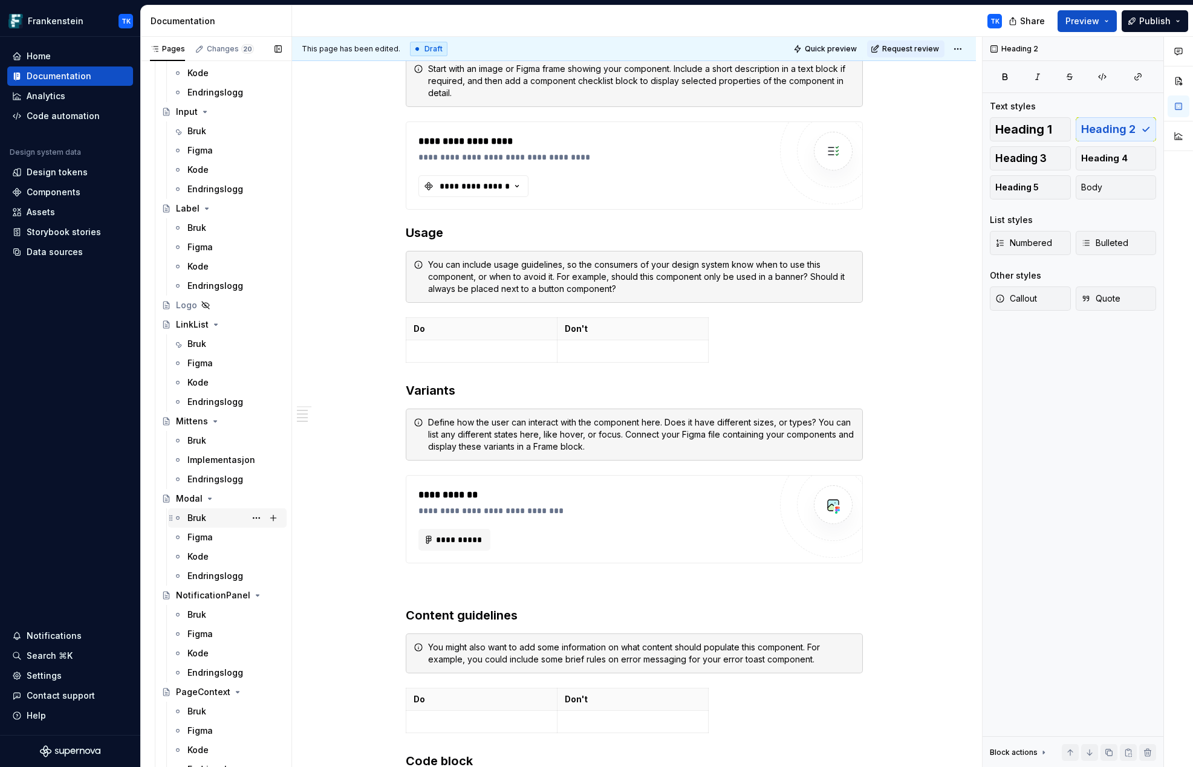
click at [203, 522] on div "Bruk" at bounding box center [196, 518] width 19 height 12
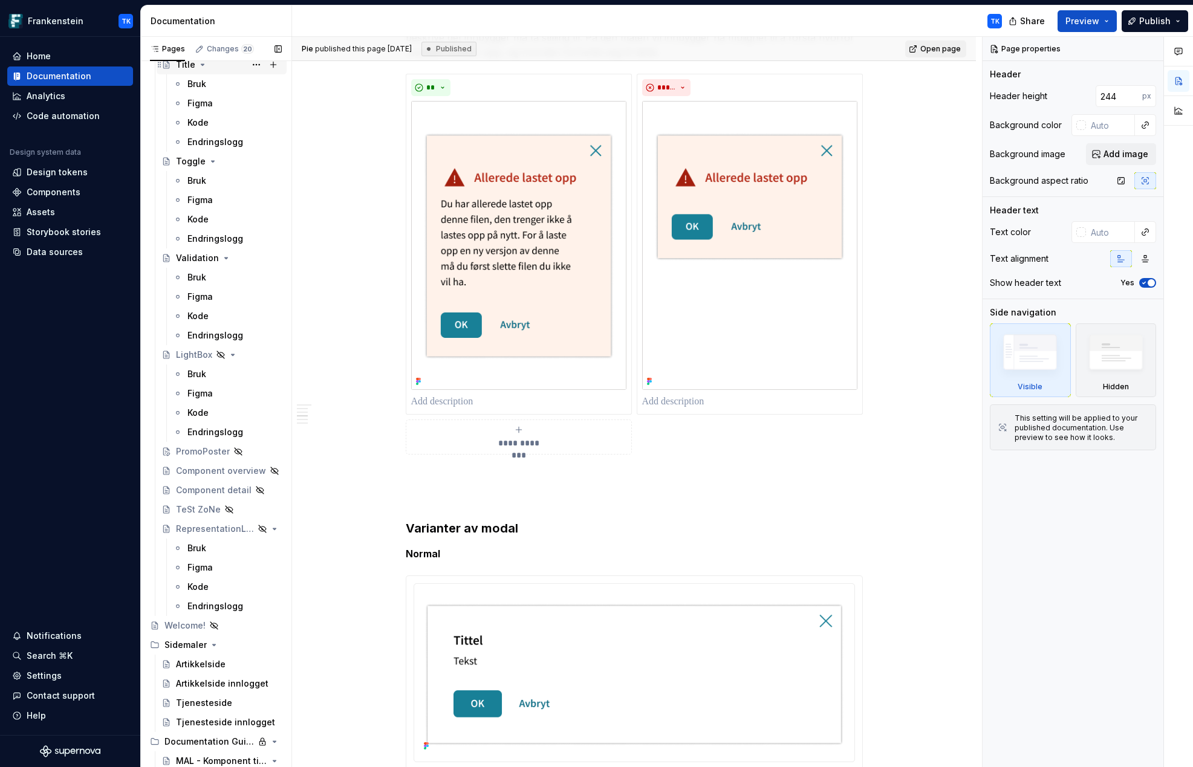
scroll to position [6088, 0]
click at [206, 452] on div "PromoPoster" at bounding box center [203, 450] width 54 height 12
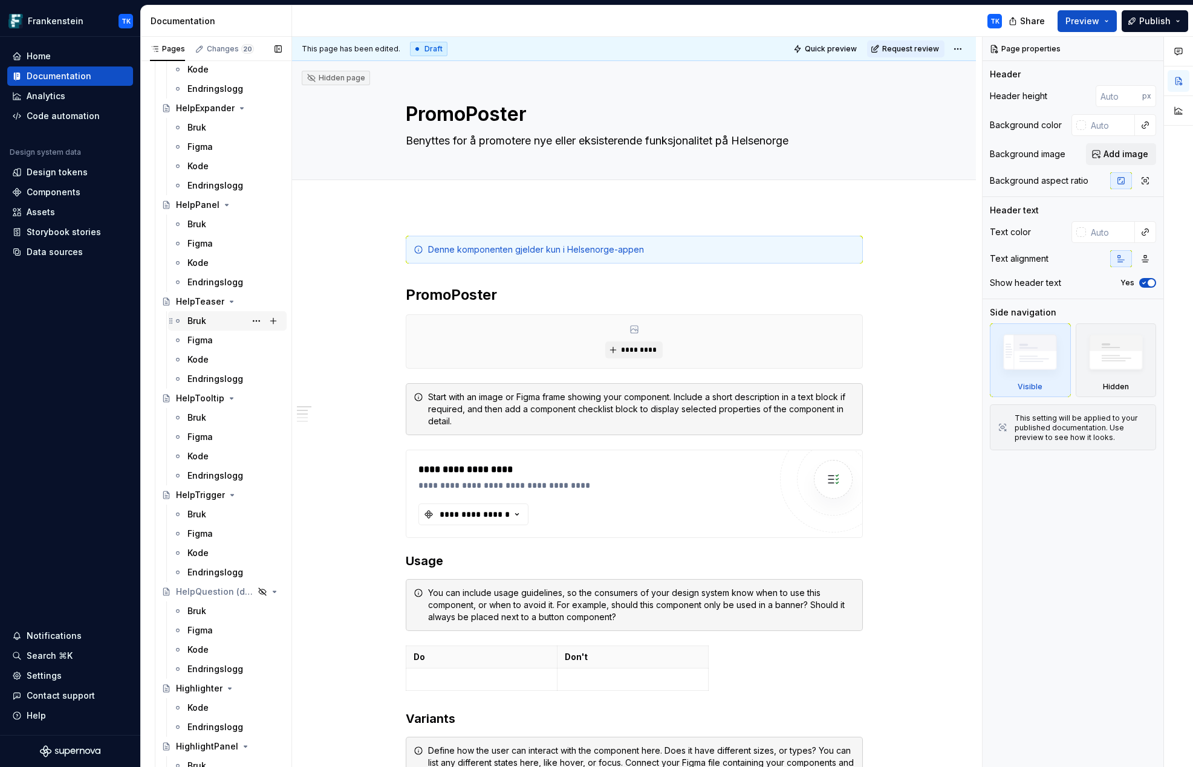
scroll to position [3179, 0]
click at [203, 327] on div "Bruk" at bounding box center [196, 322] width 19 height 12
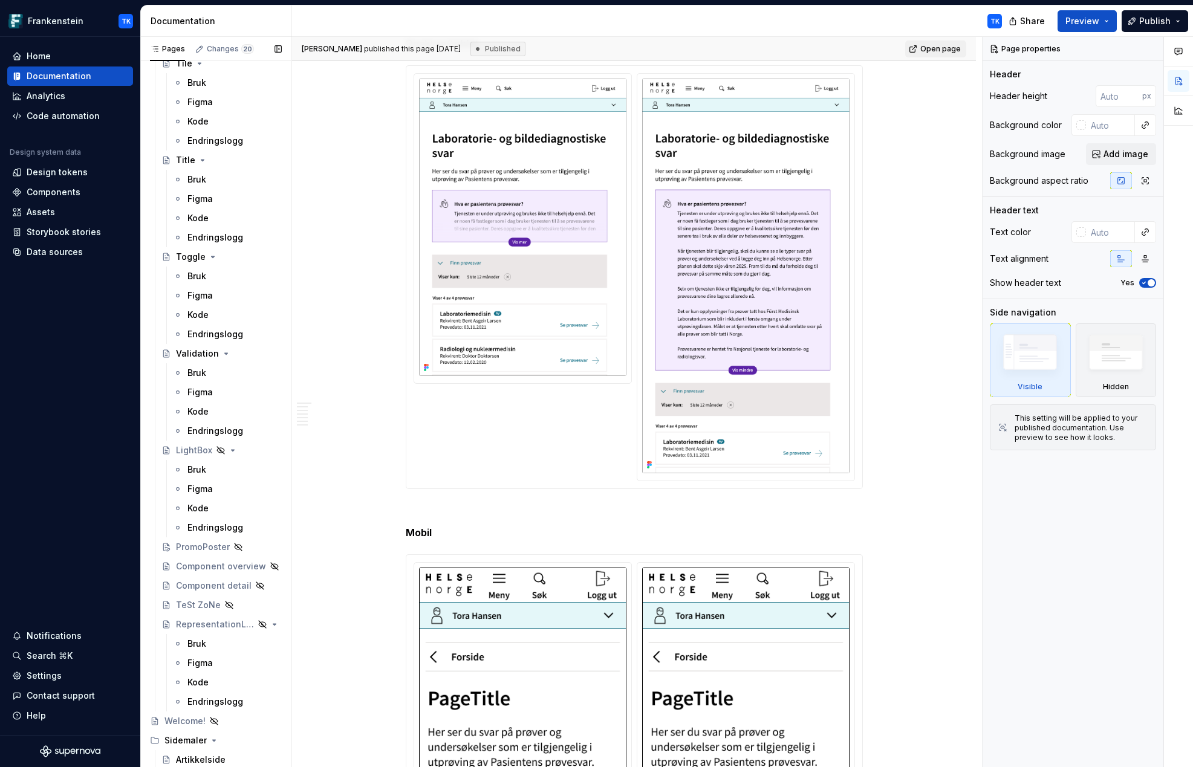
scroll to position [6044, 0]
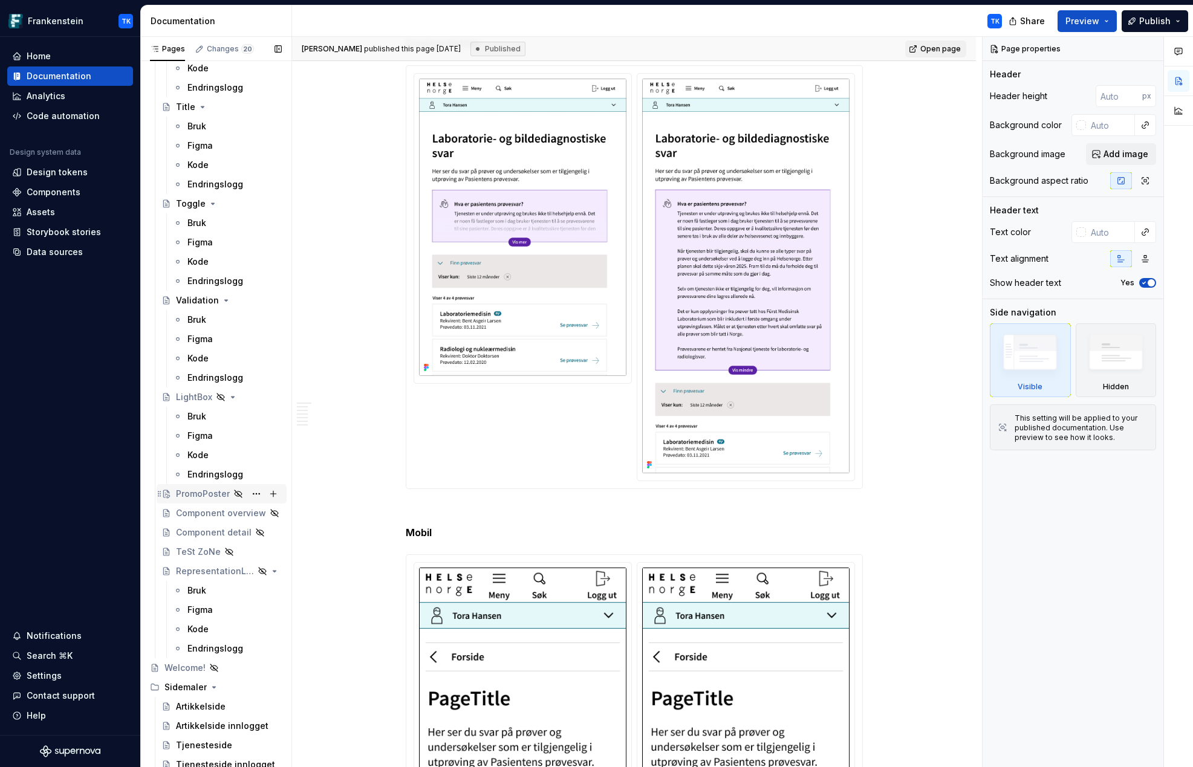
click at [216, 491] on div "PromoPoster" at bounding box center [203, 494] width 54 height 12
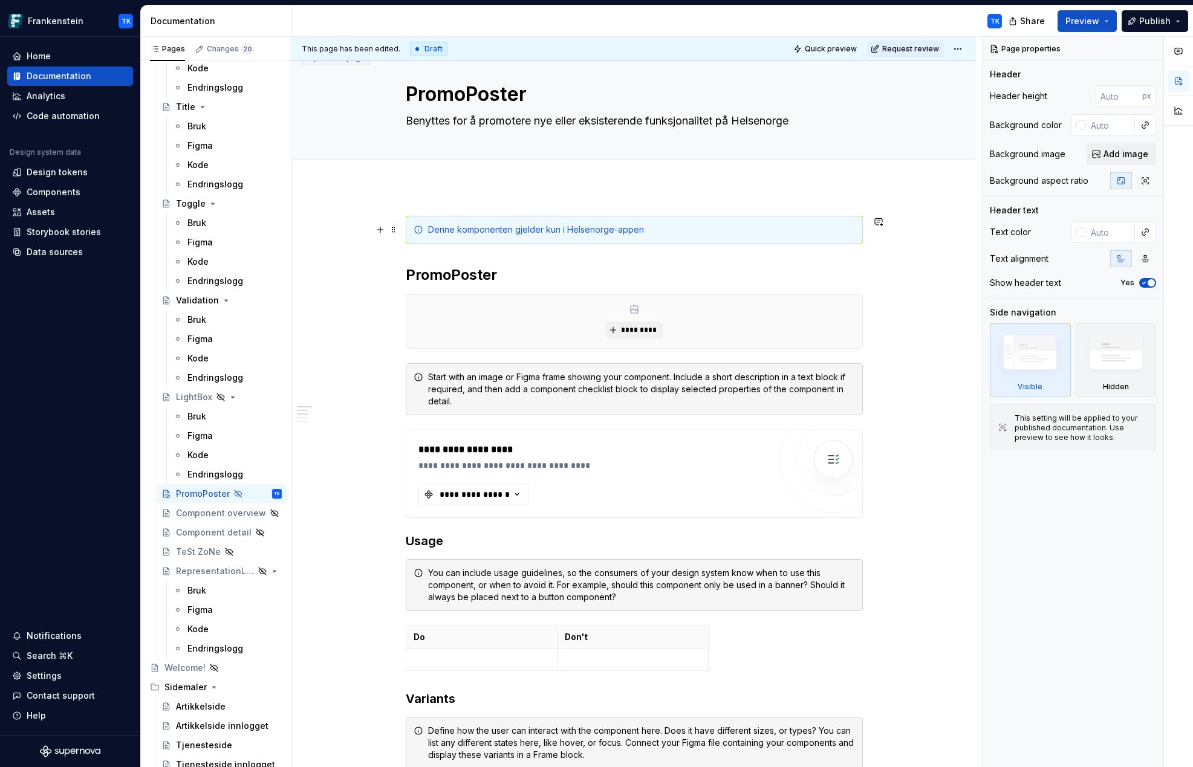
scroll to position [19, 0]
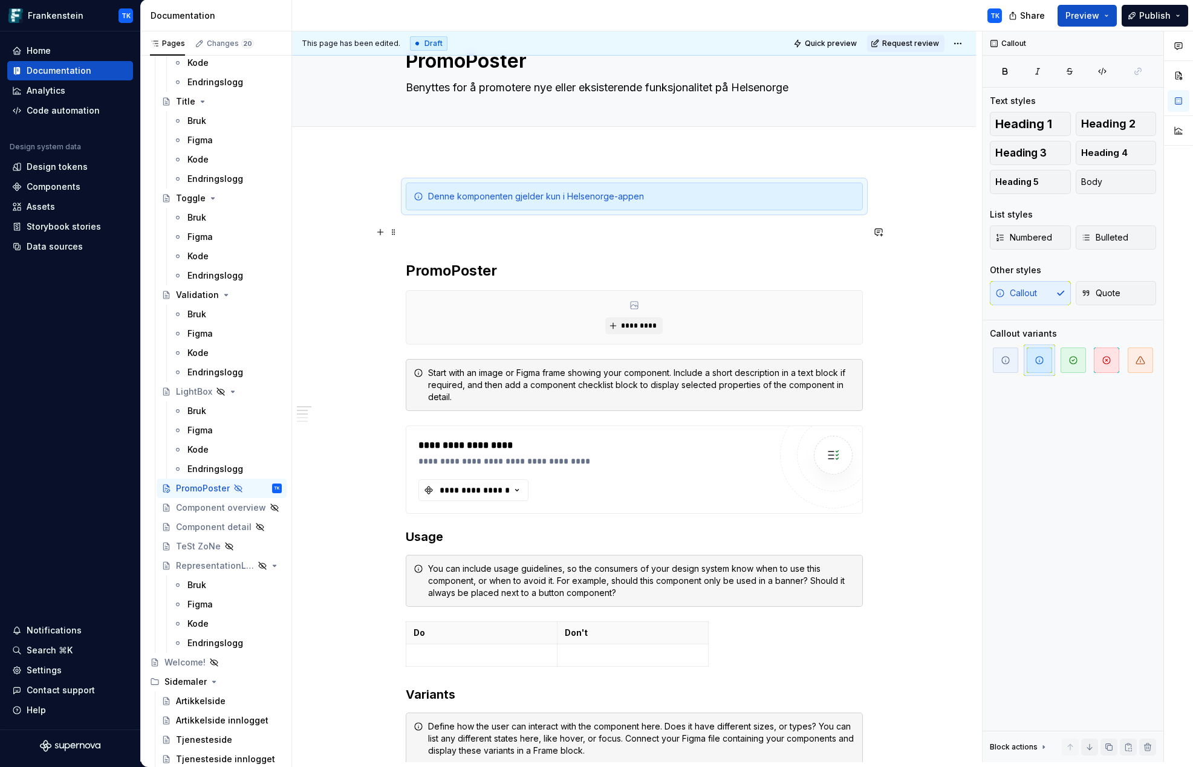
click at [515, 238] on p at bounding box center [634, 232] width 457 height 15
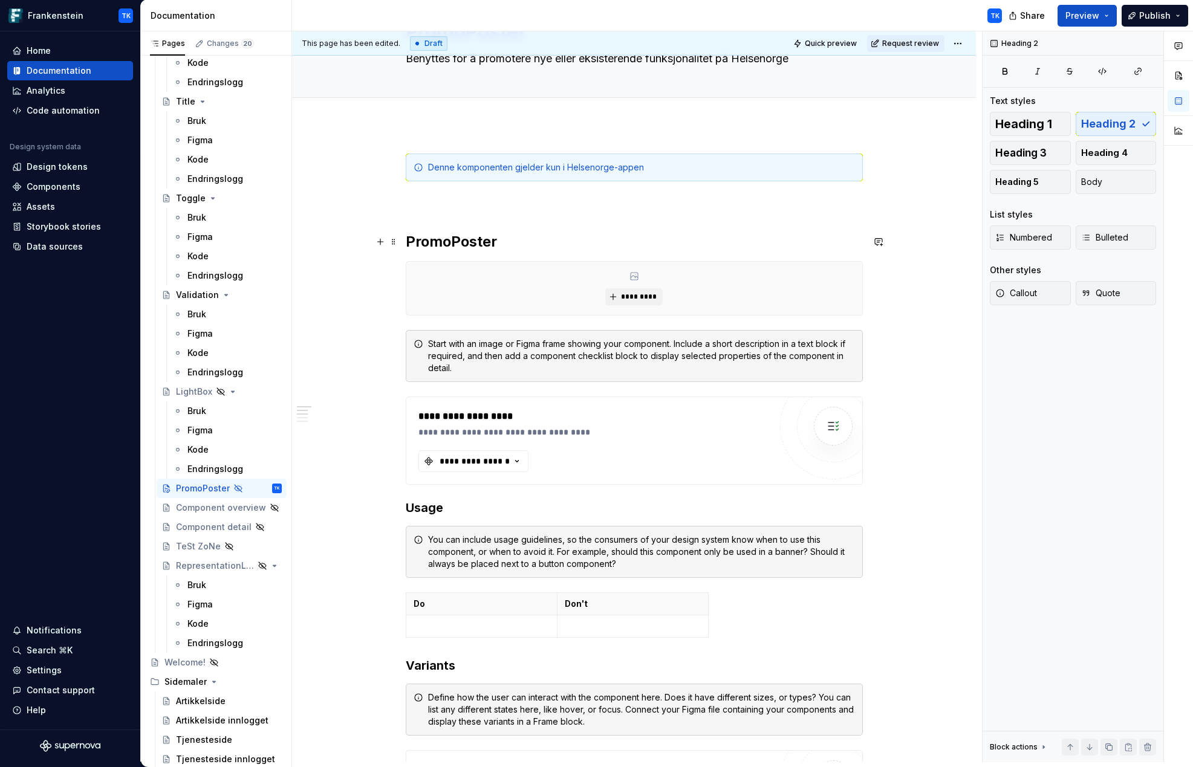
click at [409, 241] on h2 "PromoPoster" at bounding box center [634, 241] width 457 height 19
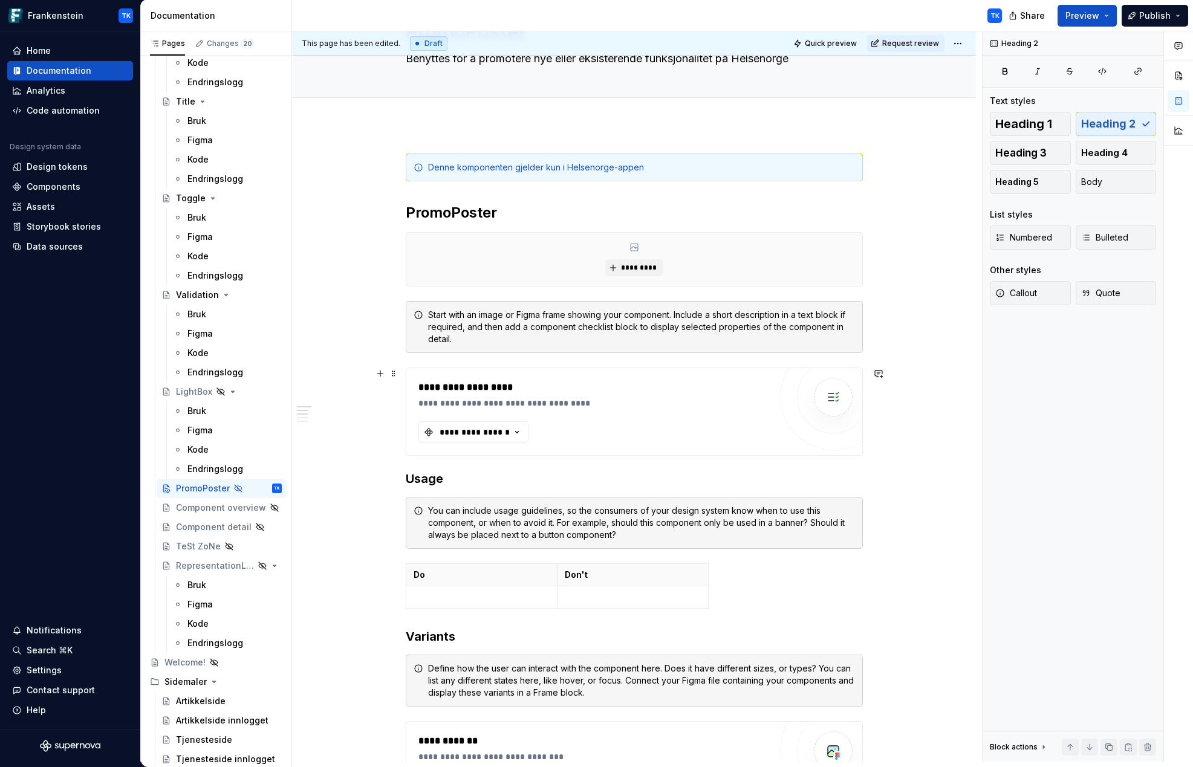
click at [693, 379] on div "**********" at bounding box center [634, 411] width 456 height 87
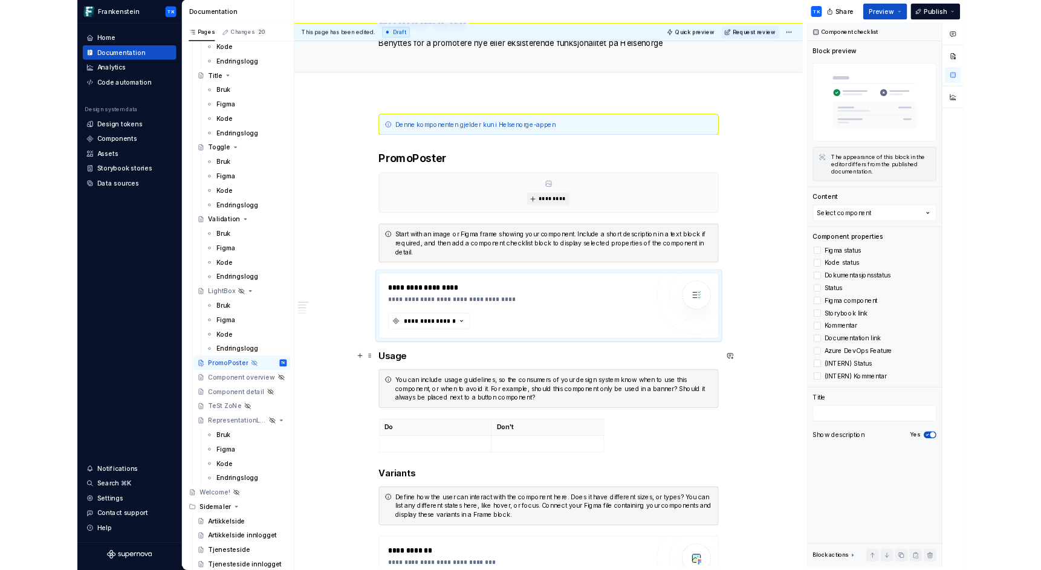
scroll to position [99, 0]
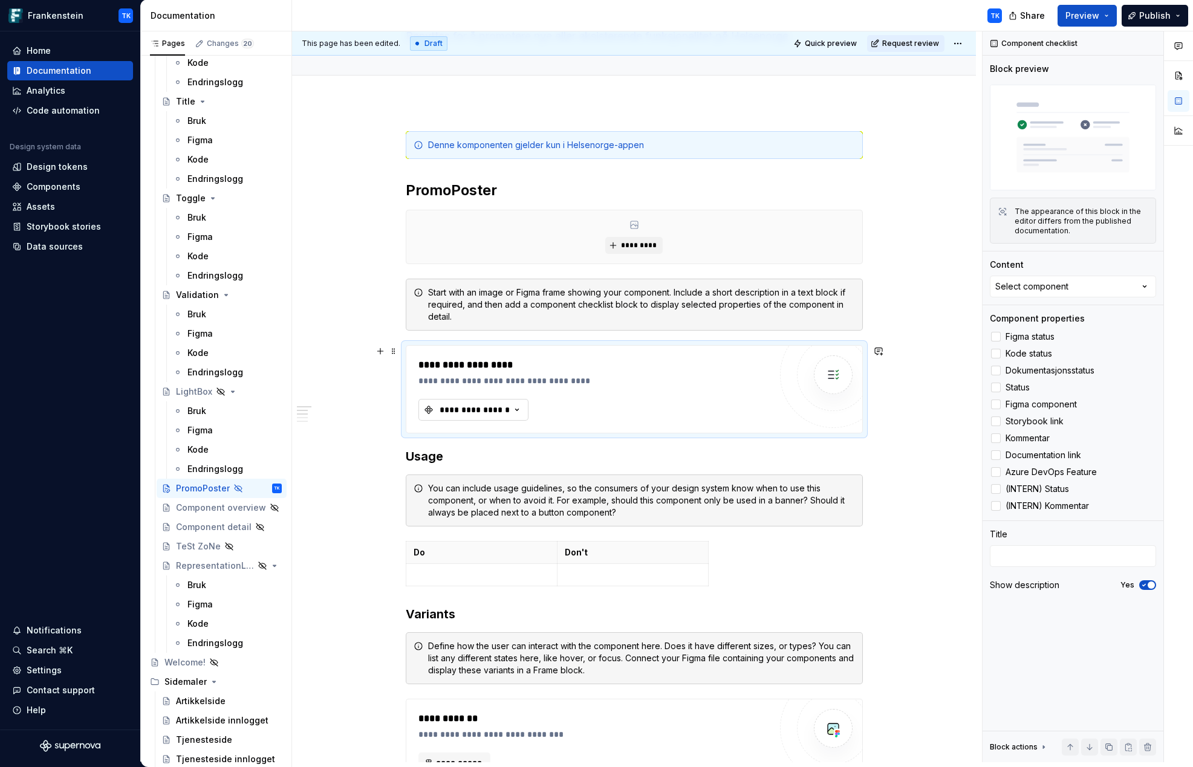
click at [523, 408] on icon "button" at bounding box center [517, 410] width 12 height 12
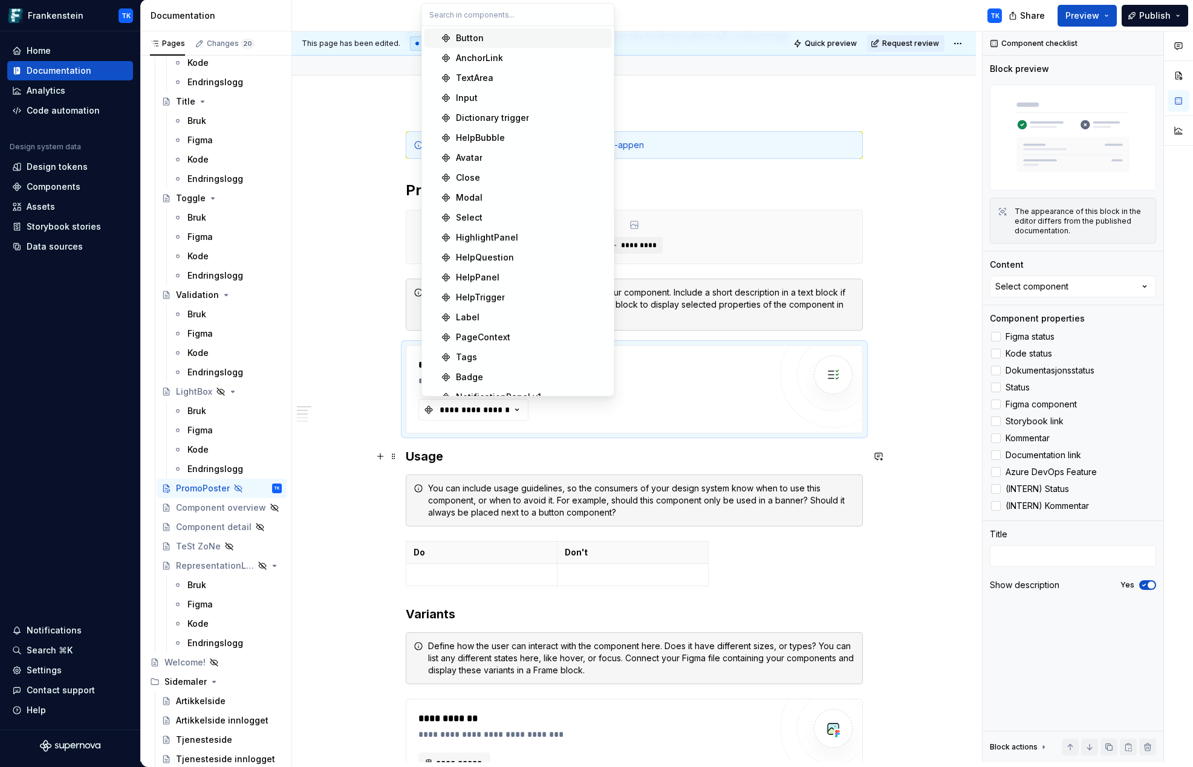
click at [554, 462] on h3 "Usage" at bounding box center [634, 456] width 457 height 17
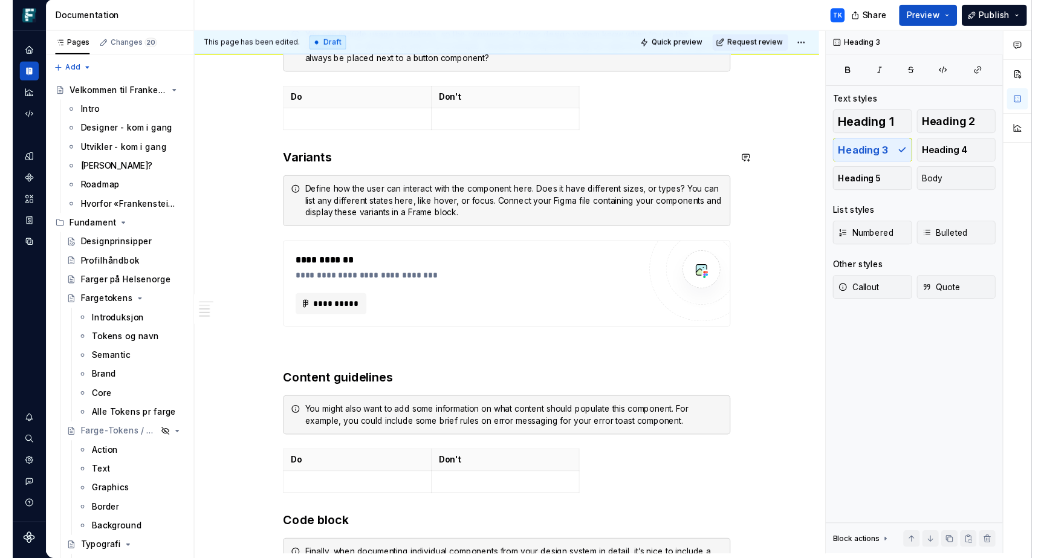
scroll to position [561, 0]
